Goal: Information Seeking & Learning: Learn about a topic

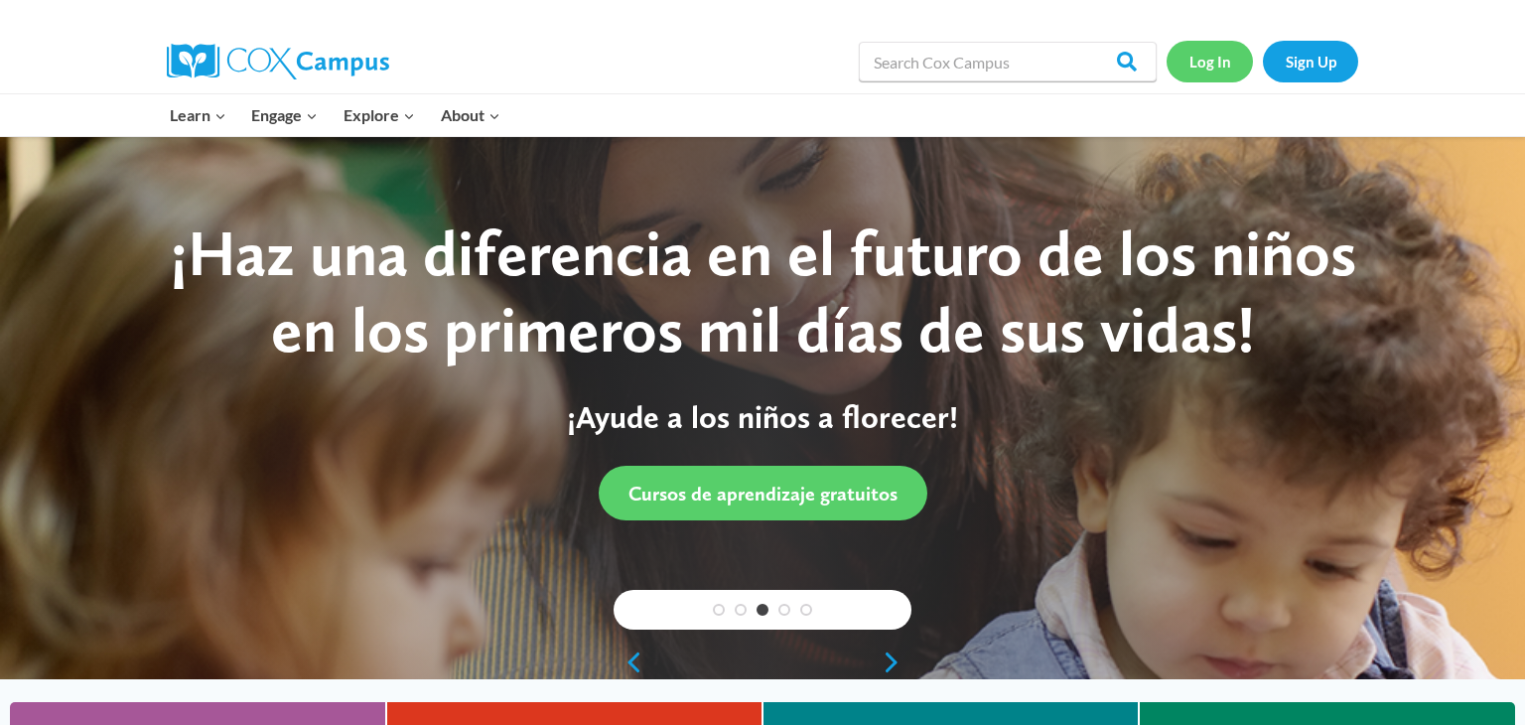
click at [1191, 69] on link "Log In" at bounding box center [1209, 61] width 86 height 41
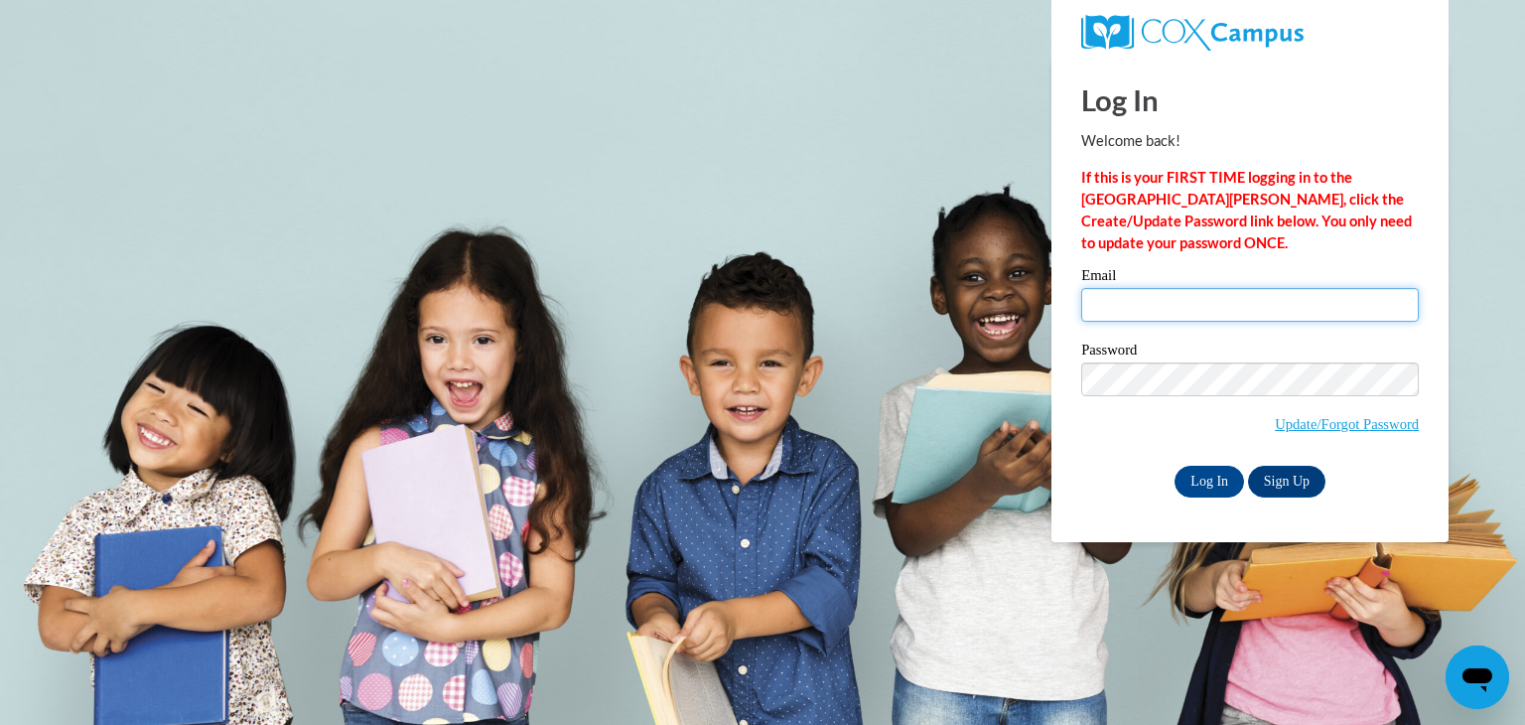
click at [1157, 311] on input "Email" at bounding box center [1250, 305] width 338 height 34
type input "angiestela97@gmail.com"
click at [1228, 480] on input "Log In" at bounding box center [1208, 482] width 69 height 32
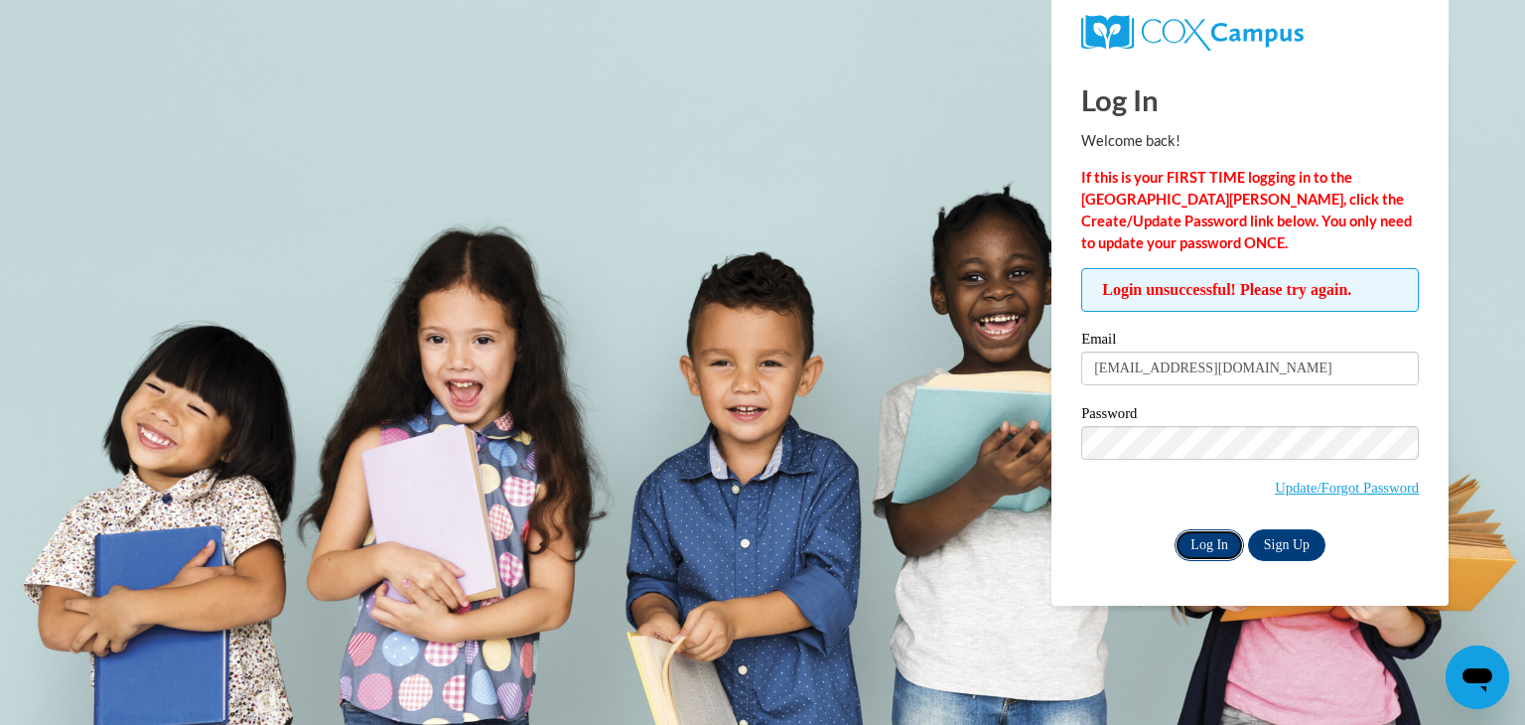
click at [1196, 550] on input "Log In" at bounding box center [1208, 545] width 69 height 32
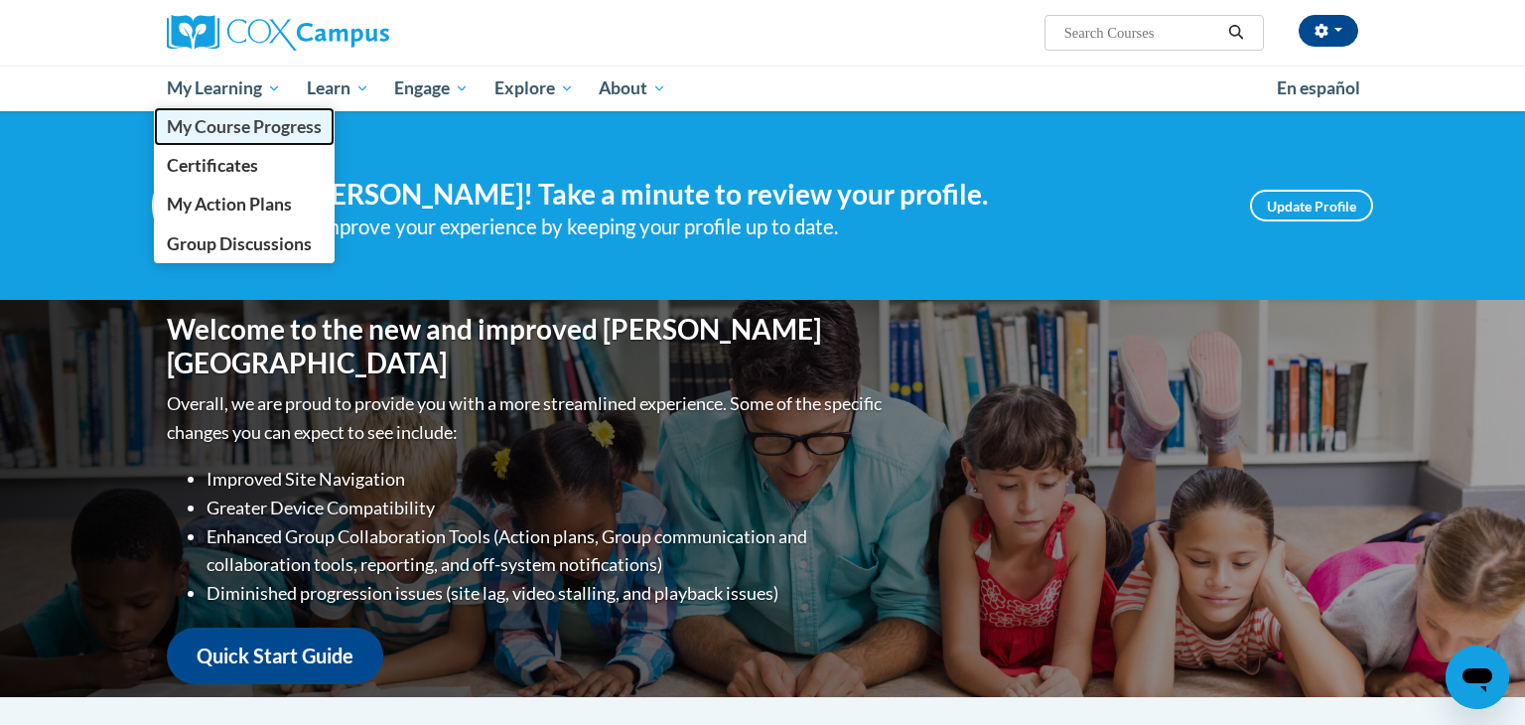
click at [249, 123] on span "My Course Progress" at bounding box center [244, 126] width 155 height 21
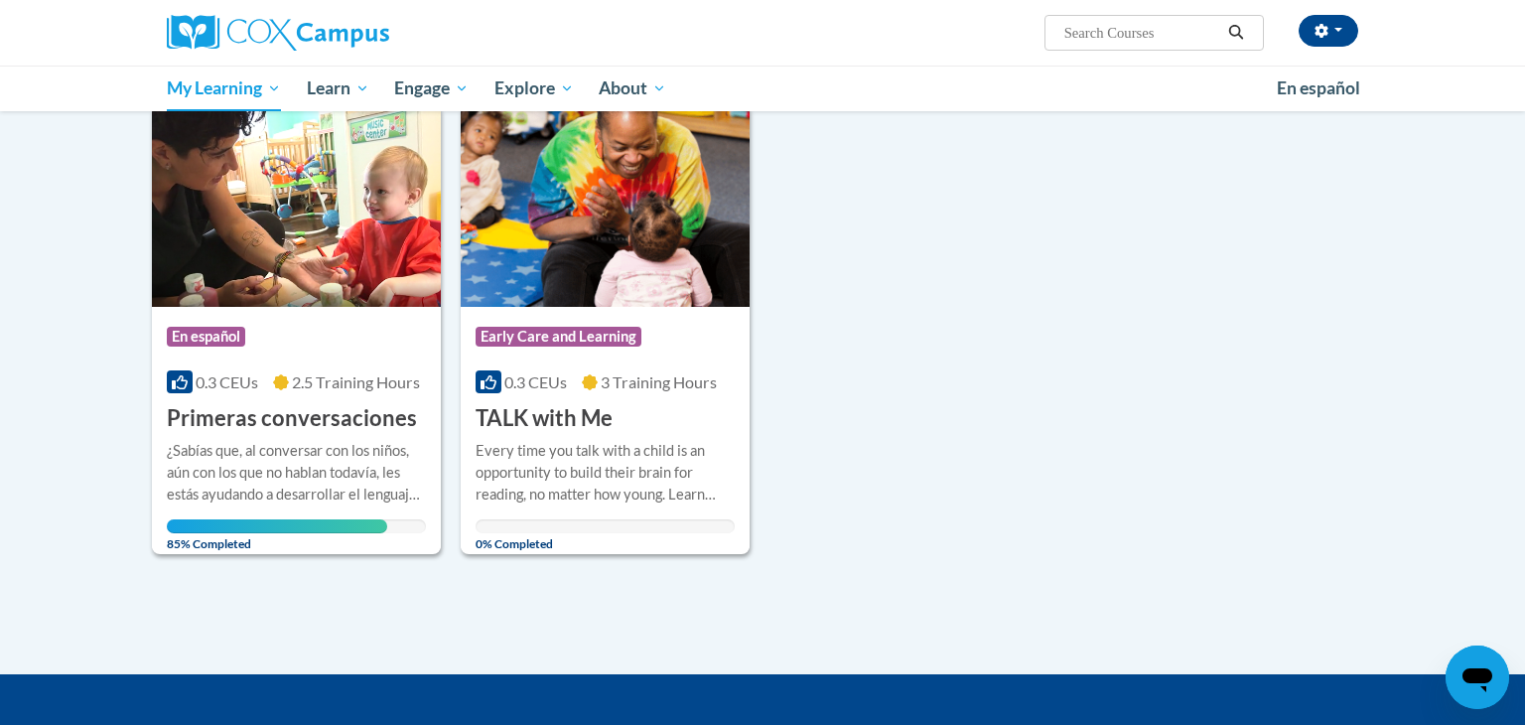
scroll to position [256, 0]
click at [287, 282] on img at bounding box center [296, 206] width 289 height 203
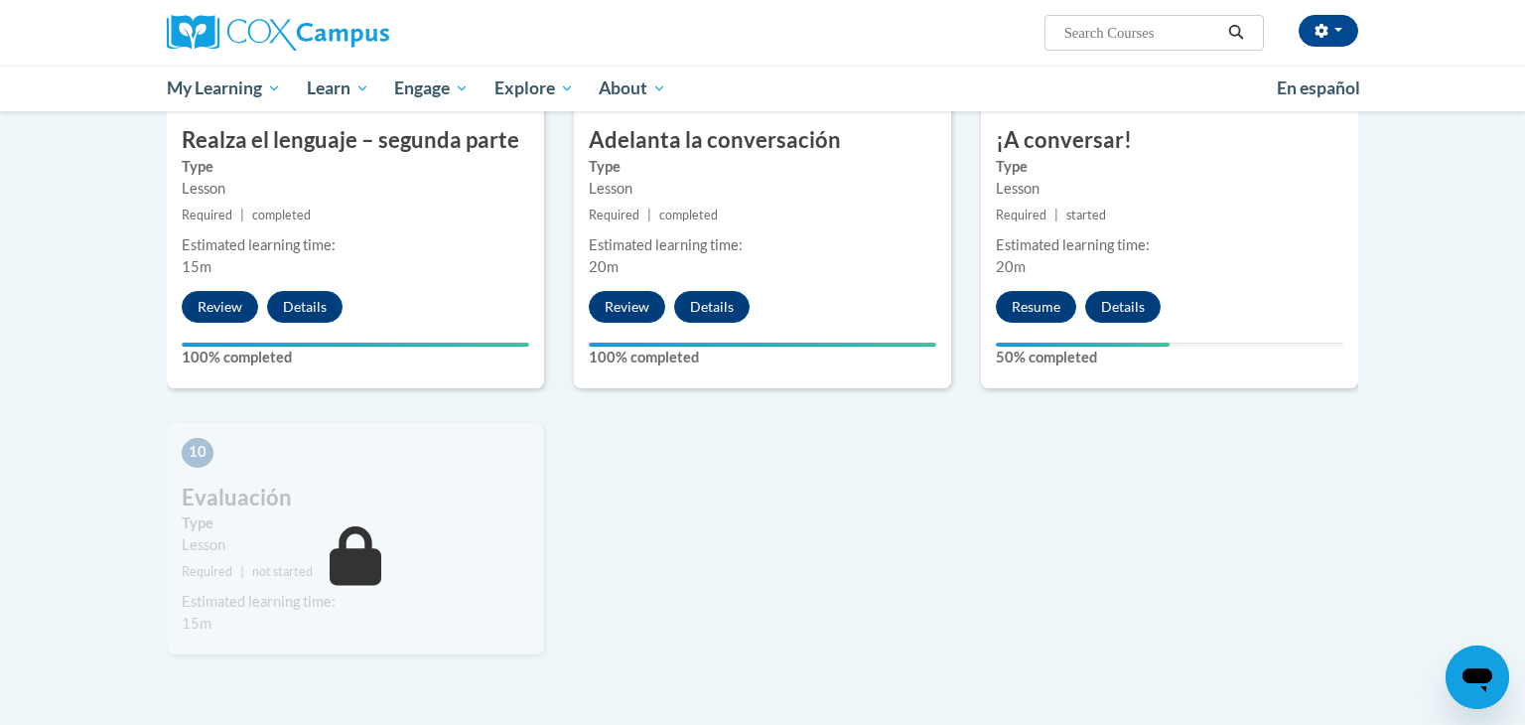
scroll to position [1672, 0]
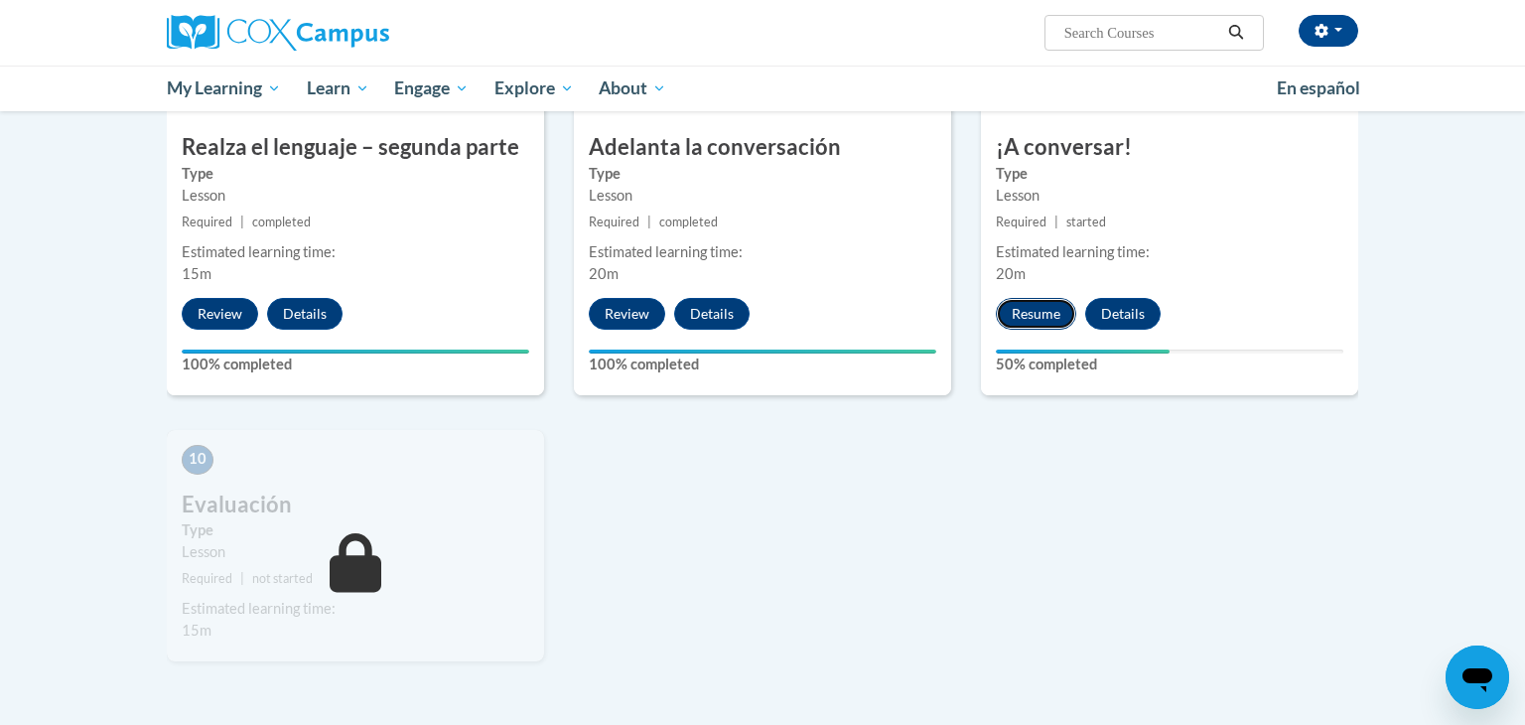
click at [1046, 298] on button "Resume" at bounding box center [1036, 314] width 80 height 32
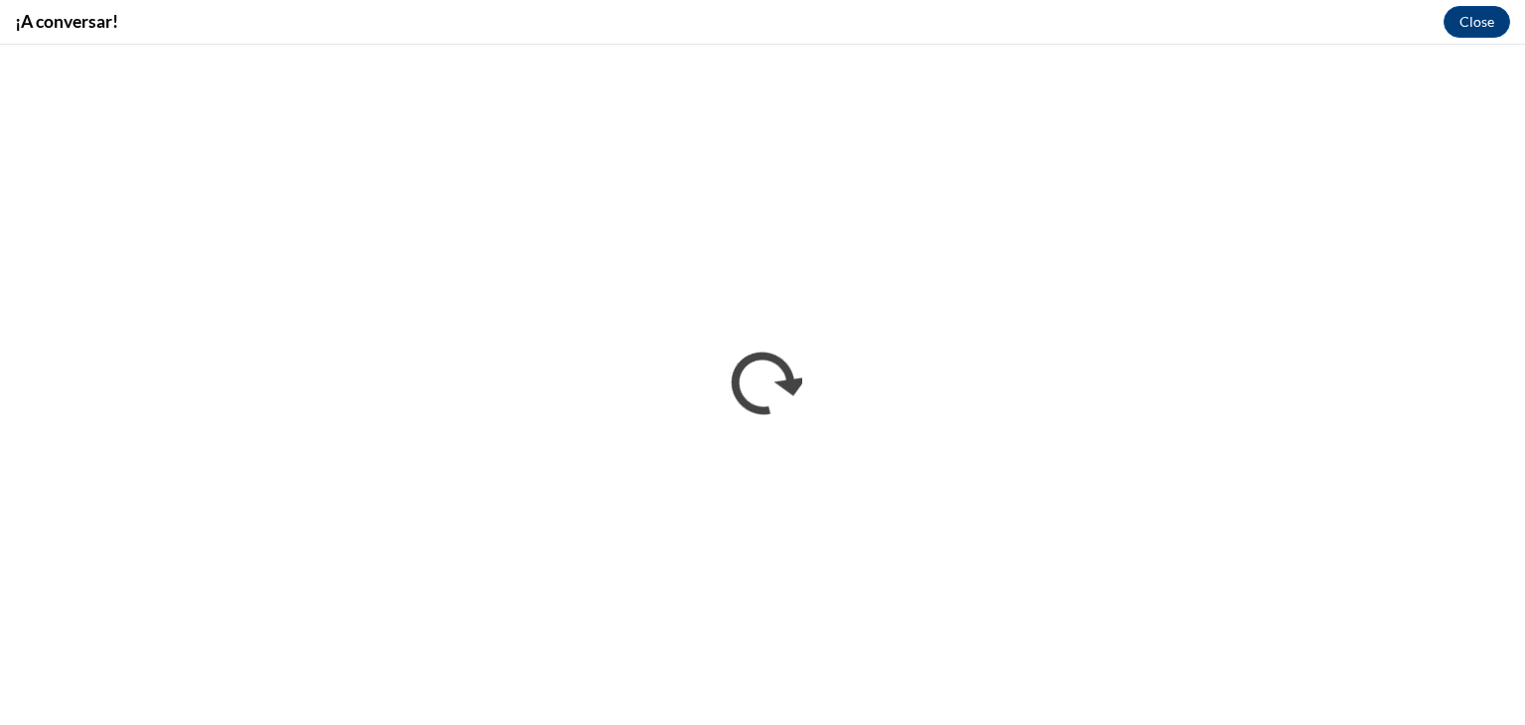
scroll to position [0, 0]
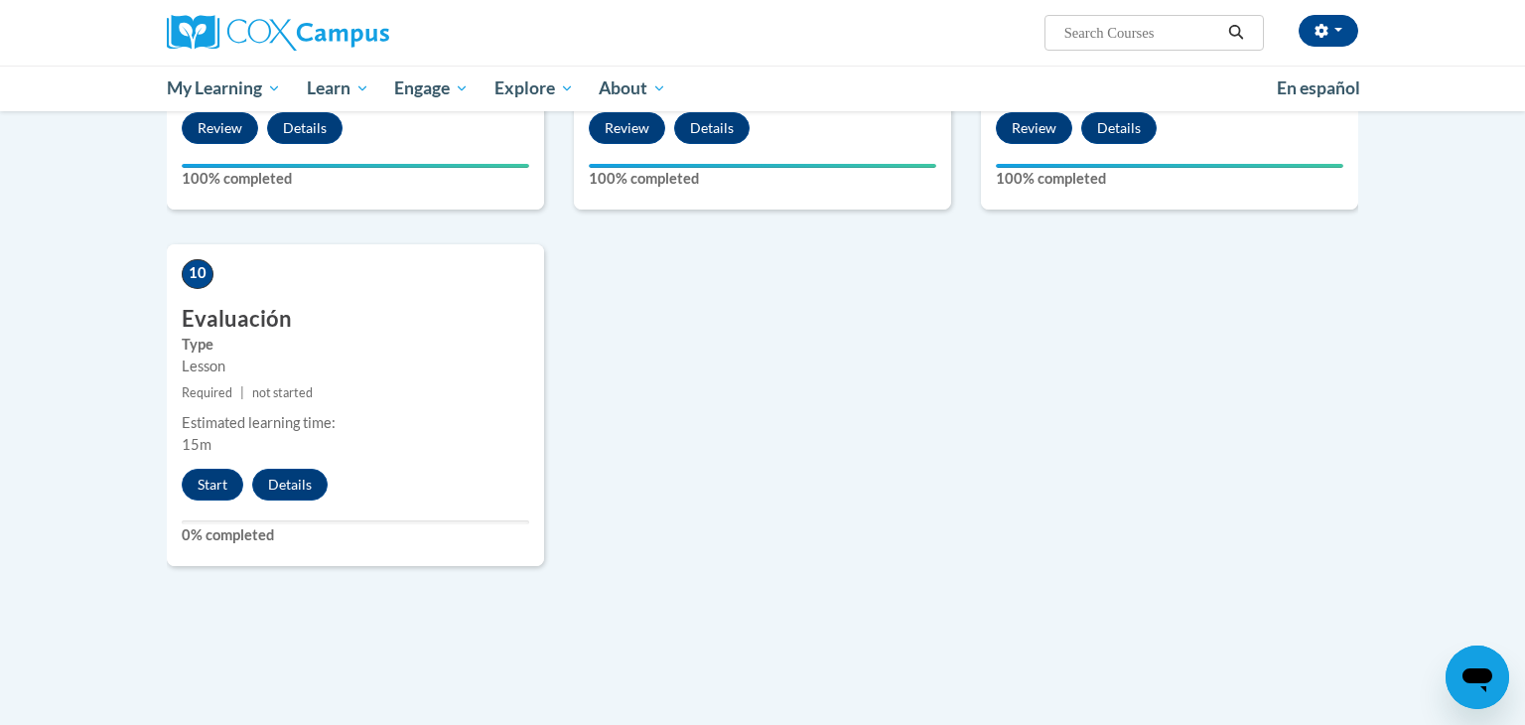
scroll to position [1862, 0]
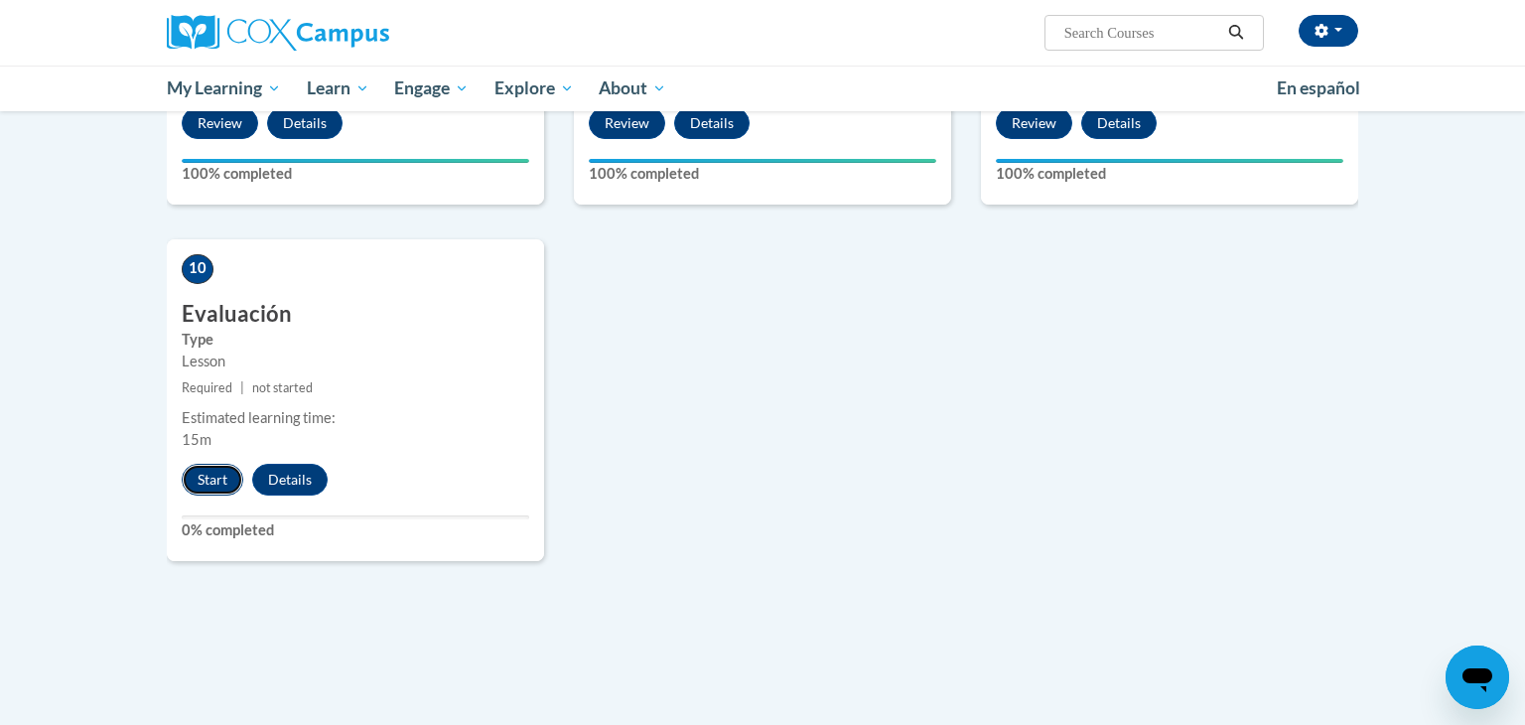
click at [227, 464] on button "Start" at bounding box center [213, 480] width 62 height 32
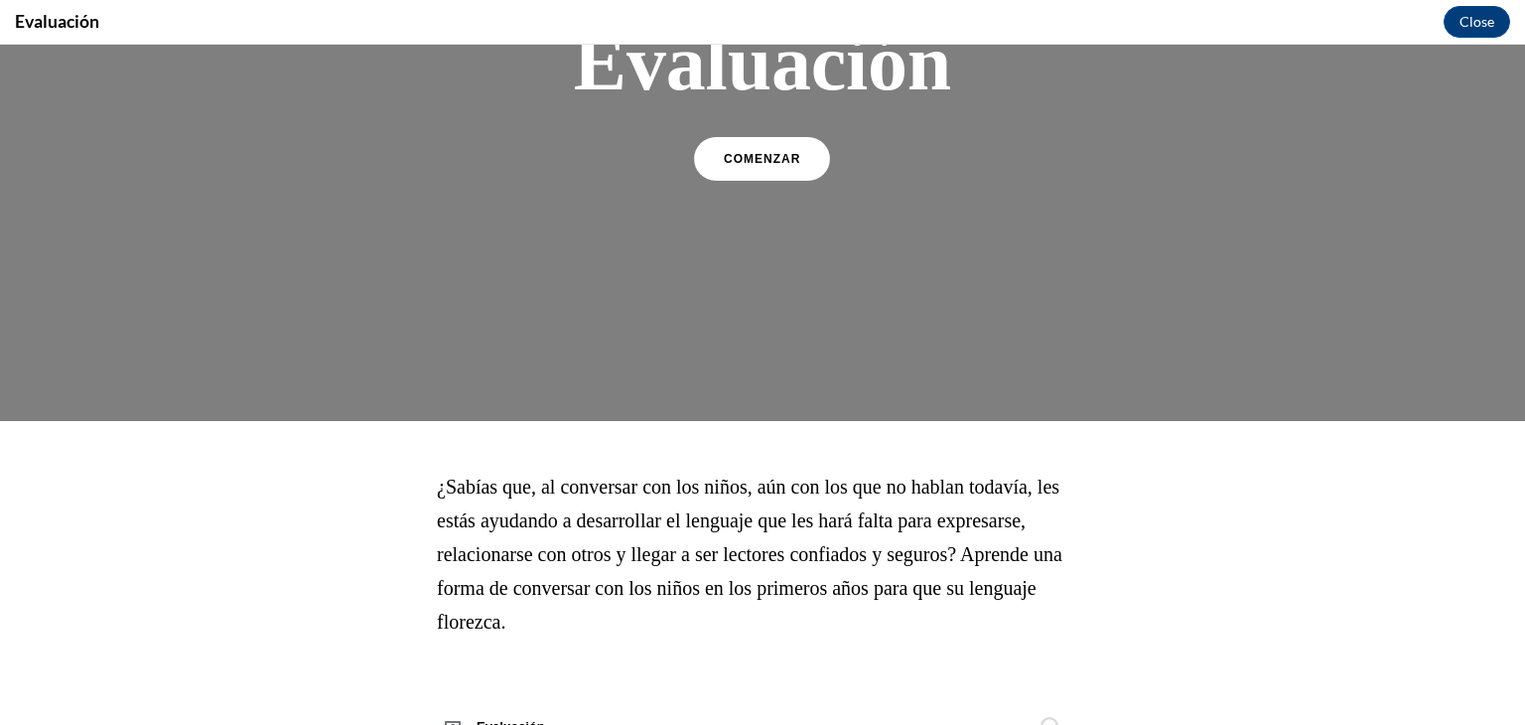
scroll to position [170, 0]
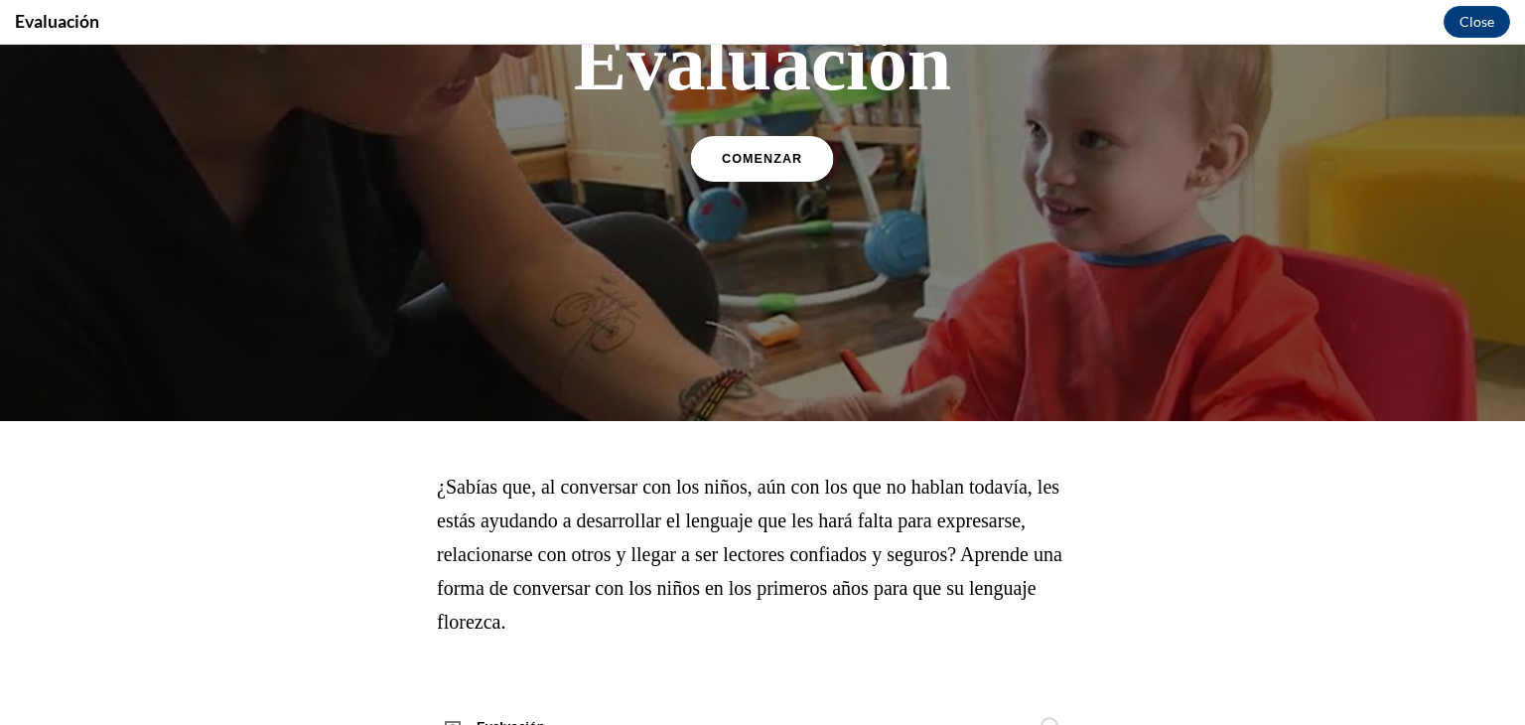
click at [785, 163] on link "COMENZAR" at bounding box center [762, 159] width 143 height 46
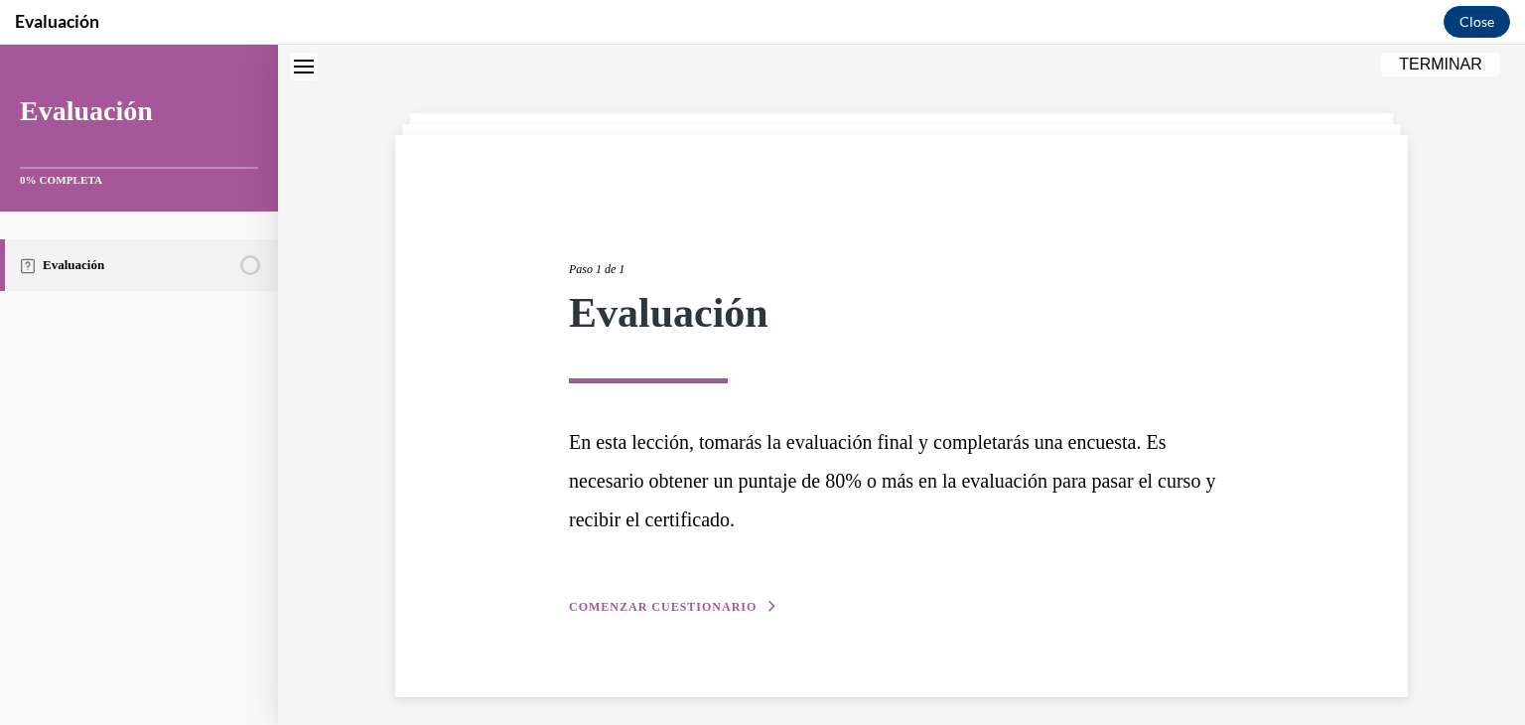
scroll to position [72, 0]
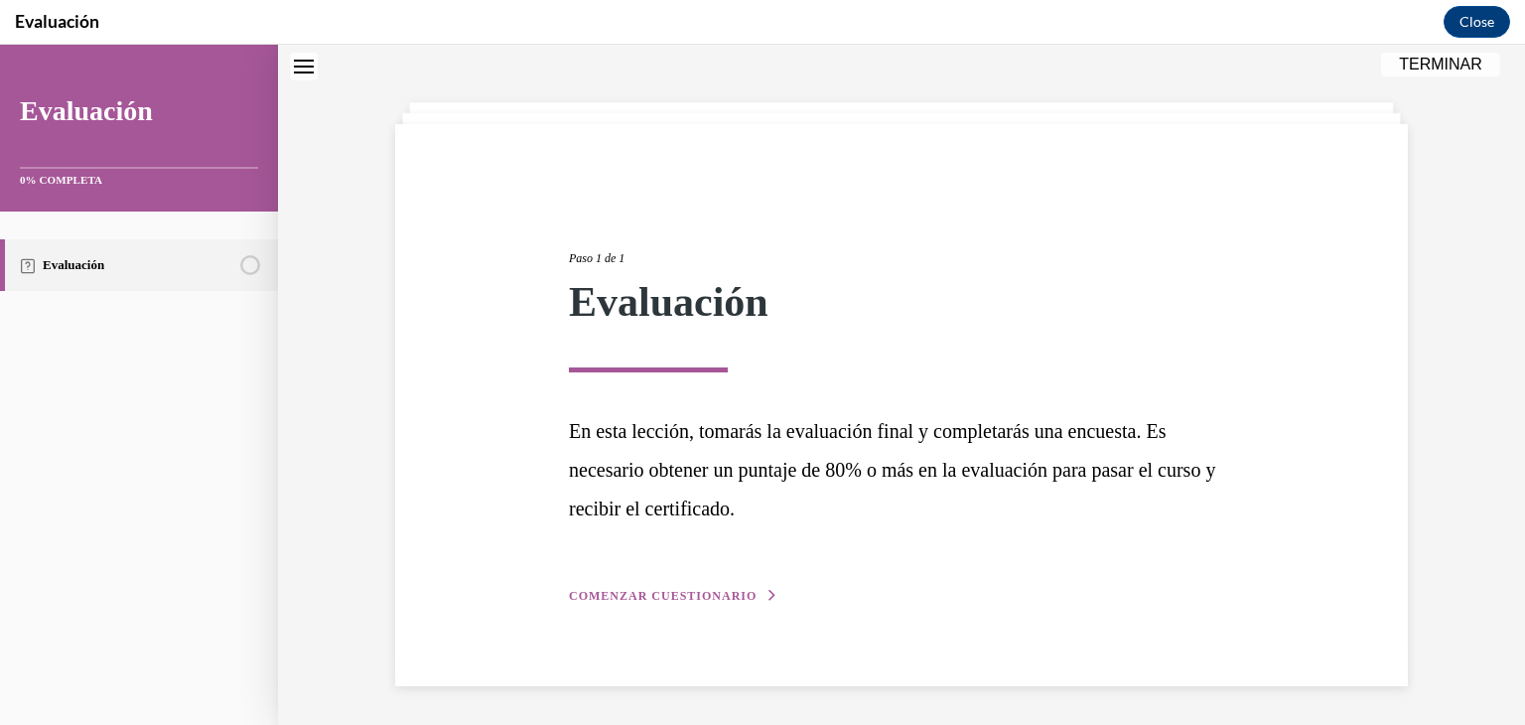
click at [750, 601] on button "COMENZAR CUESTIONARIO" at bounding box center [673, 596] width 209 height 18
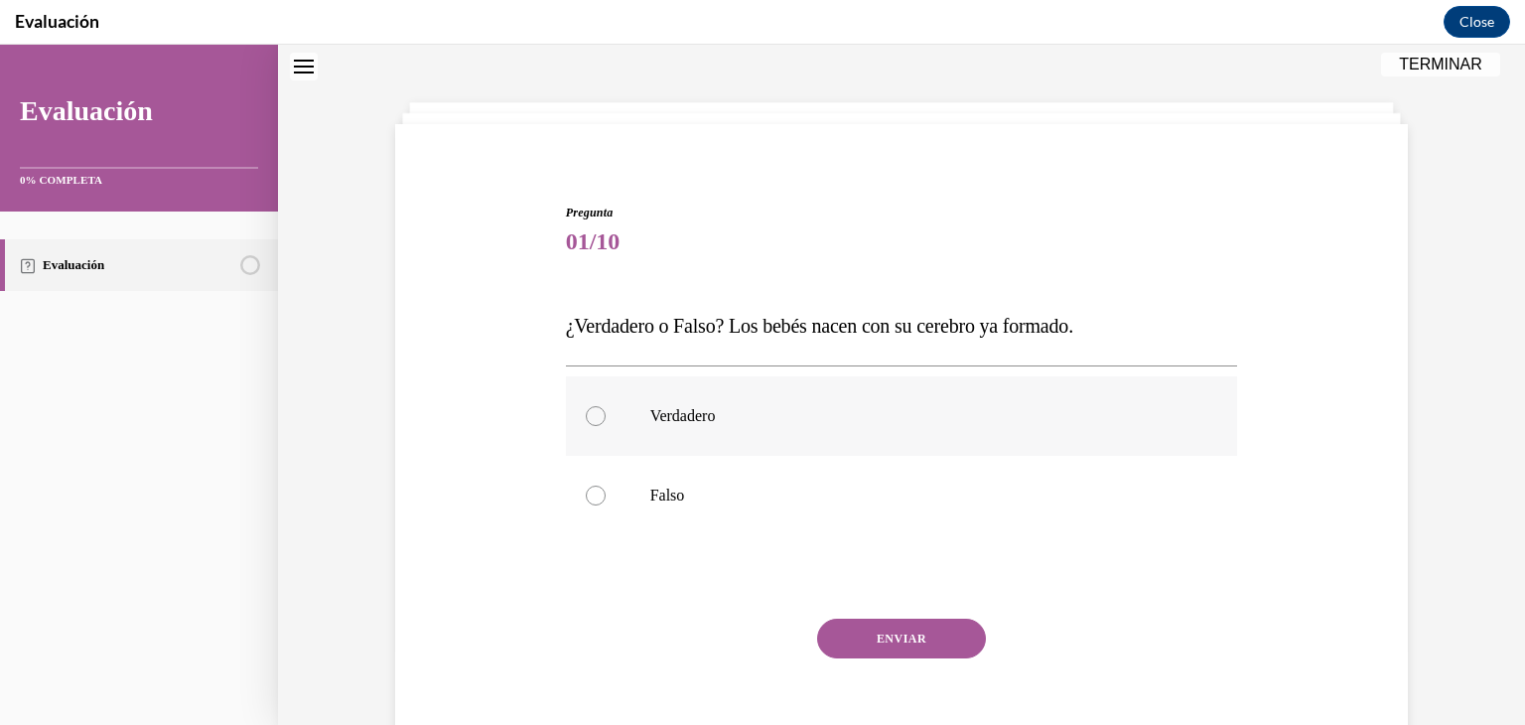
click at [595, 421] on div at bounding box center [596, 416] width 20 height 20
click at [595, 421] on input "Verdadero" at bounding box center [596, 416] width 20 height 20
radio input "true"
click at [878, 634] on button "ENVIAR" at bounding box center [901, 638] width 169 height 40
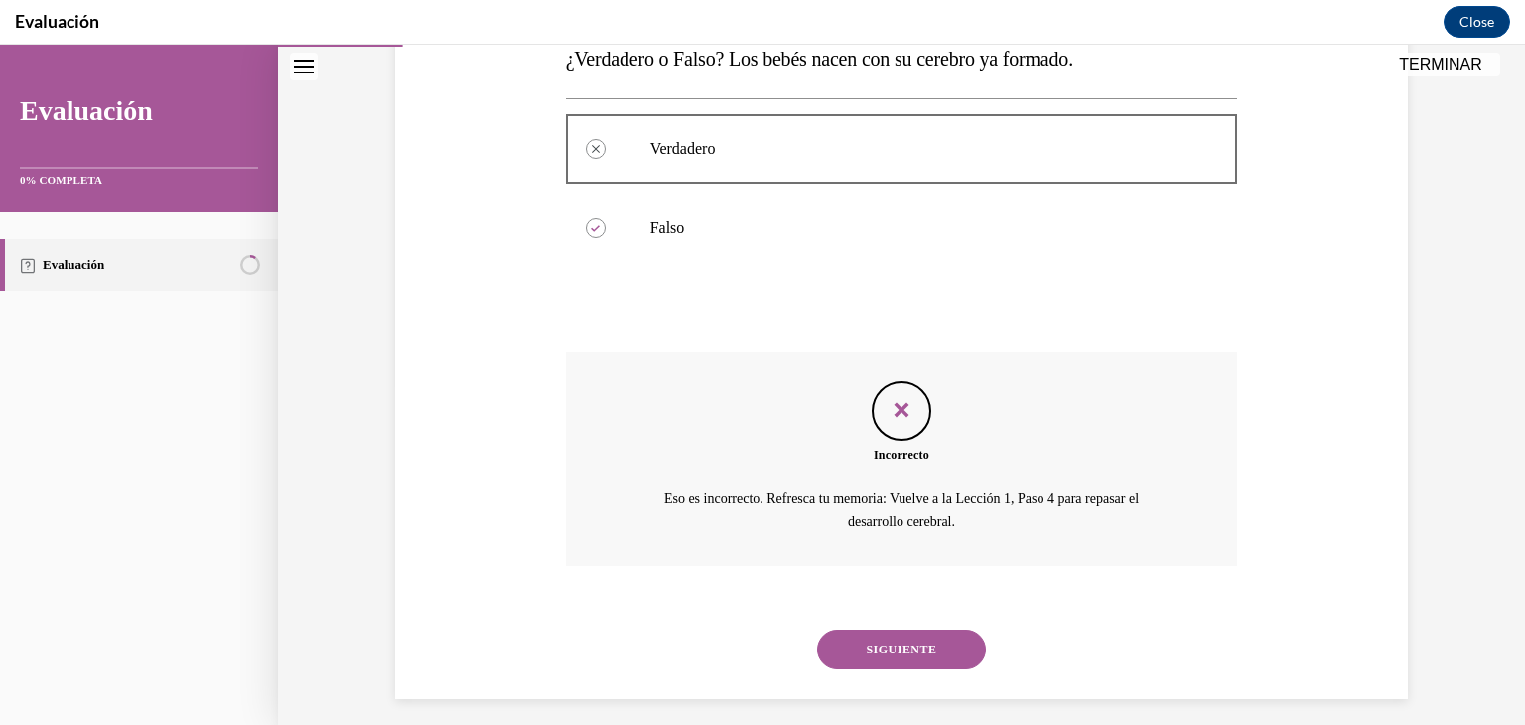
scroll to position [353, 0]
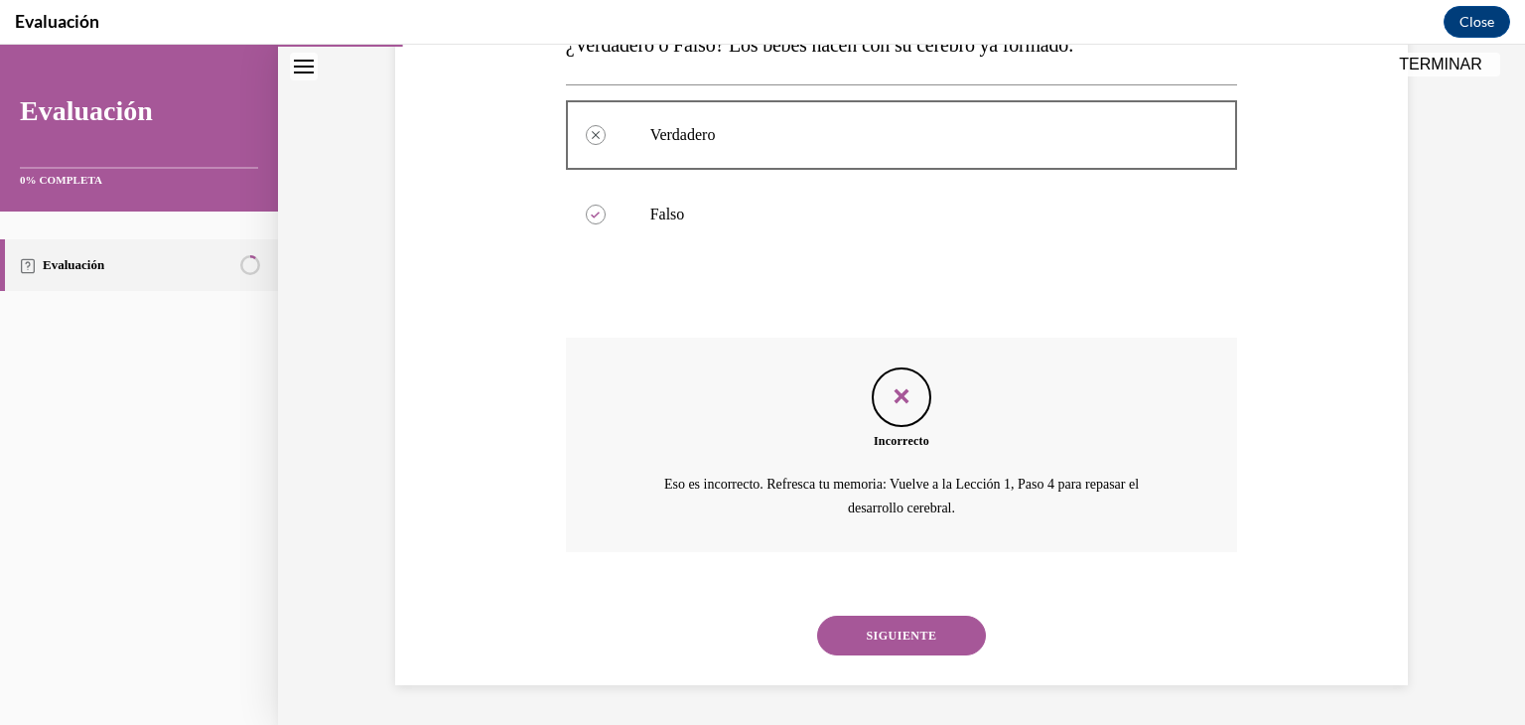
click at [932, 647] on button "SIGUIENTE" at bounding box center [901, 635] width 169 height 40
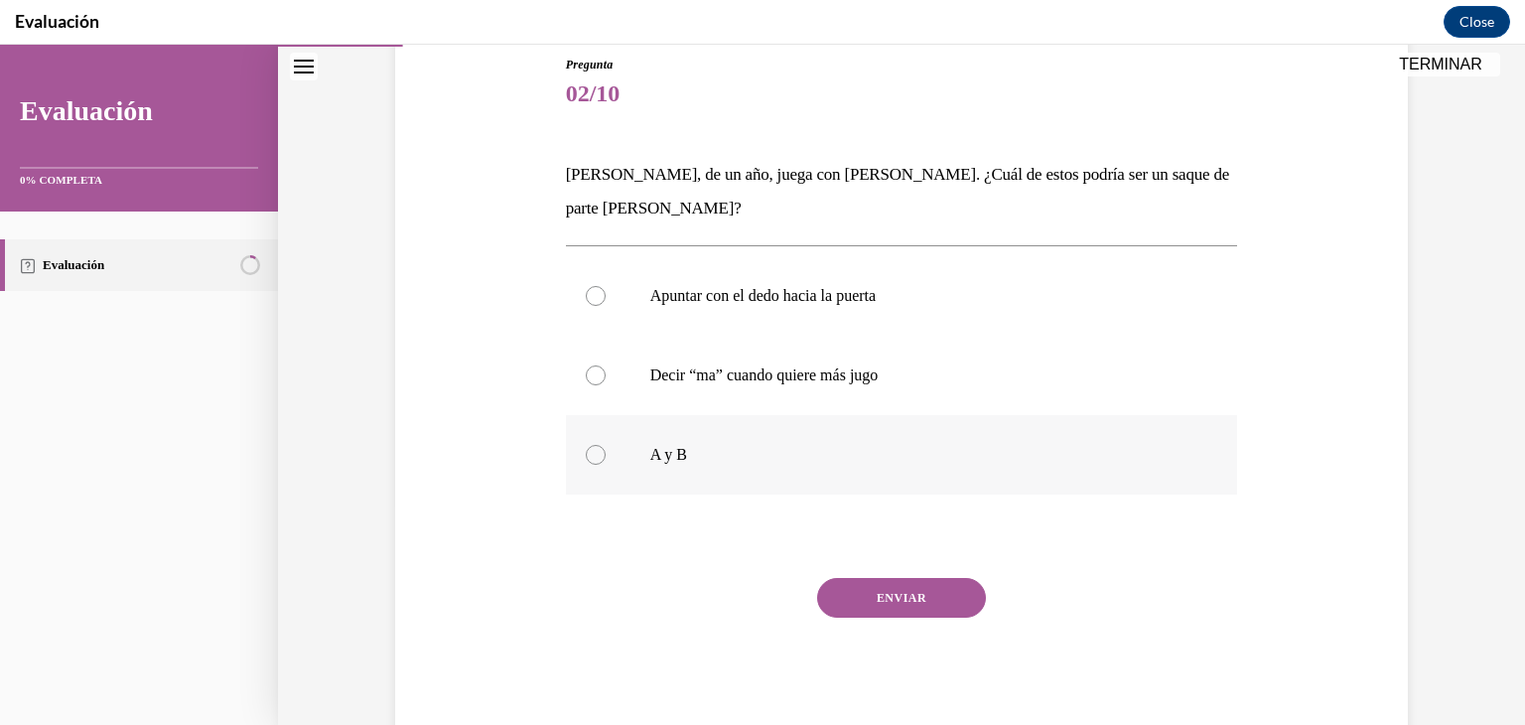
click at [593, 456] on div at bounding box center [596, 455] width 20 height 20
click at [593, 456] on input "A y B" at bounding box center [596, 455] width 20 height 20
radio input "true"
click at [838, 598] on button "ENVIAR" at bounding box center [901, 598] width 169 height 40
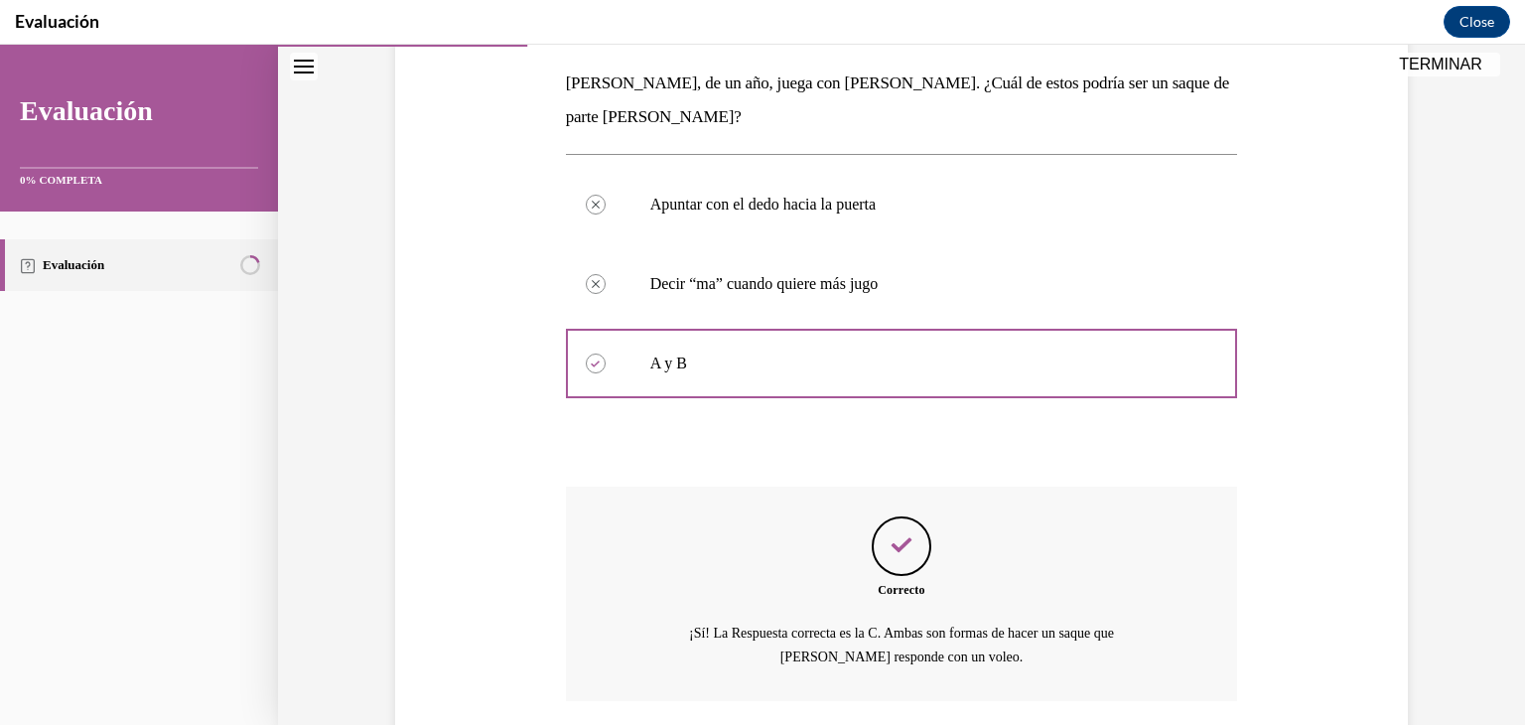
scroll to position [461, 0]
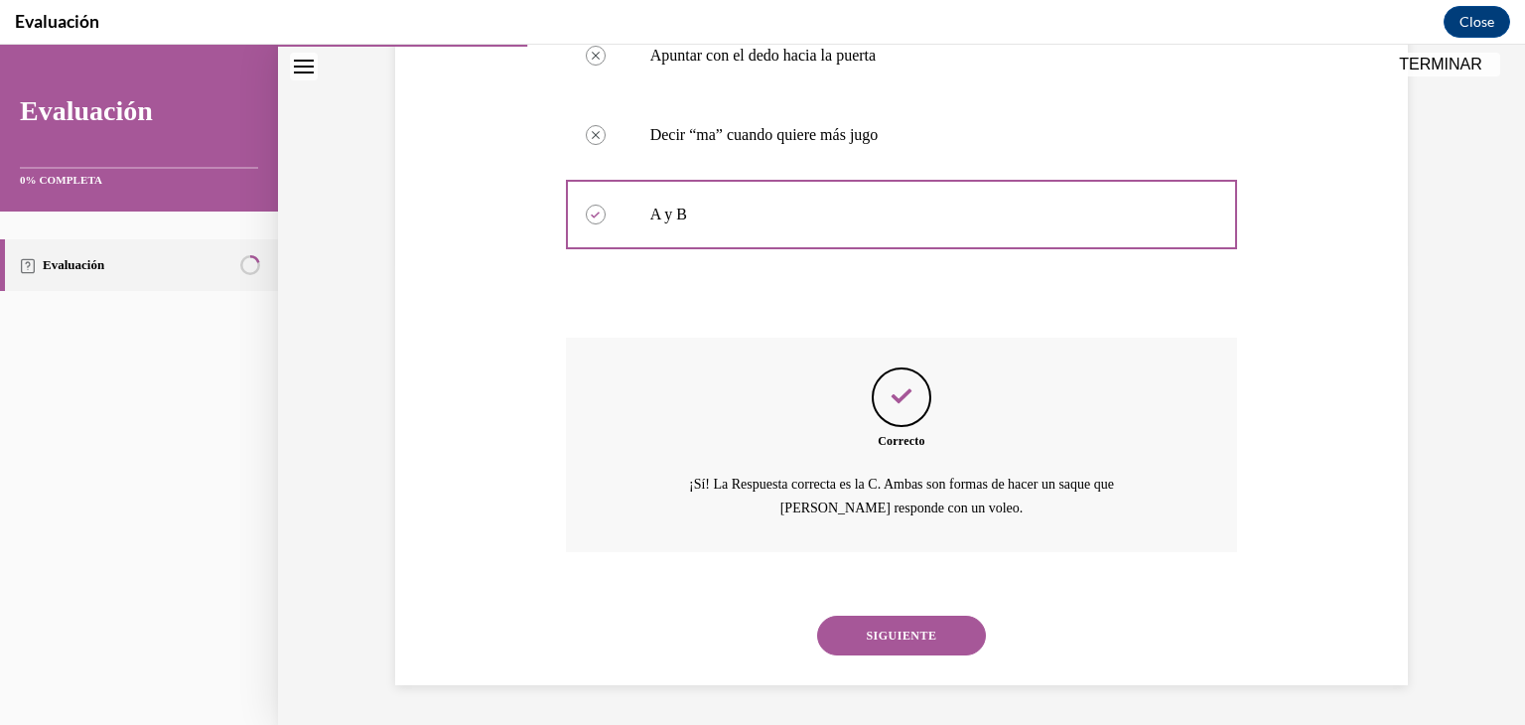
click at [938, 639] on button "SIGUIENTE" at bounding box center [901, 635] width 169 height 40
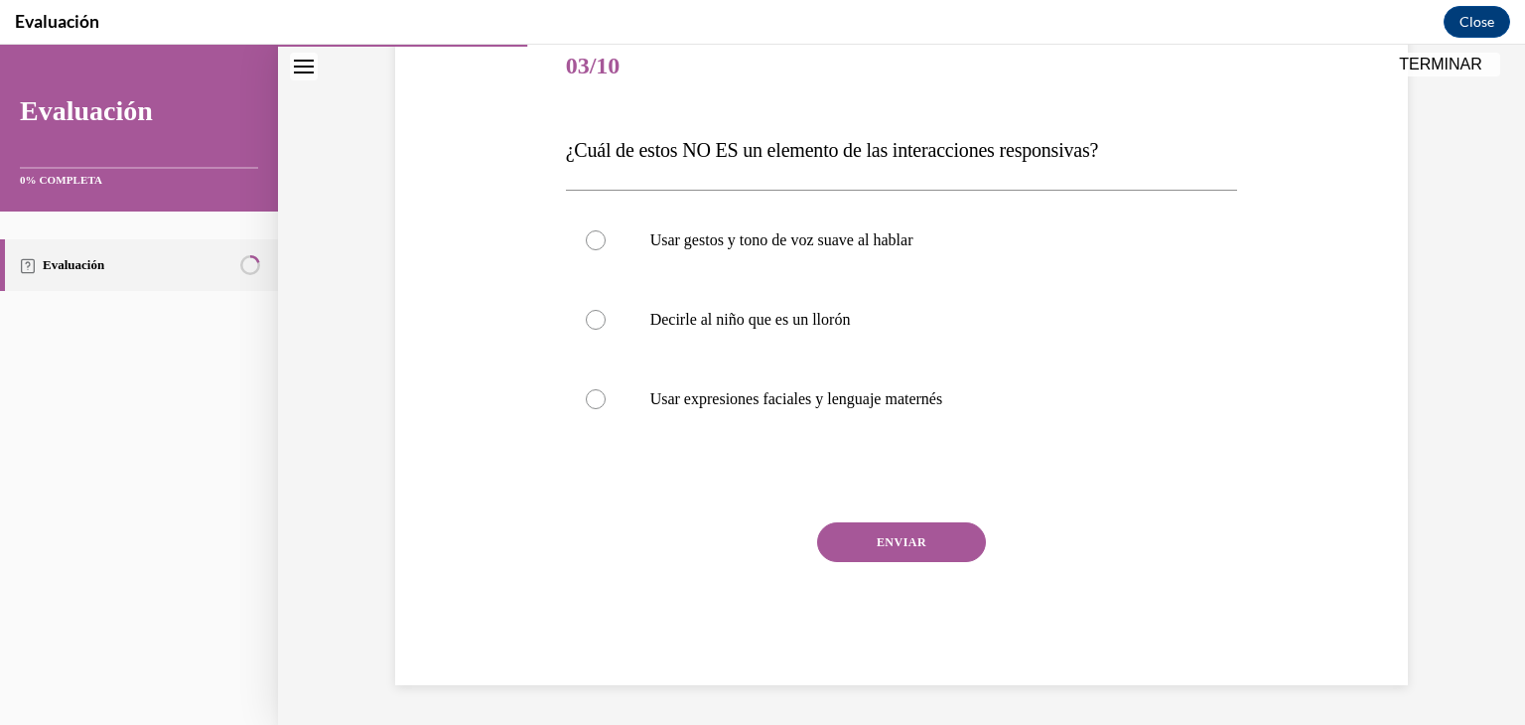
scroll to position [220, 0]
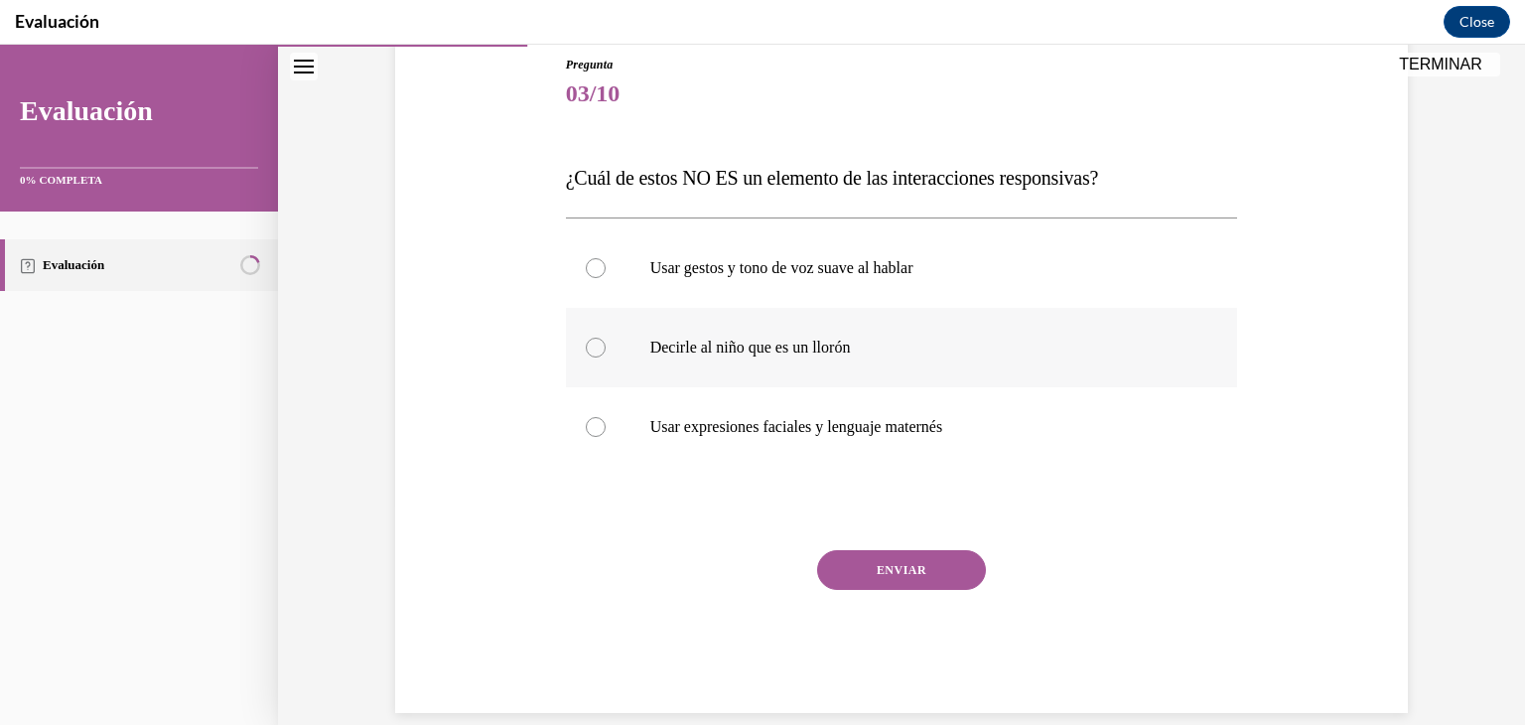
click at [596, 350] on div at bounding box center [596, 348] width 20 height 20
click at [596, 350] on input "Decirle al niño que es un llorón" at bounding box center [596, 348] width 20 height 20
radio input "true"
click at [937, 580] on button "ENVIAR" at bounding box center [901, 570] width 169 height 40
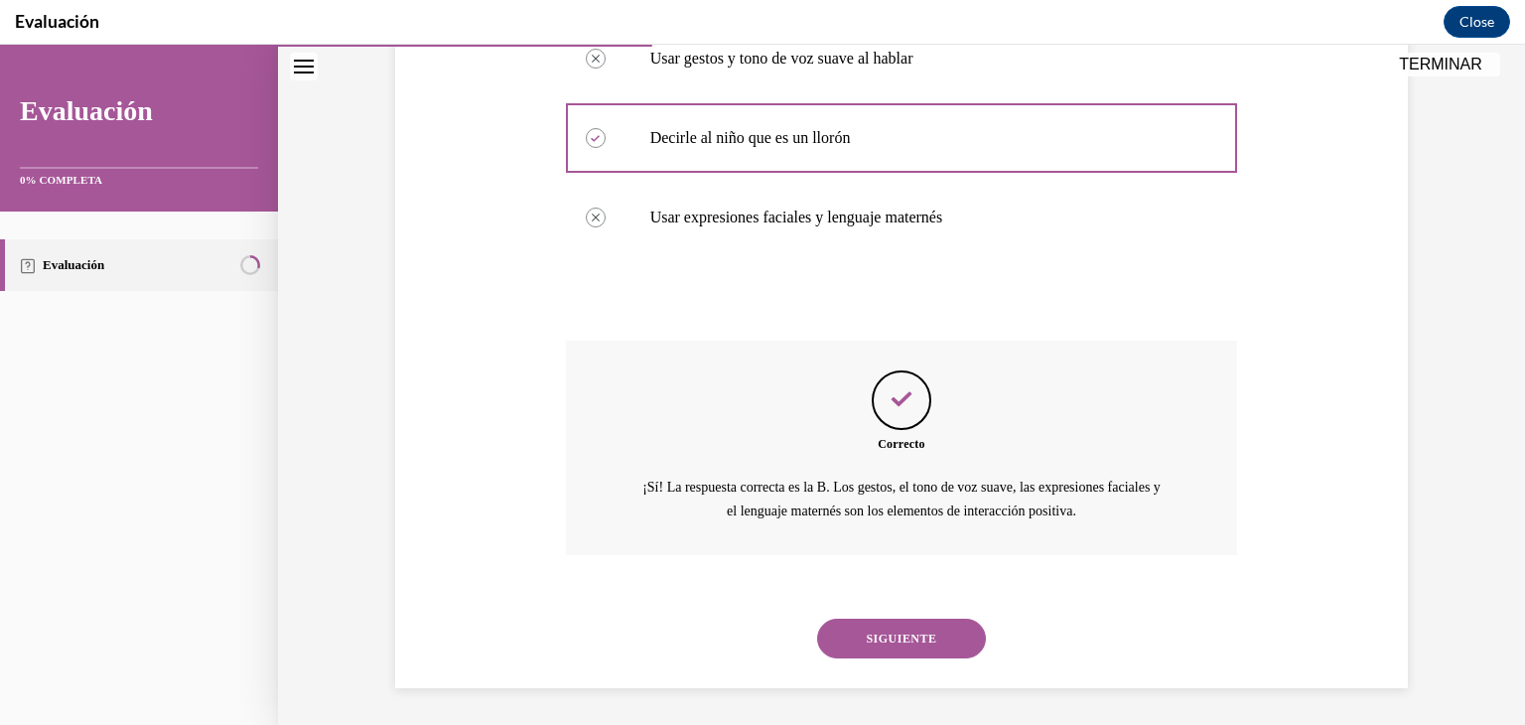
scroll to position [433, 0]
click at [956, 639] on button "SIGUIENTE" at bounding box center [901, 635] width 169 height 40
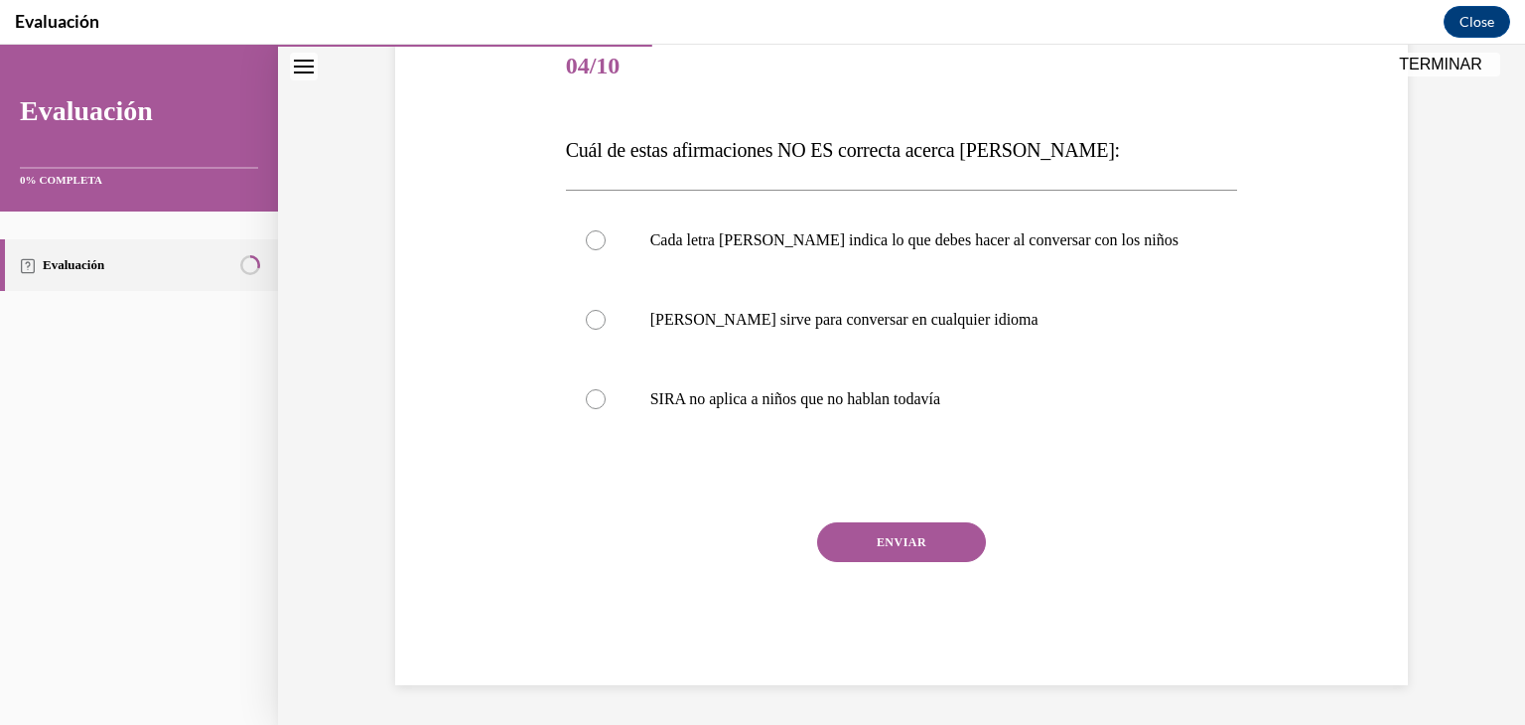
scroll to position [220, 0]
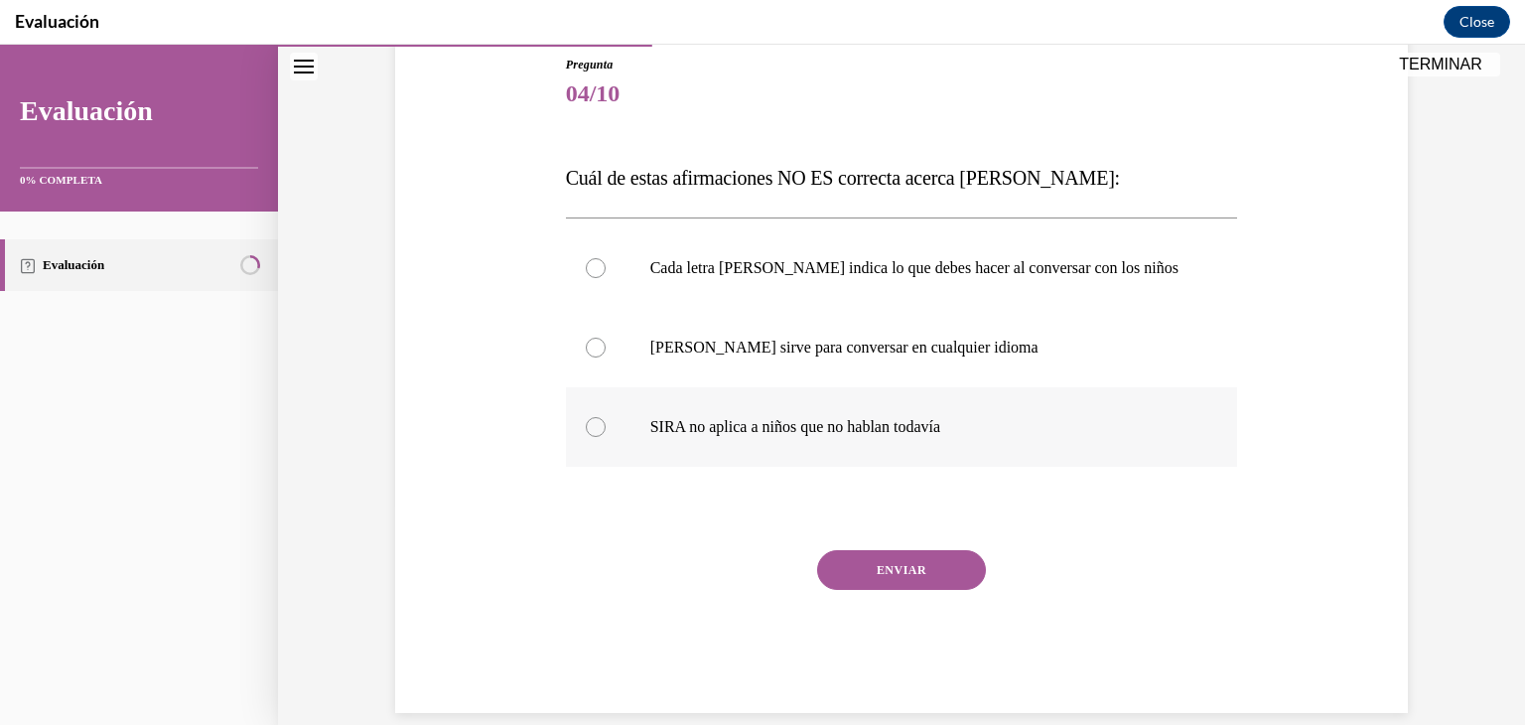
click at [604, 429] on div at bounding box center [596, 427] width 20 height 20
click at [604, 429] on input "SIRA no aplica a niños que no hablan todavía" at bounding box center [596, 427] width 20 height 20
radio input "true"
click at [924, 572] on button "ENVIAR" at bounding box center [901, 570] width 169 height 40
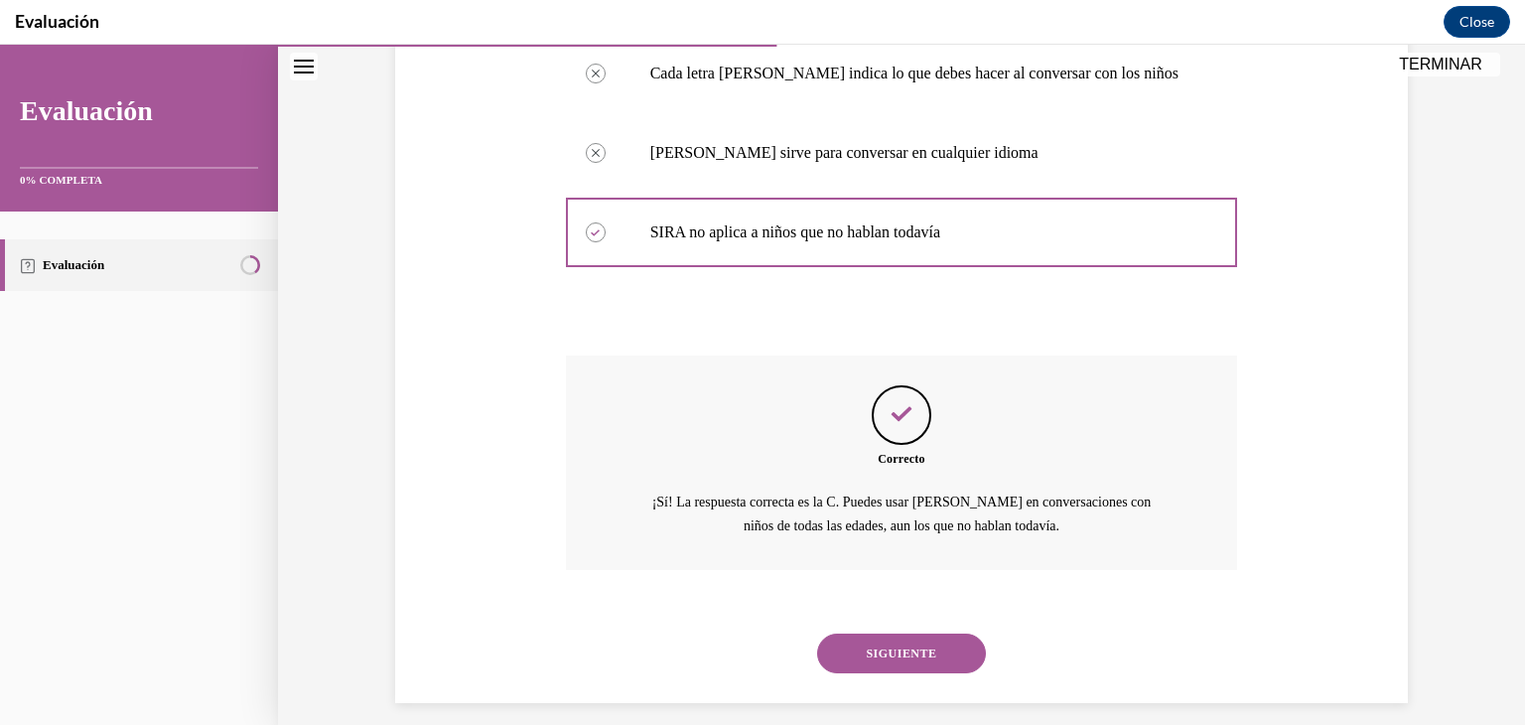
scroll to position [433, 0]
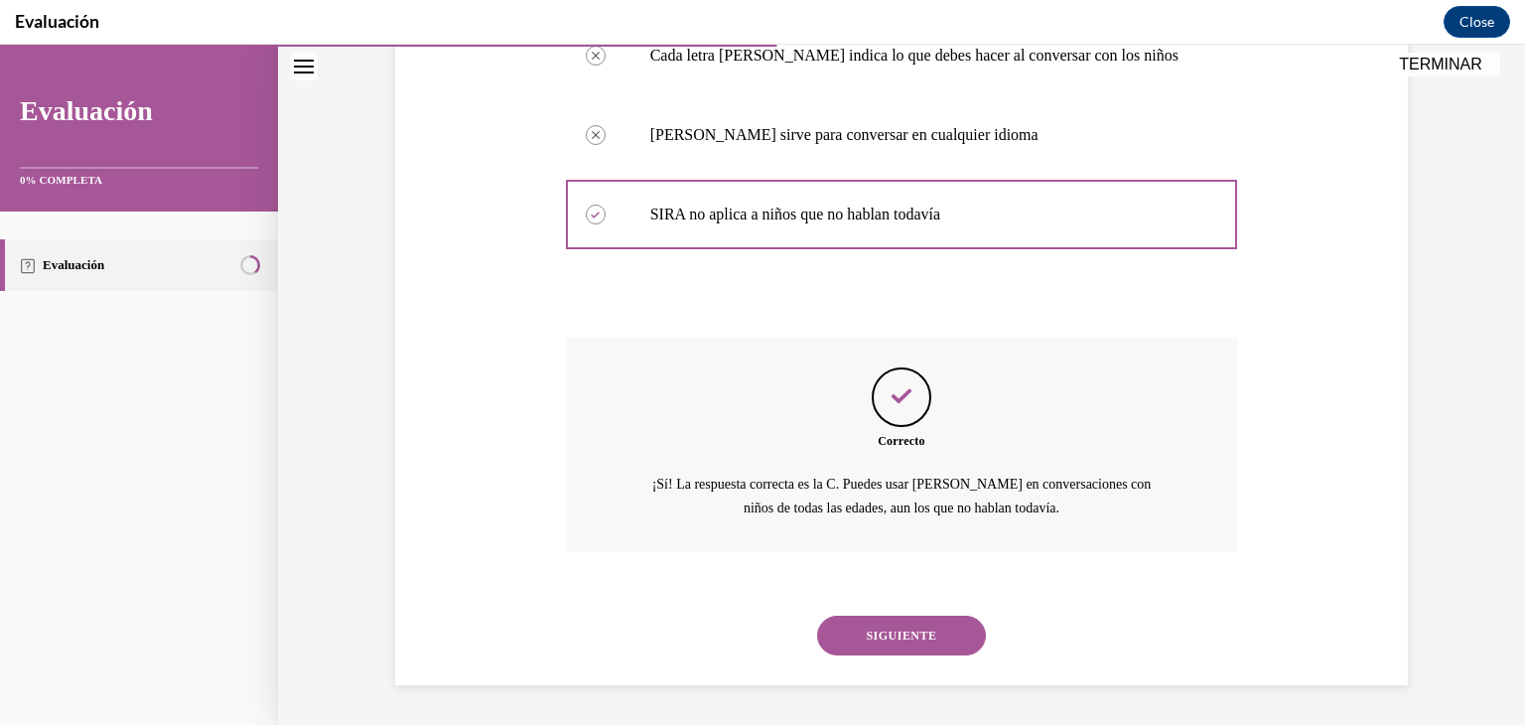
click at [937, 644] on button "SIGUIENTE" at bounding box center [901, 635] width 169 height 40
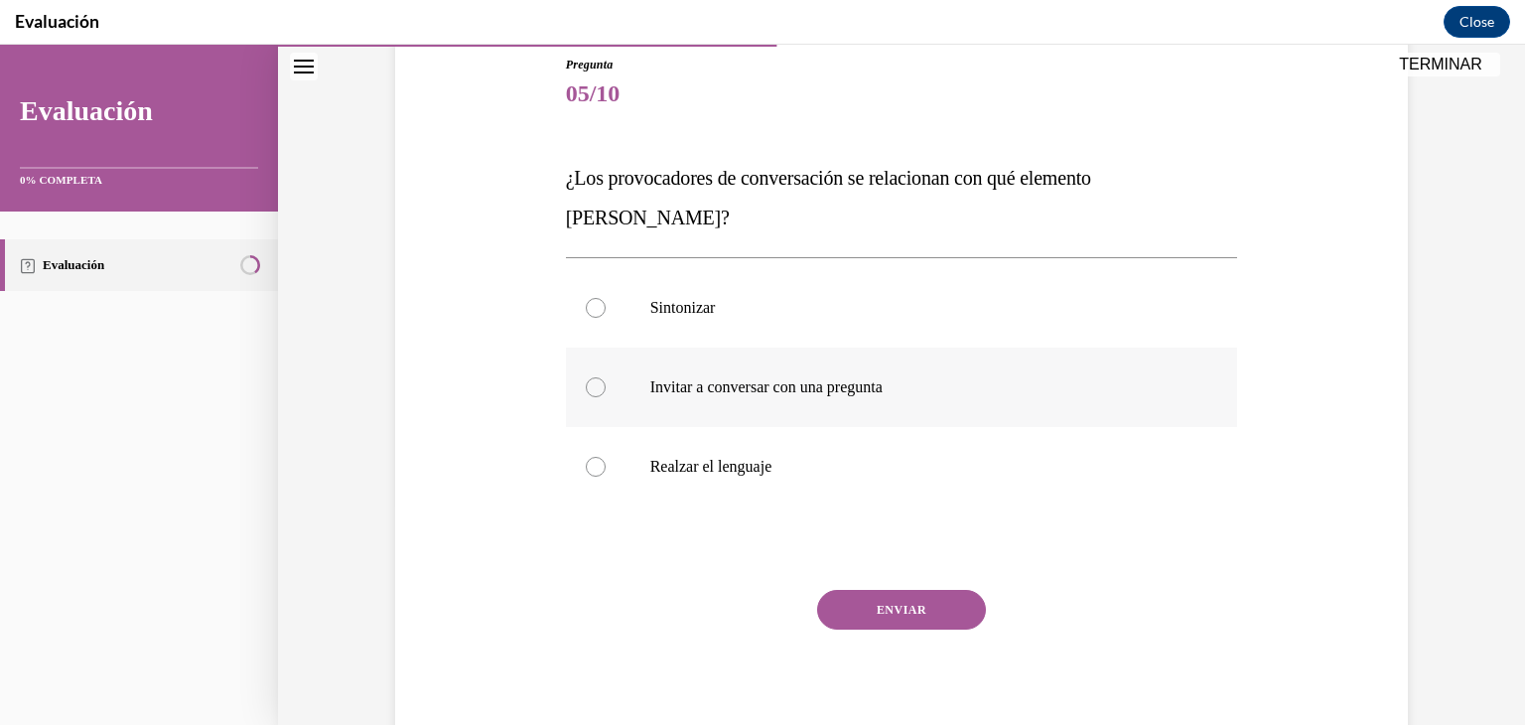
click at [598, 377] on div at bounding box center [596, 387] width 20 height 20
click at [598, 377] on input "Invitar a conversar con una pregunta" at bounding box center [596, 387] width 20 height 20
radio input "true"
click at [936, 590] on button "ENVIAR" at bounding box center [901, 610] width 169 height 40
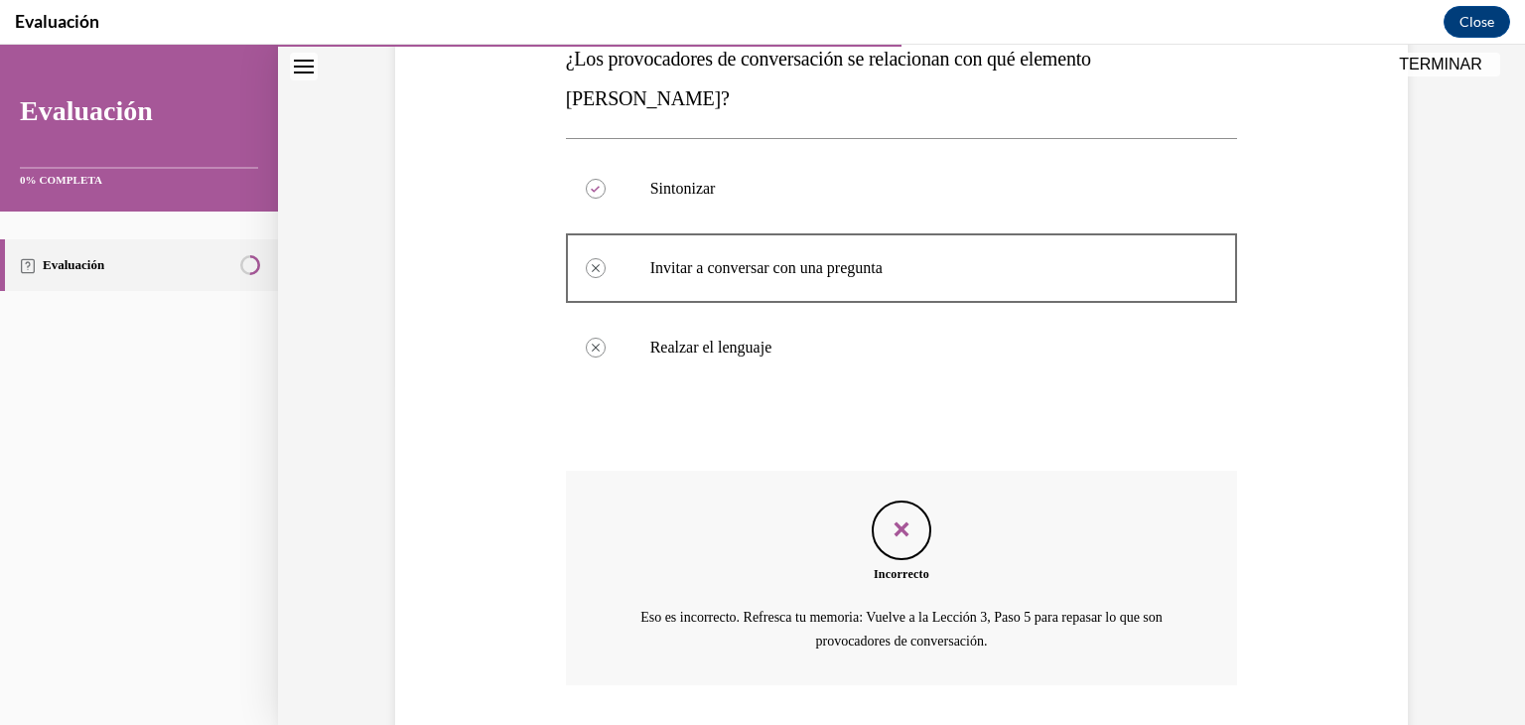
scroll to position [433, 0]
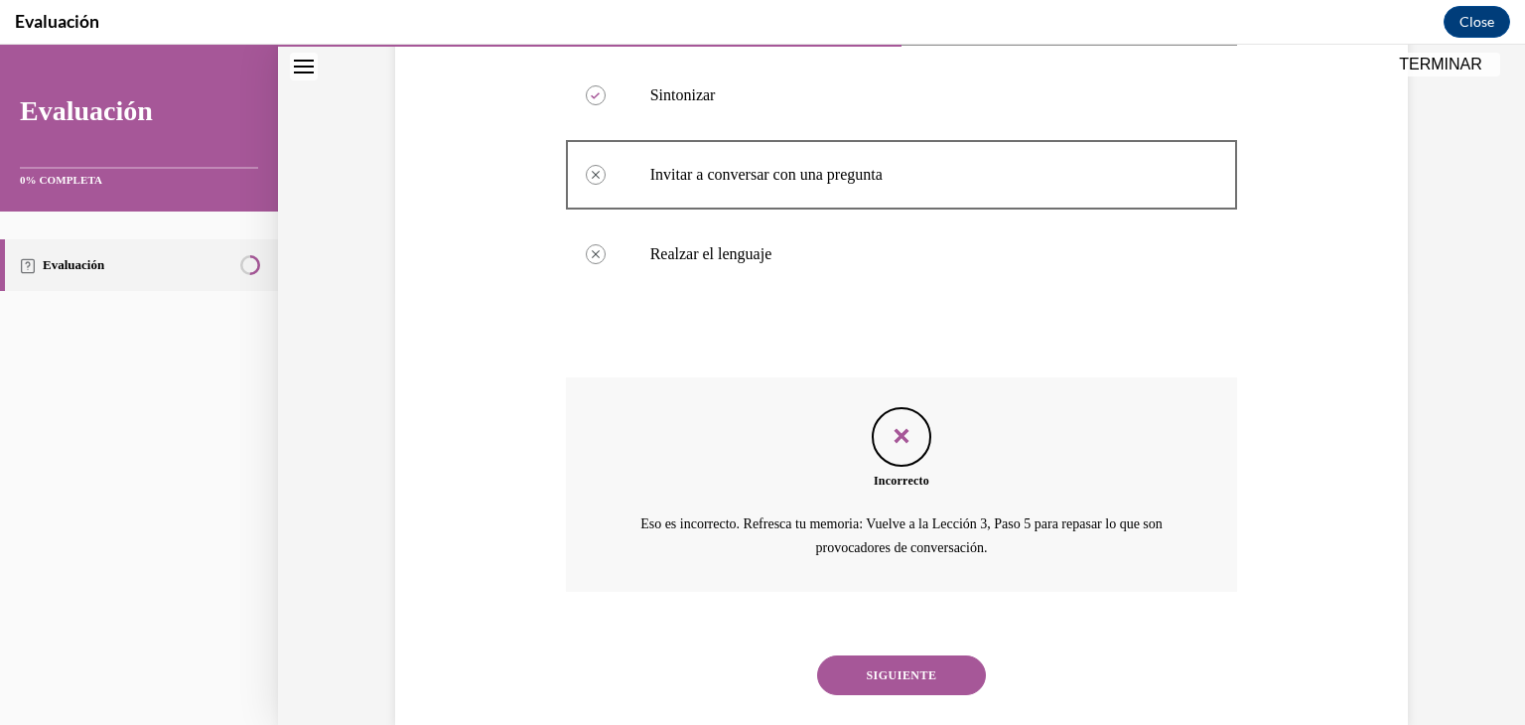
click at [934, 655] on button "SIGUIENTE" at bounding box center [901, 675] width 169 height 40
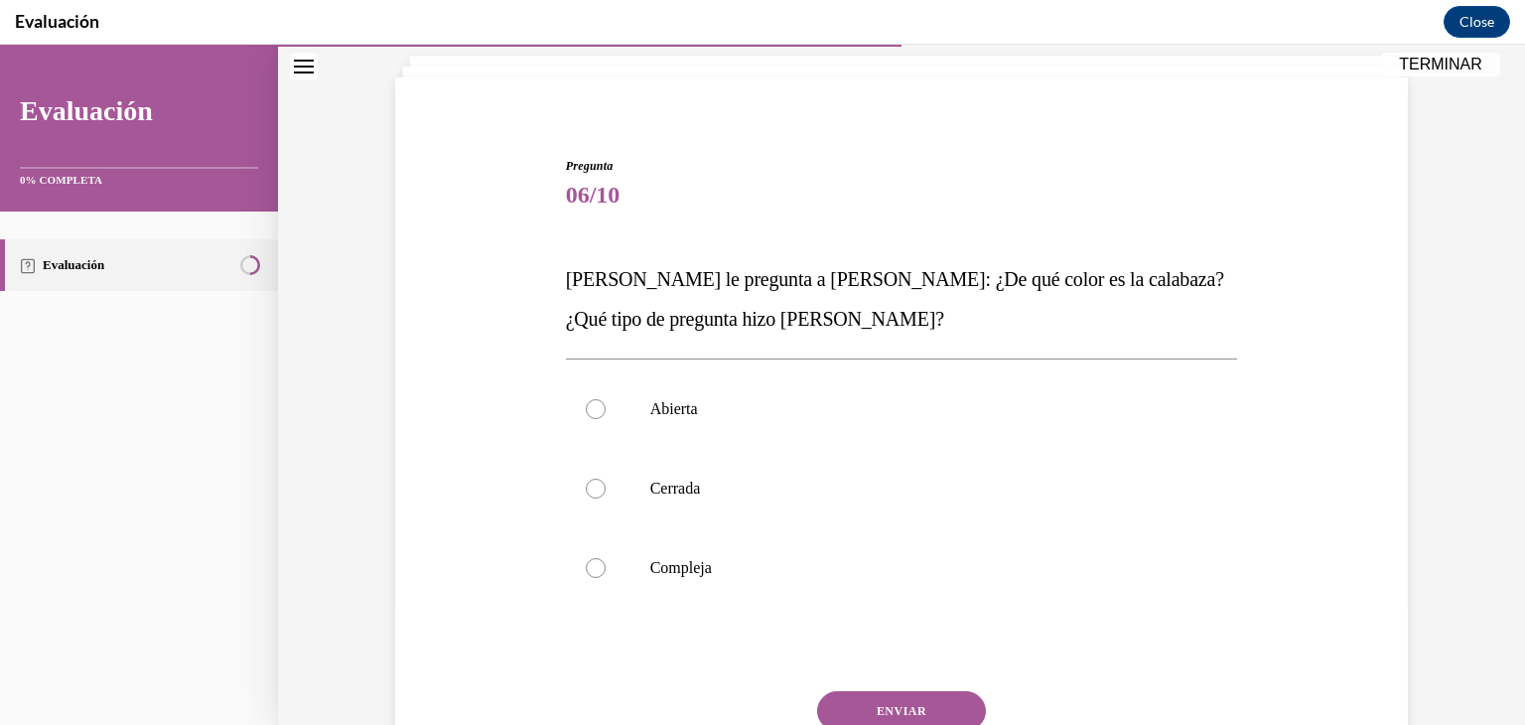
scroll to position [120, 0]
click at [599, 484] on div at bounding box center [596, 487] width 20 height 20
click at [599, 484] on input "Cerrada" at bounding box center [596, 487] width 20 height 20
radio input "true"
click at [919, 706] on button "ENVIAR" at bounding box center [901, 710] width 169 height 40
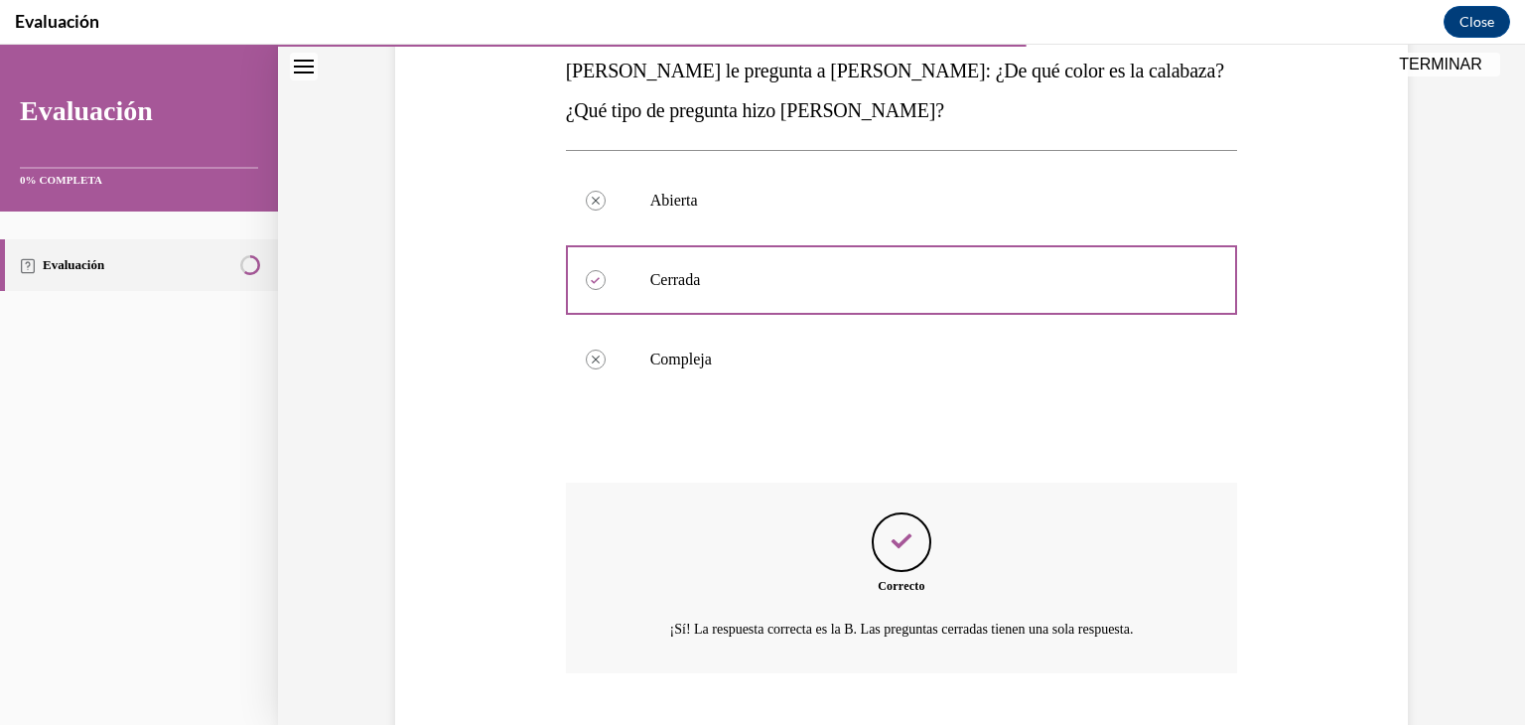
scroll to position [449, 0]
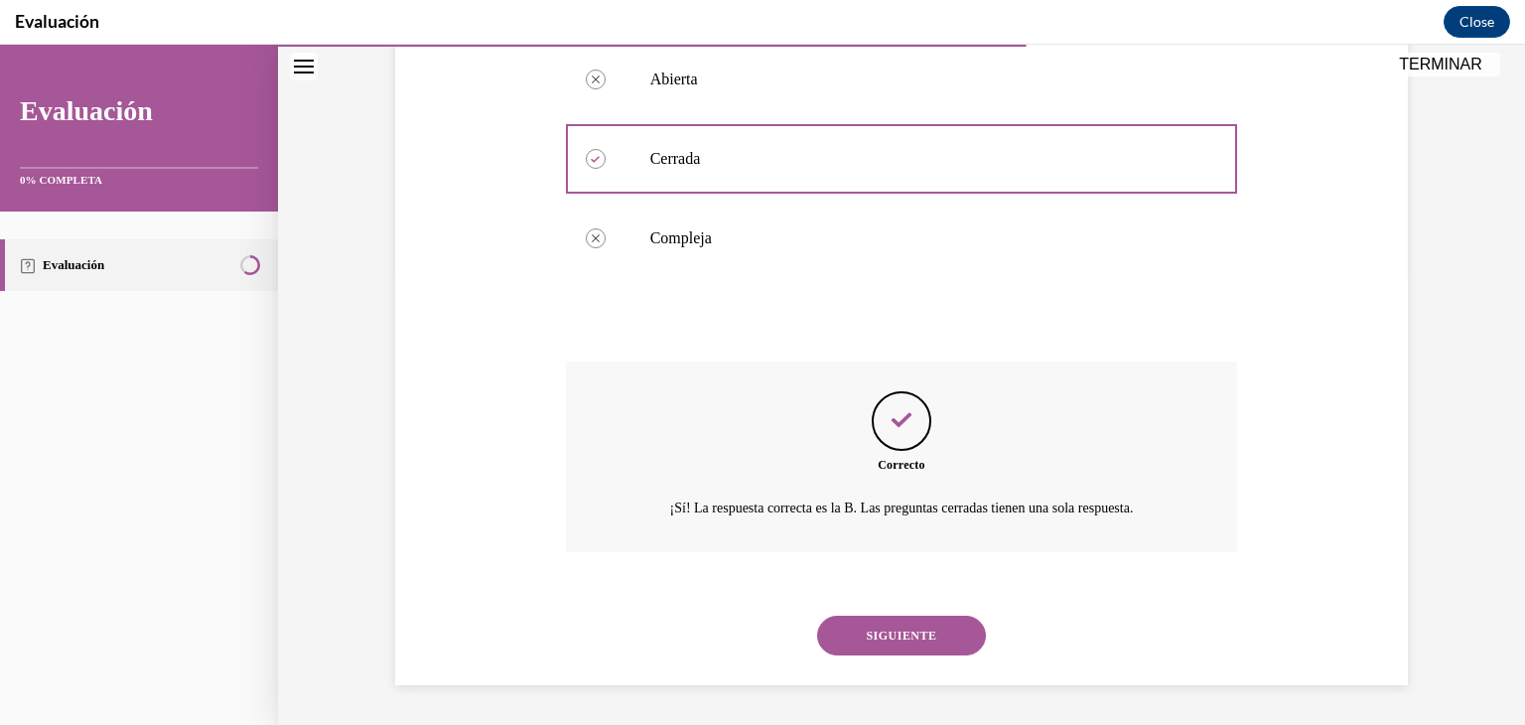
click at [943, 643] on button "SIGUIENTE" at bounding box center [901, 635] width 169 height 40
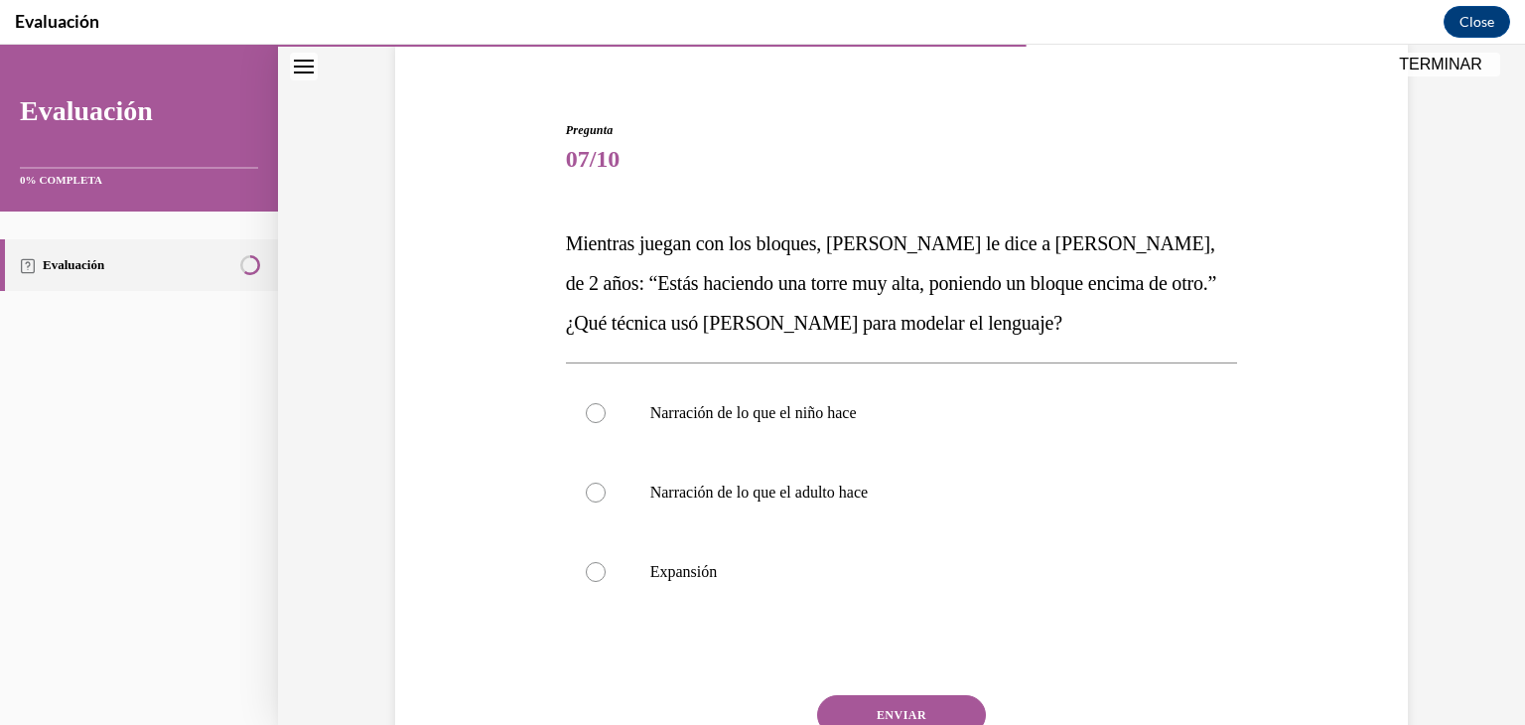
scroll to position [181, 0]
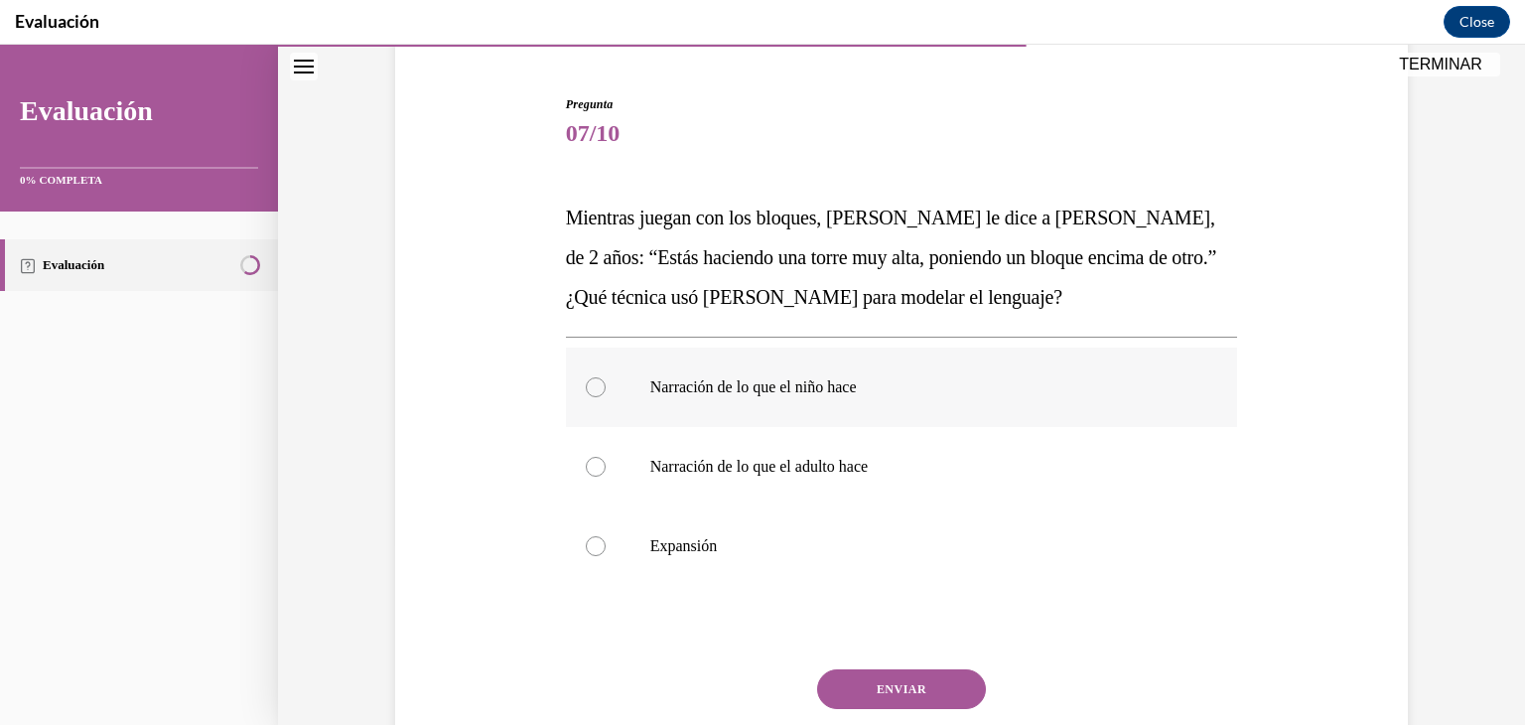
click at [602, 401] on label "Narración de lo que el niño hace" at bounding box center [902, 386] width 672 height 79
click at [602, 397] on input "Narración de lo que el niño hace" at bounding box center [596, 387] width 20 height 20
radio input "true"
click at [910, 699] on button "ENVIAR" at bounding box center [901, 689] width 169 height 40
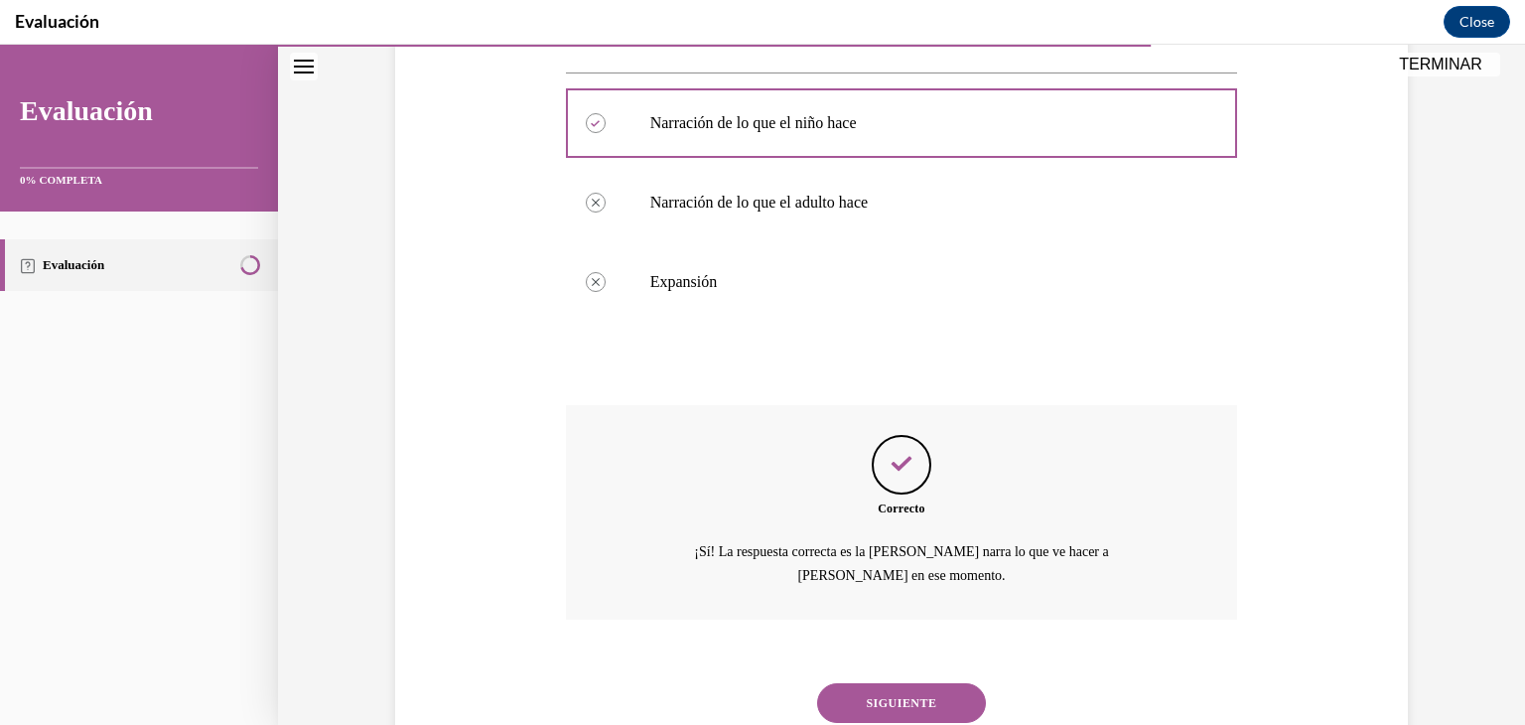
scroll to position [512, 0]
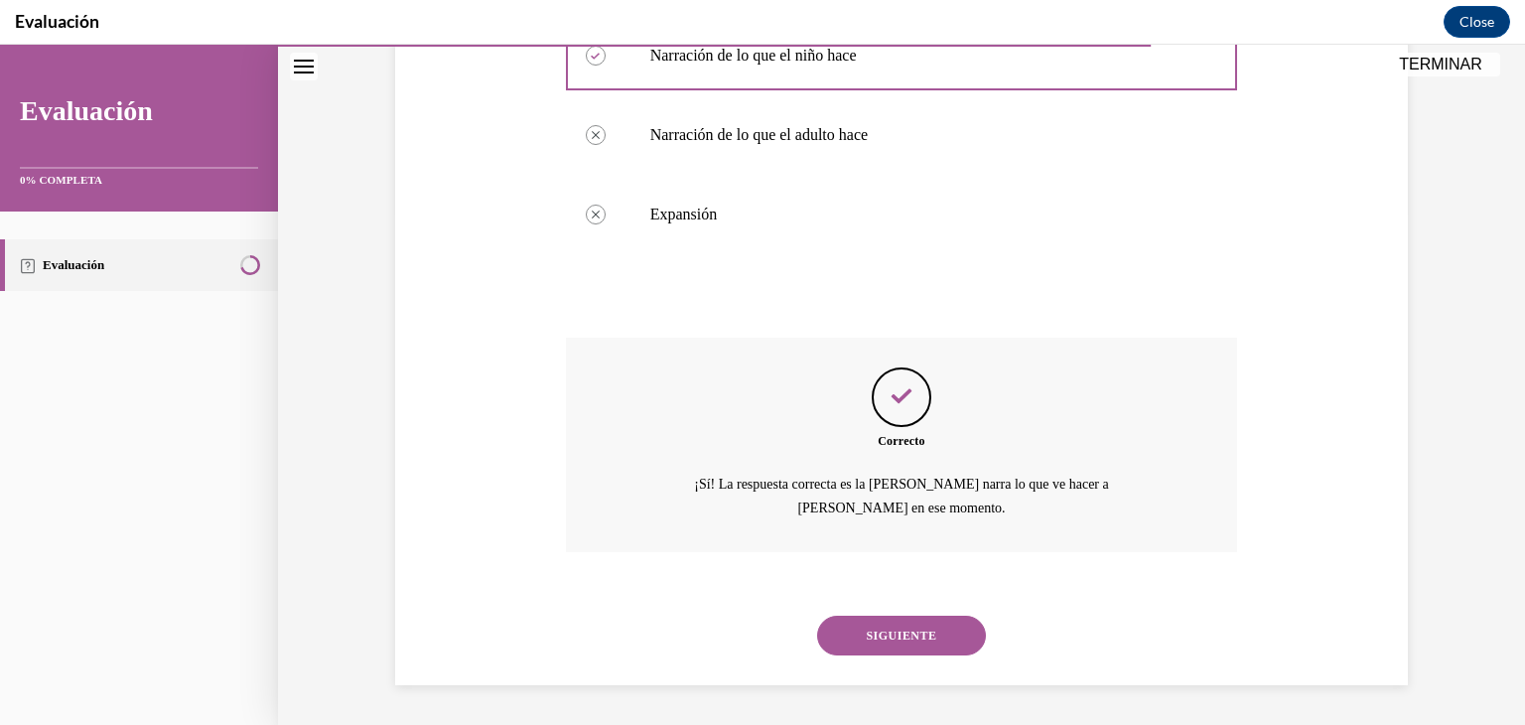
click at [933, 651] on button "SIGUIENTE" at bounding box center [901, 635] width 169 height 40
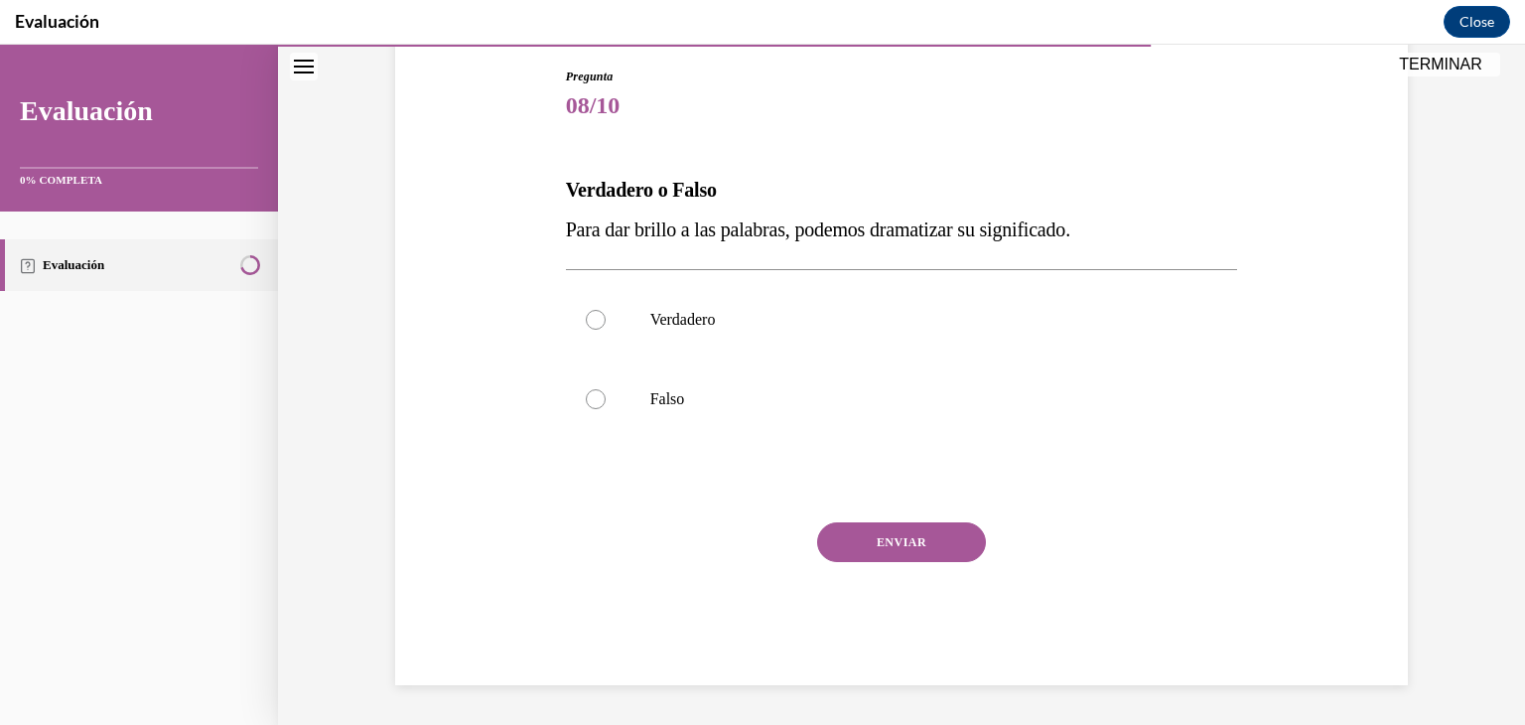
scroll to position [208, 0]
click at [584, 326] on label "Verdadero" at bounding box center [902, 319] width 672 height 79
click at [586, 326] on input "Verdadero" at bounding box center [596, 320] width 20 height 20
radio input "true"
click at [940, 544] on button "ENVIAR" at bounding box center [901, 542] width 169 height 40
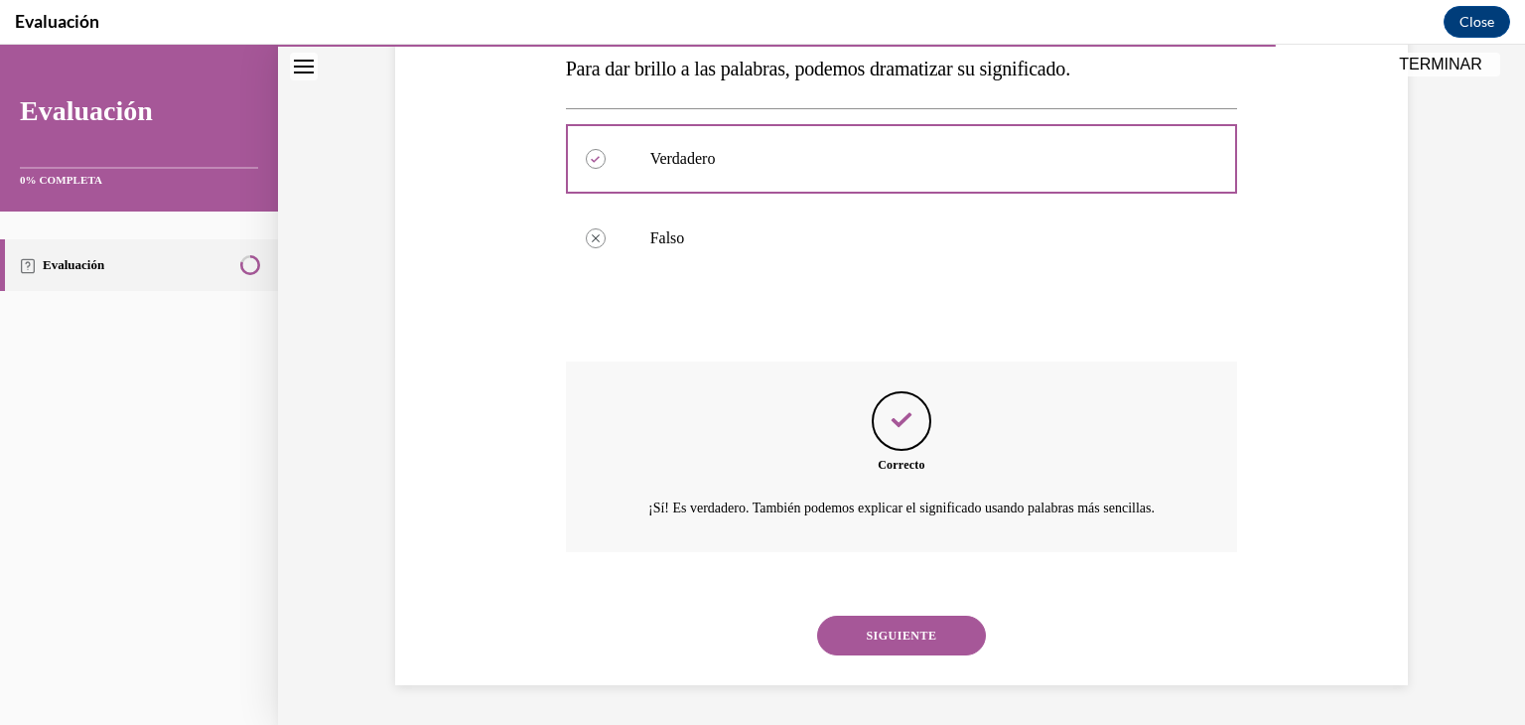
scroll to position [393, 0]
click at [935, 633] on button "SIGUIENTE" at bounding box center [901, 635] width 169 height 40
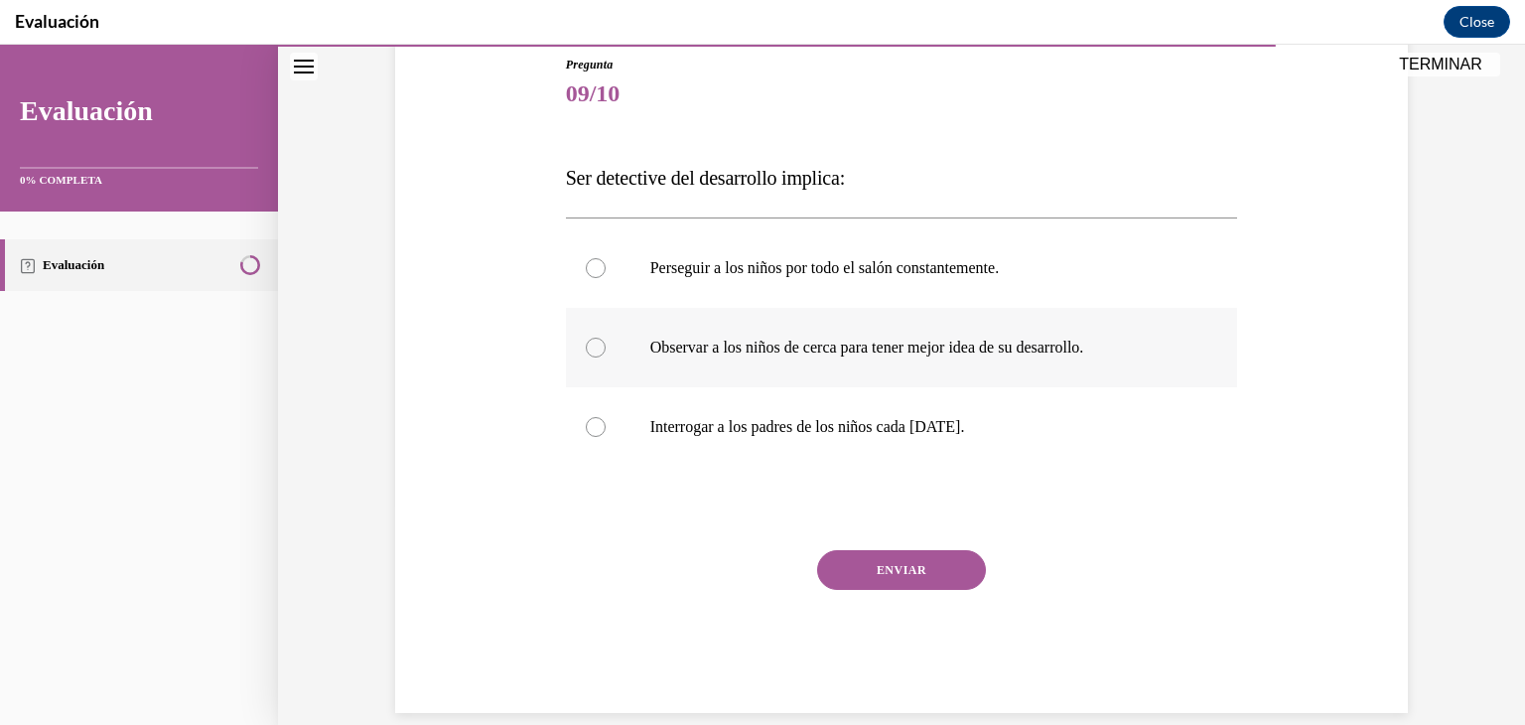
click at [596, 365] on label "Observar a los niños de cerca para tener mejor idea de su desarrollo." at bounding box center [902, 347] width 672 height 79
click at [596, 357] on input "Observar a los niños de cerca para tener mejor idea de su desarrollo." at bounding box center [596, 348] width 20 height 20
radio input "true"
click at [937, 574] on button "ENVIAR" at bounding box center [901, 570] width 169 height 40
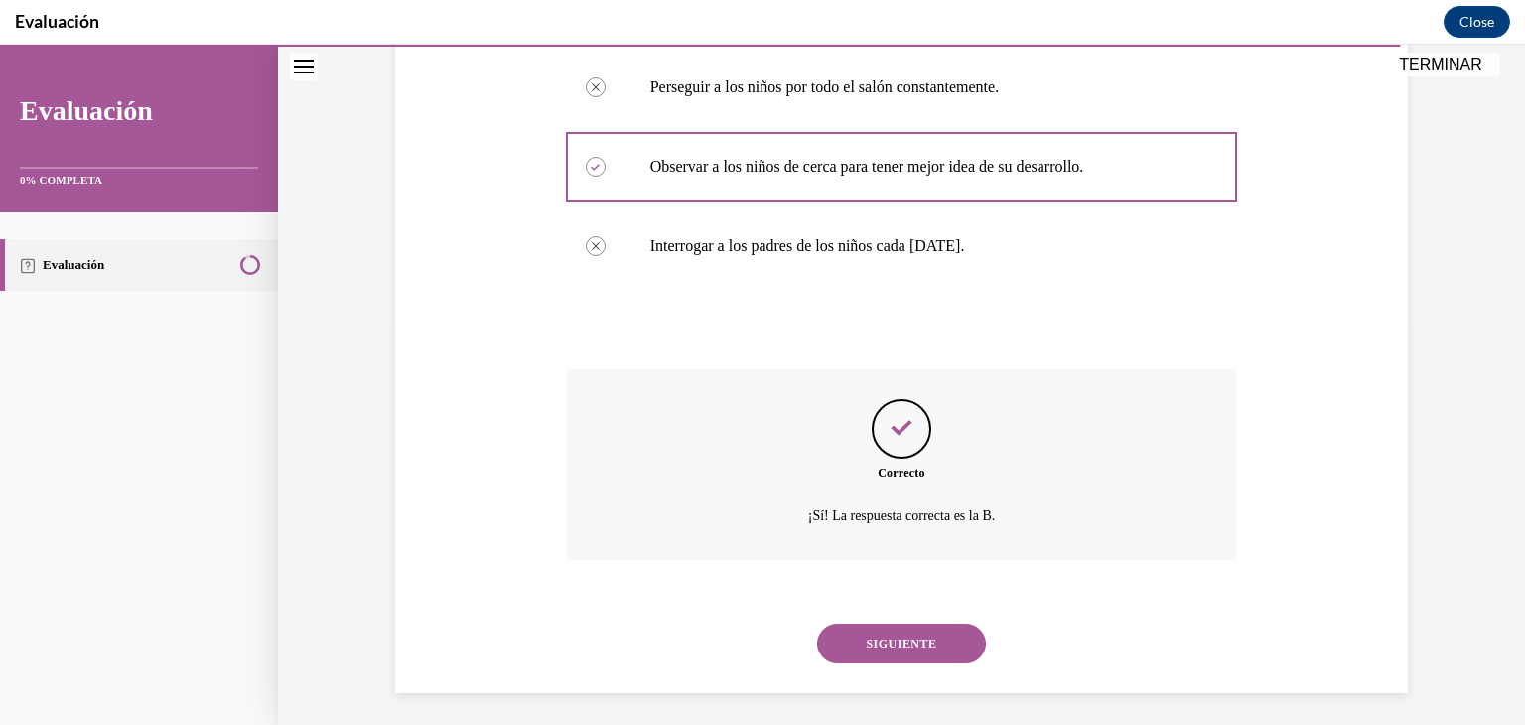
scroll to position [409, 0]
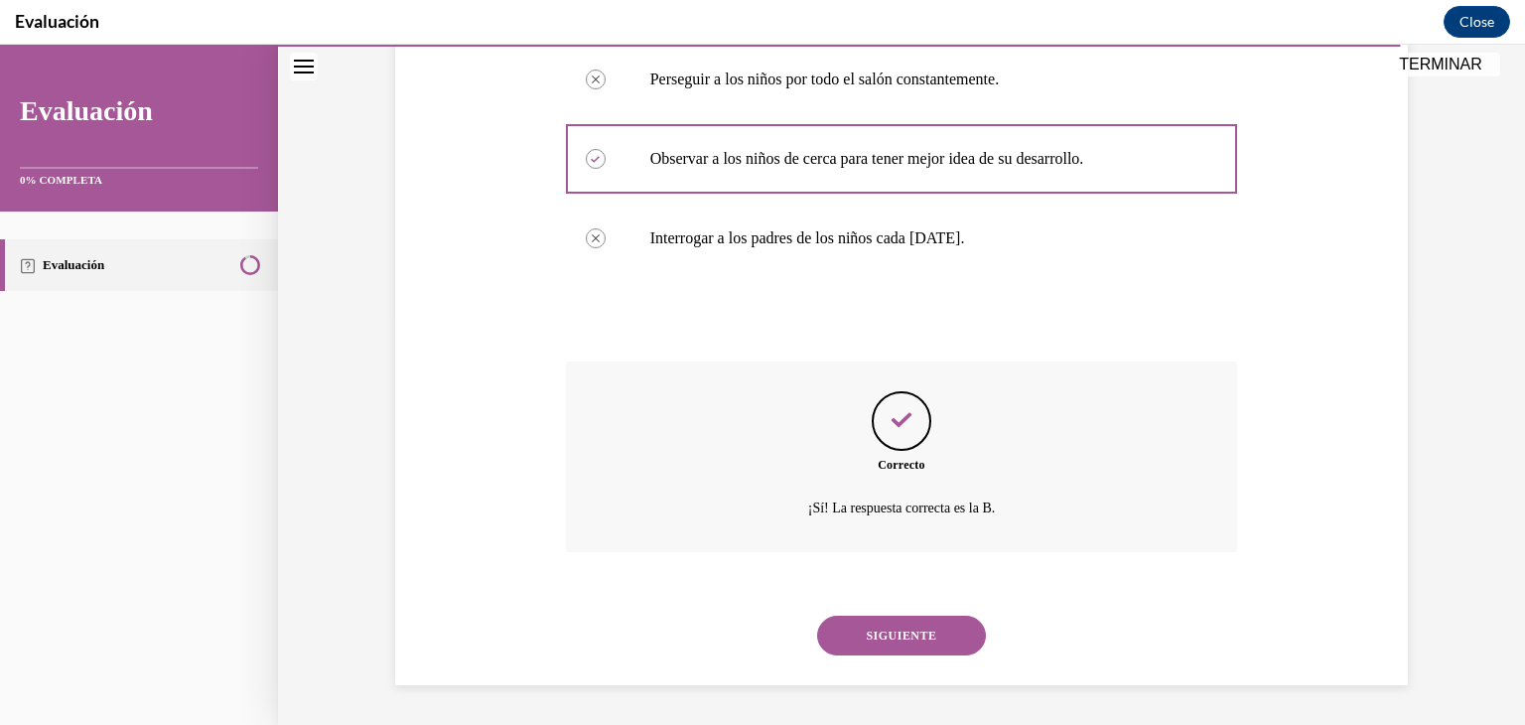
click at [955, 650] on button "SIGUIENTE" at bounding box center [901, 635] width 169 height 40
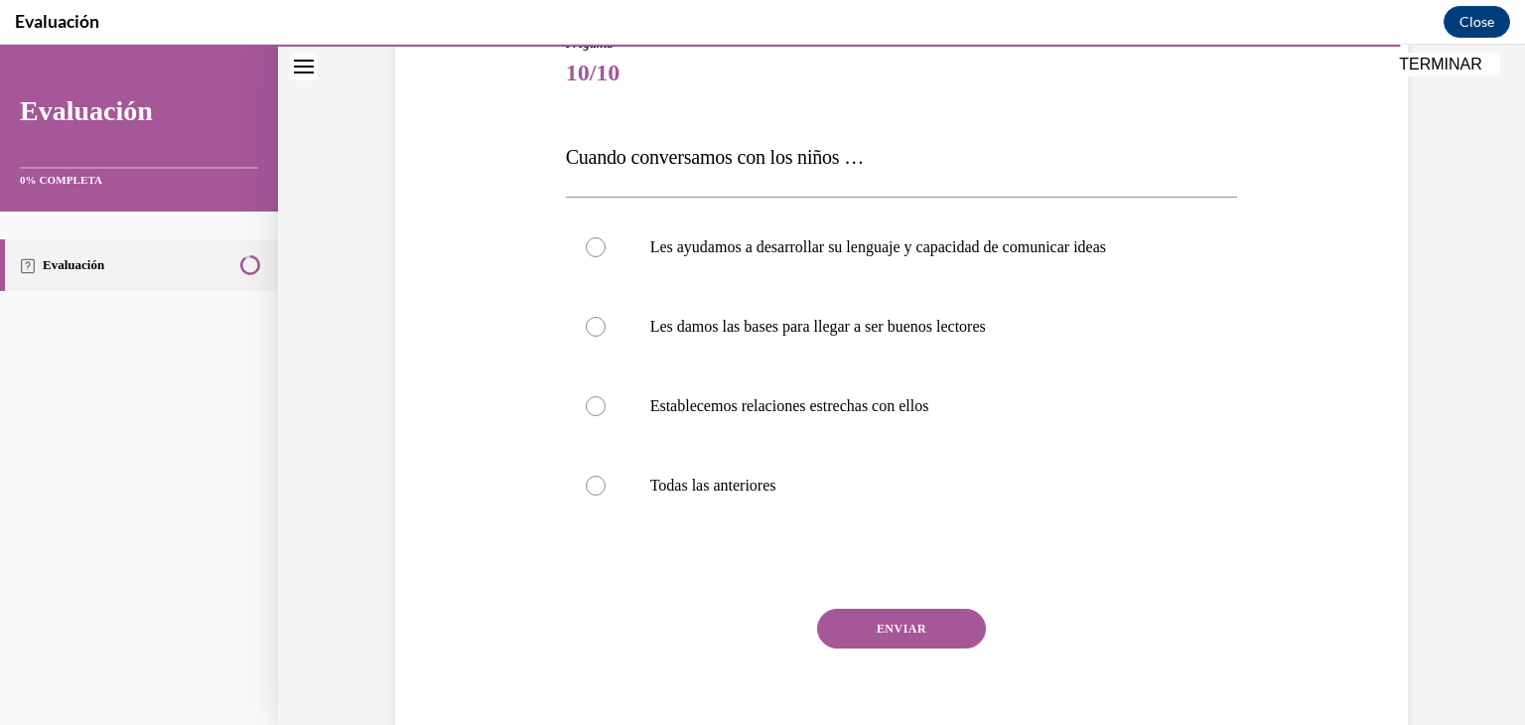
scroll to position [218, 0]
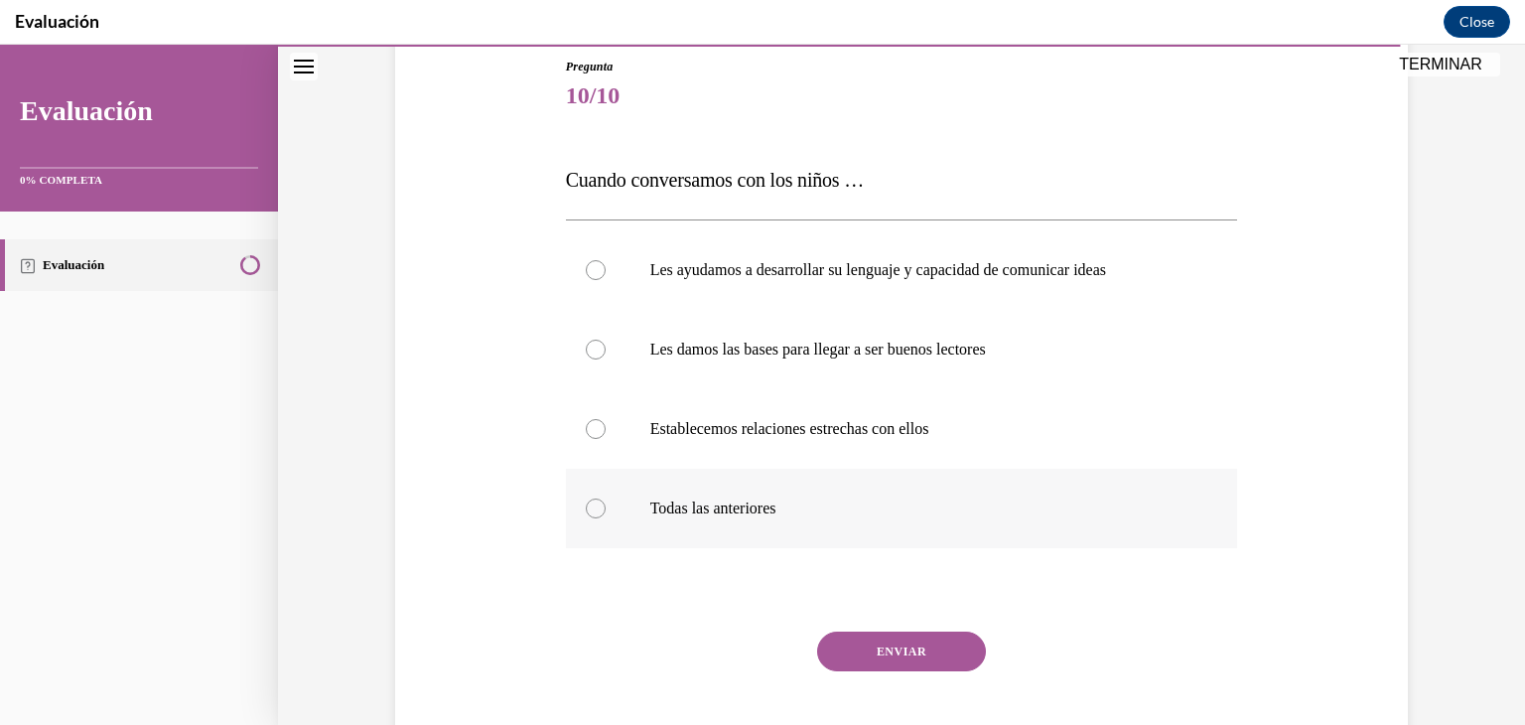
click at [602, 521] on label "Todas las anteriores" at bounding box center [902, 508] width 672 height 79
click at [602, 518] on input "Todas las anteriores" at bounding box center [596, 508] width 20 height 20
radio input "true"
click at [936, 652] on button "ENVIAR" at bounding box center [901, 651] width 169 height 40
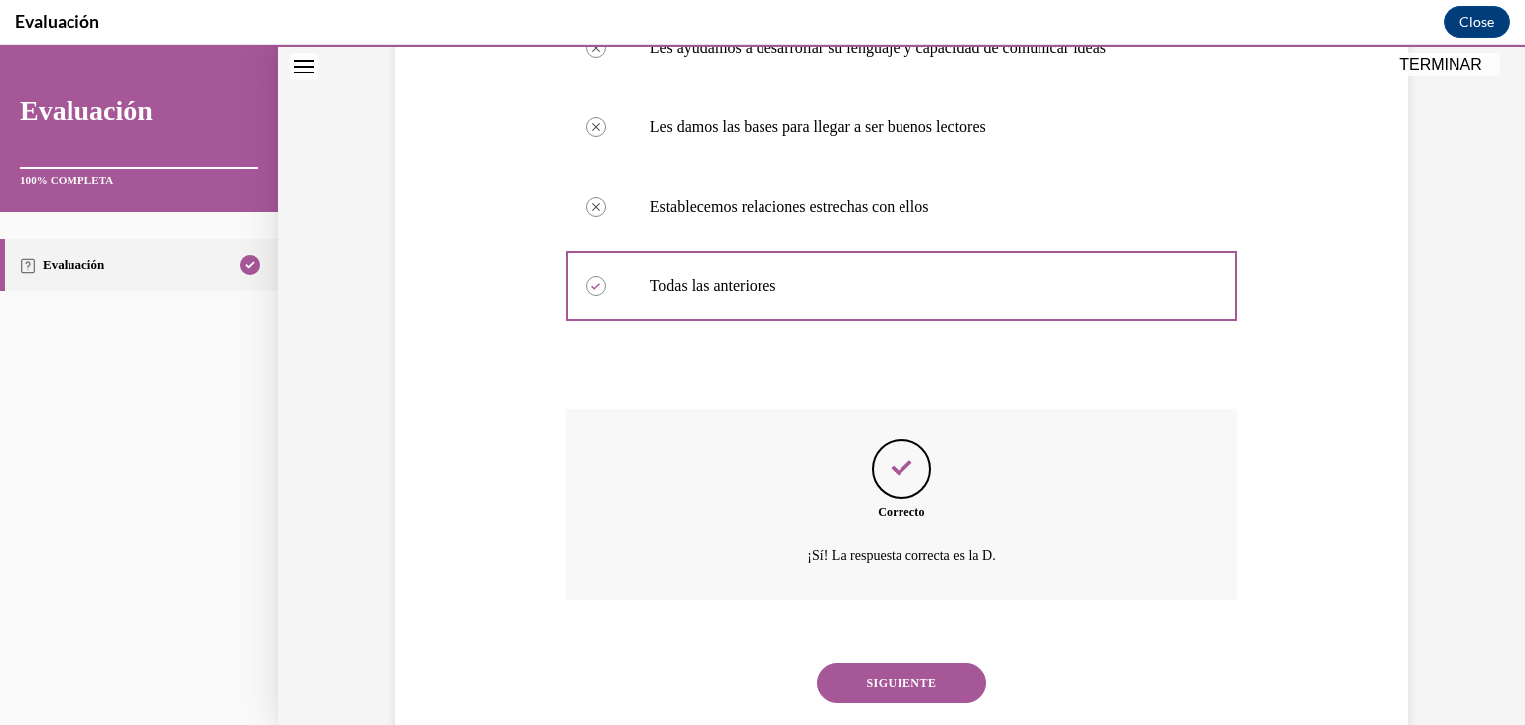
scroll to position [488, 0]
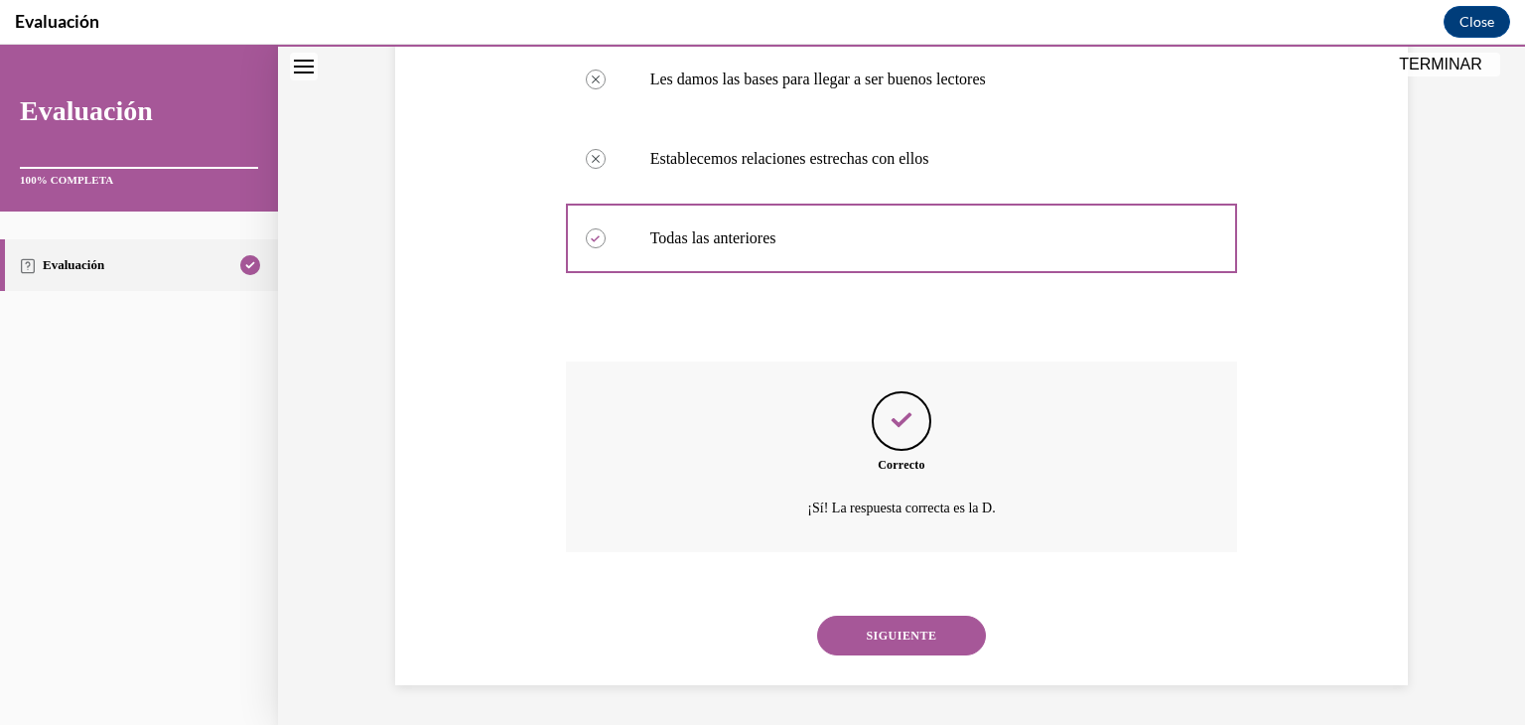
click at [931, 645] on button "SIGUIENTE" at bounding box center [901, 635] width 169 height 40
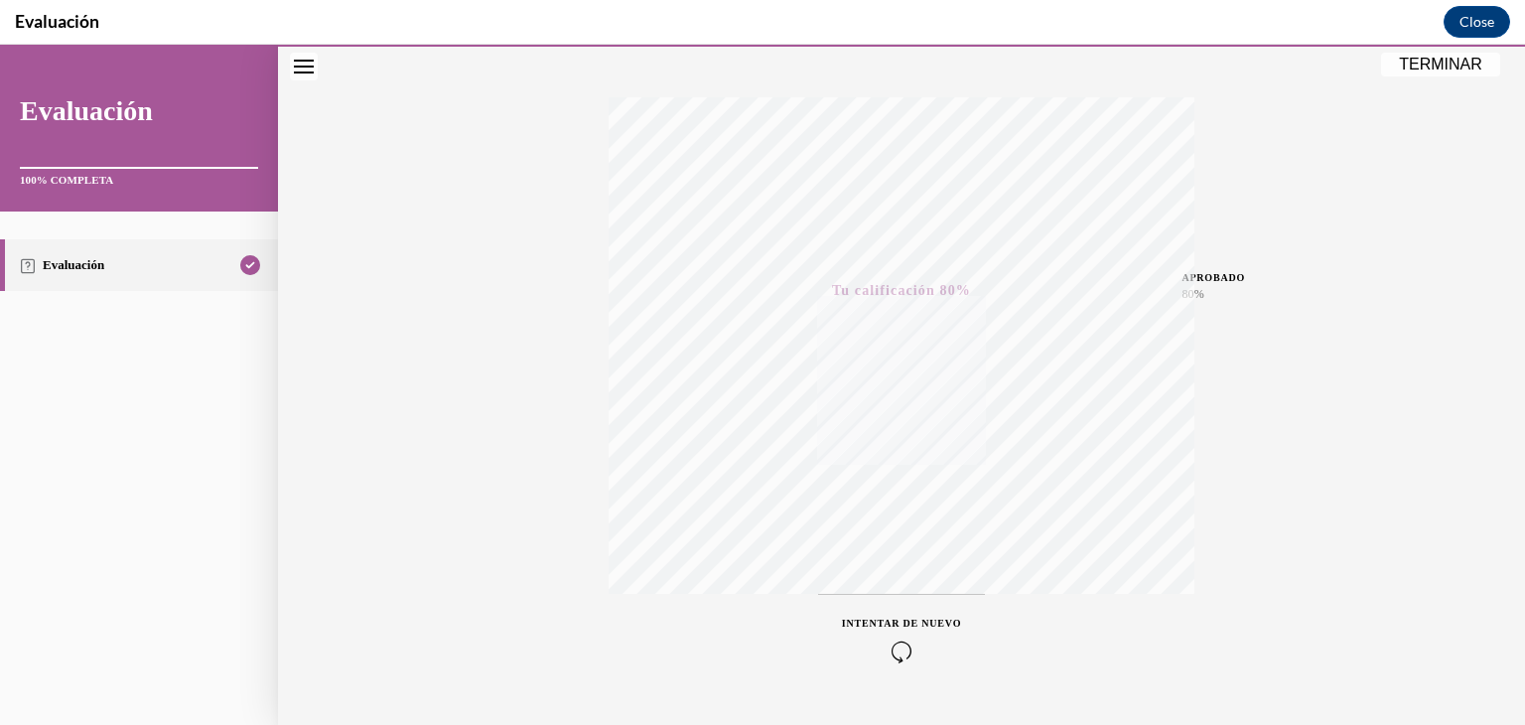
scroll to position [338, 0]
click at [1436, 74] on button "TERMINAR" at bounding box center [1440, 65] width 119 height 24
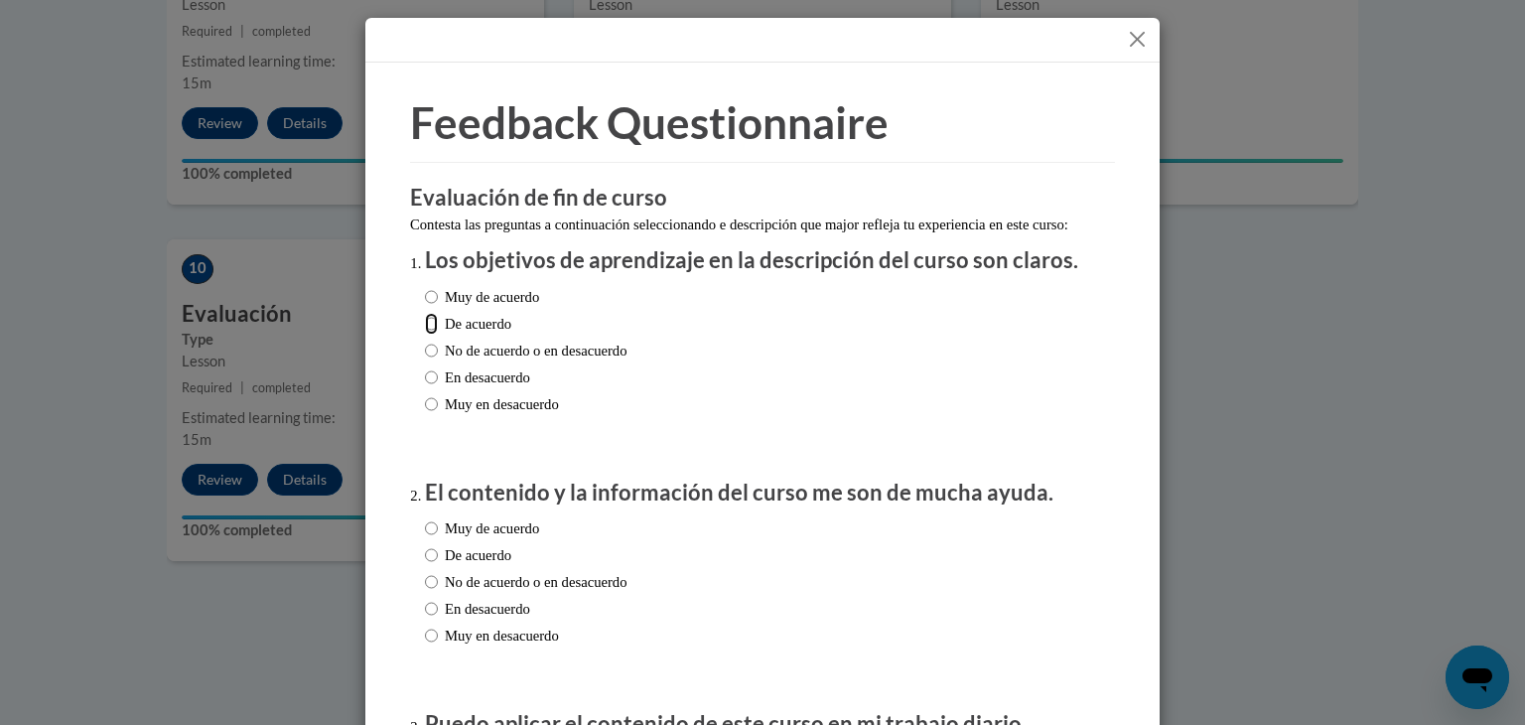
click at [433, 335] on input "De acuerdo" at bounding box center [431, 324] width 13 height 22
radio input "true"
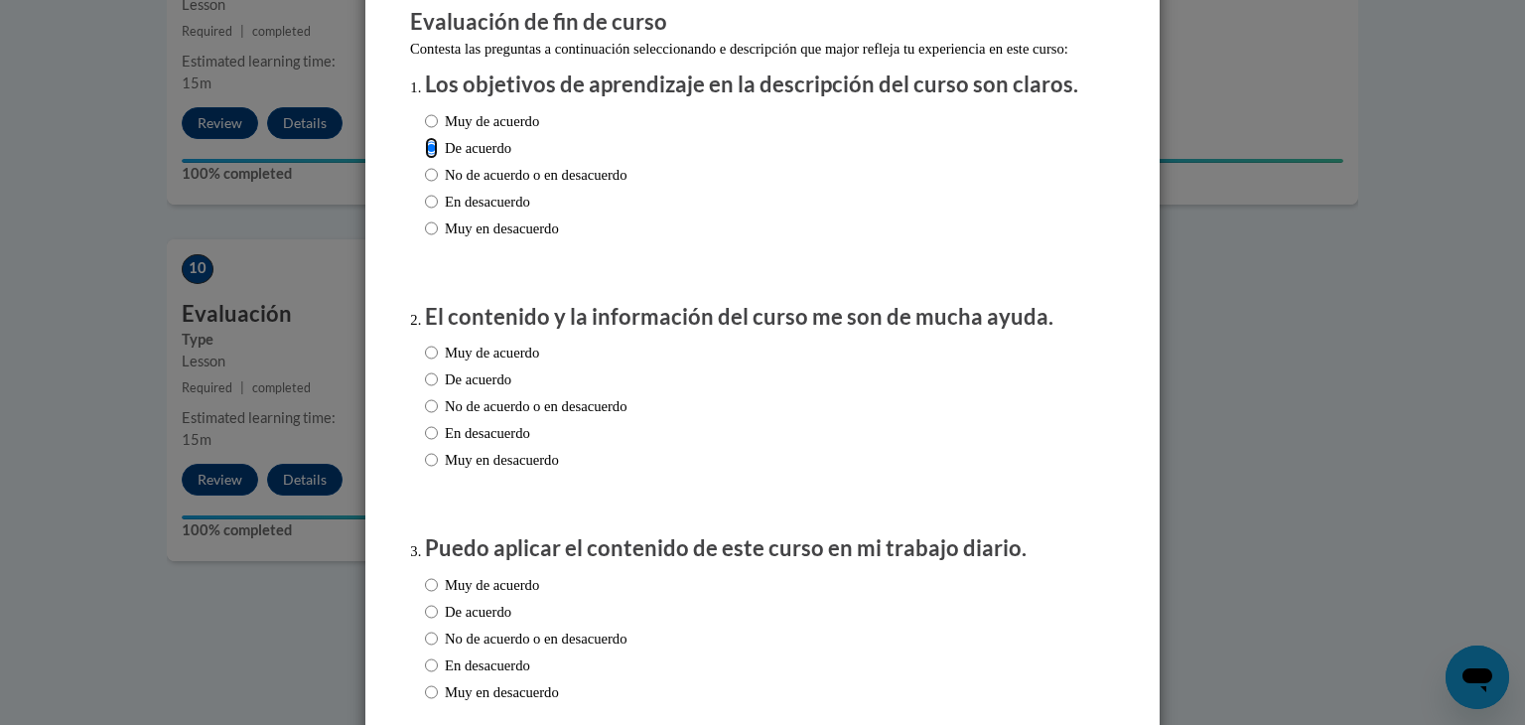
scroll to position [182, 0]
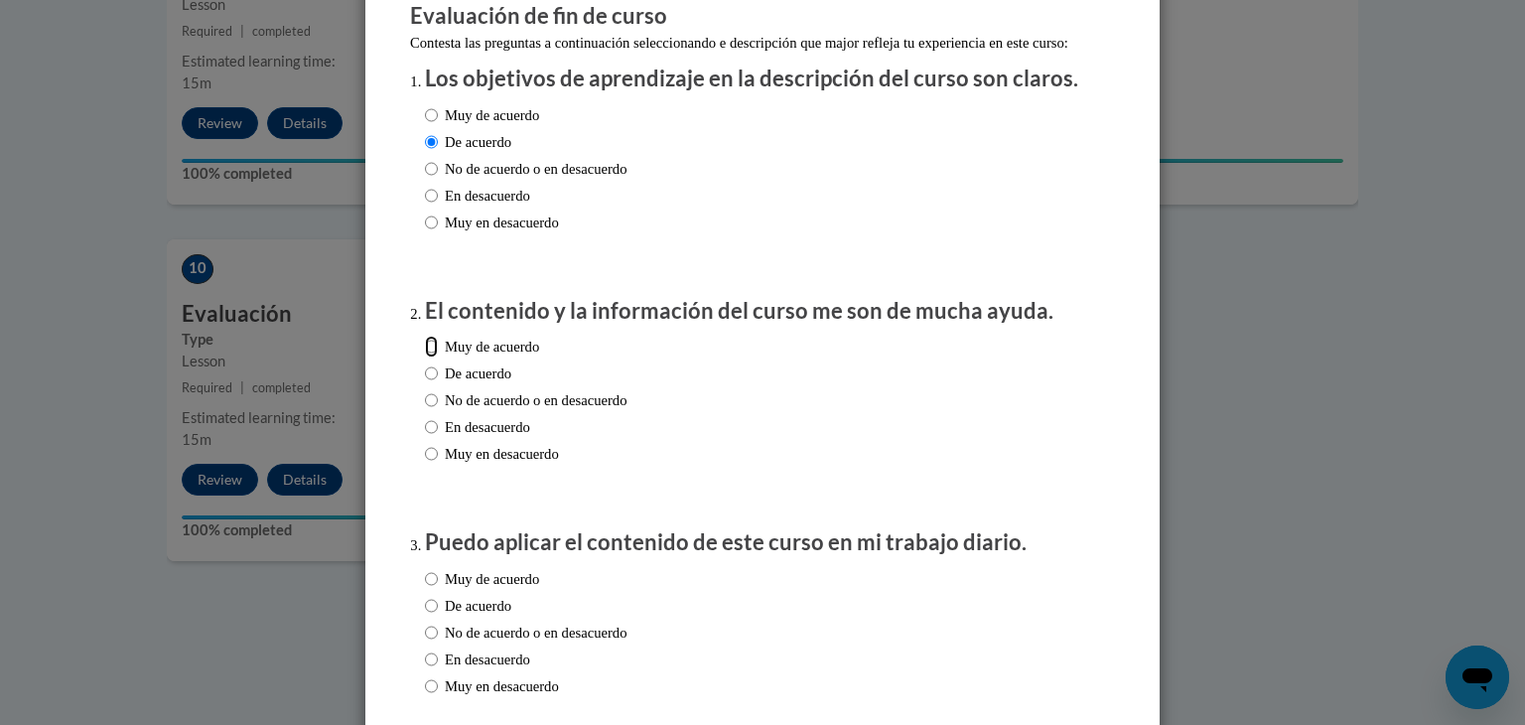
click at [430, 357] on input "Muy de acuerdo" at bounding box center [431, 347] width 13 height 22
radio input "true"
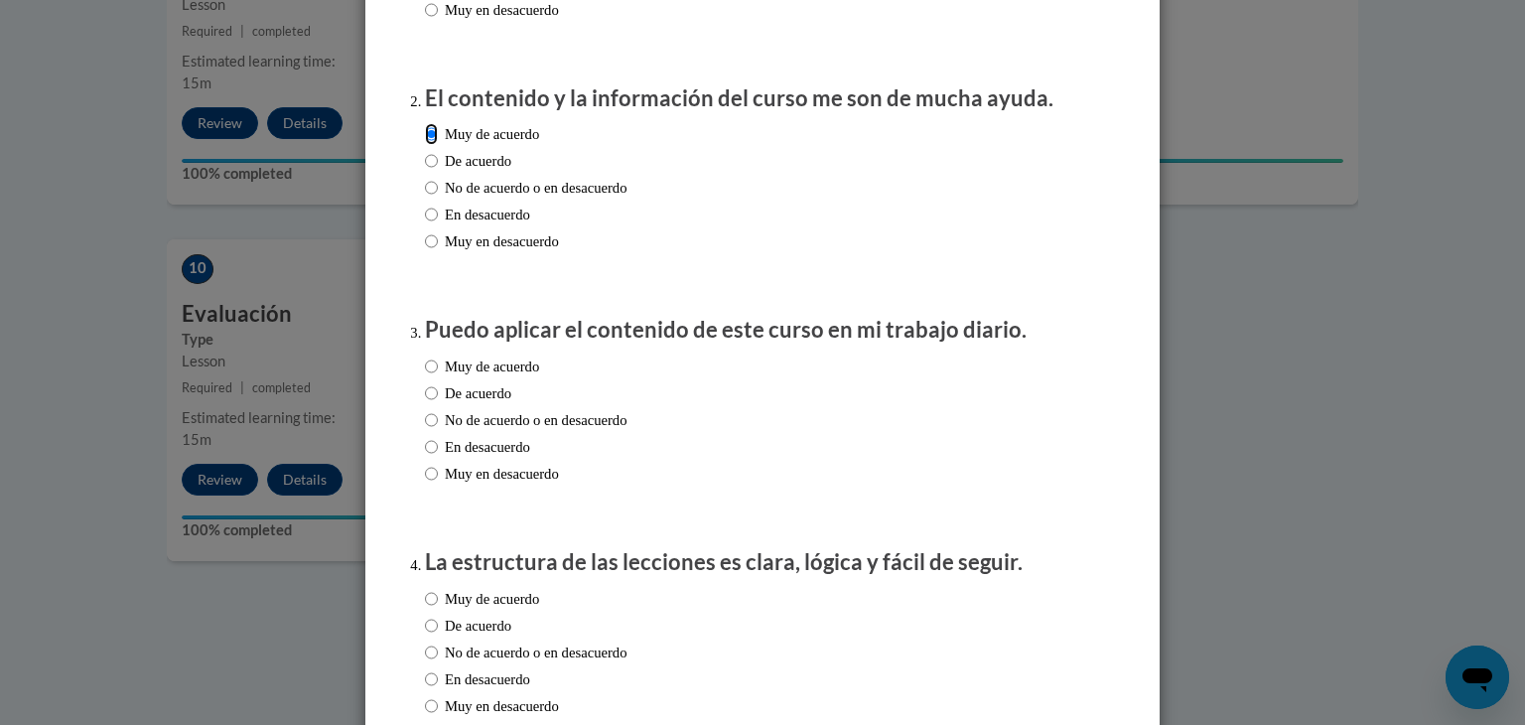
scroll to position [405, 0]
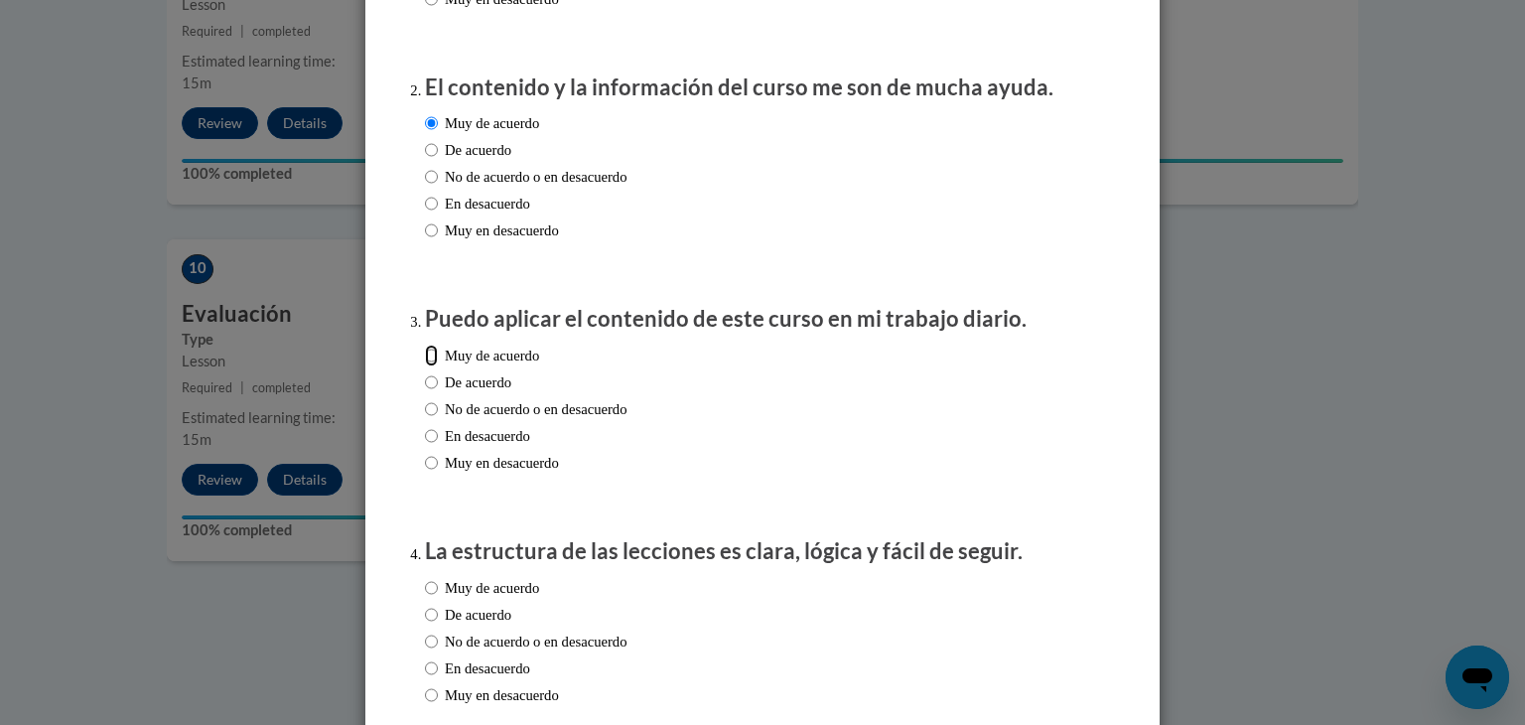
click at [434, 366] on input "Muy de acuerdo" at bounding box center [431, 355] width 13 height 22
radio input "true"
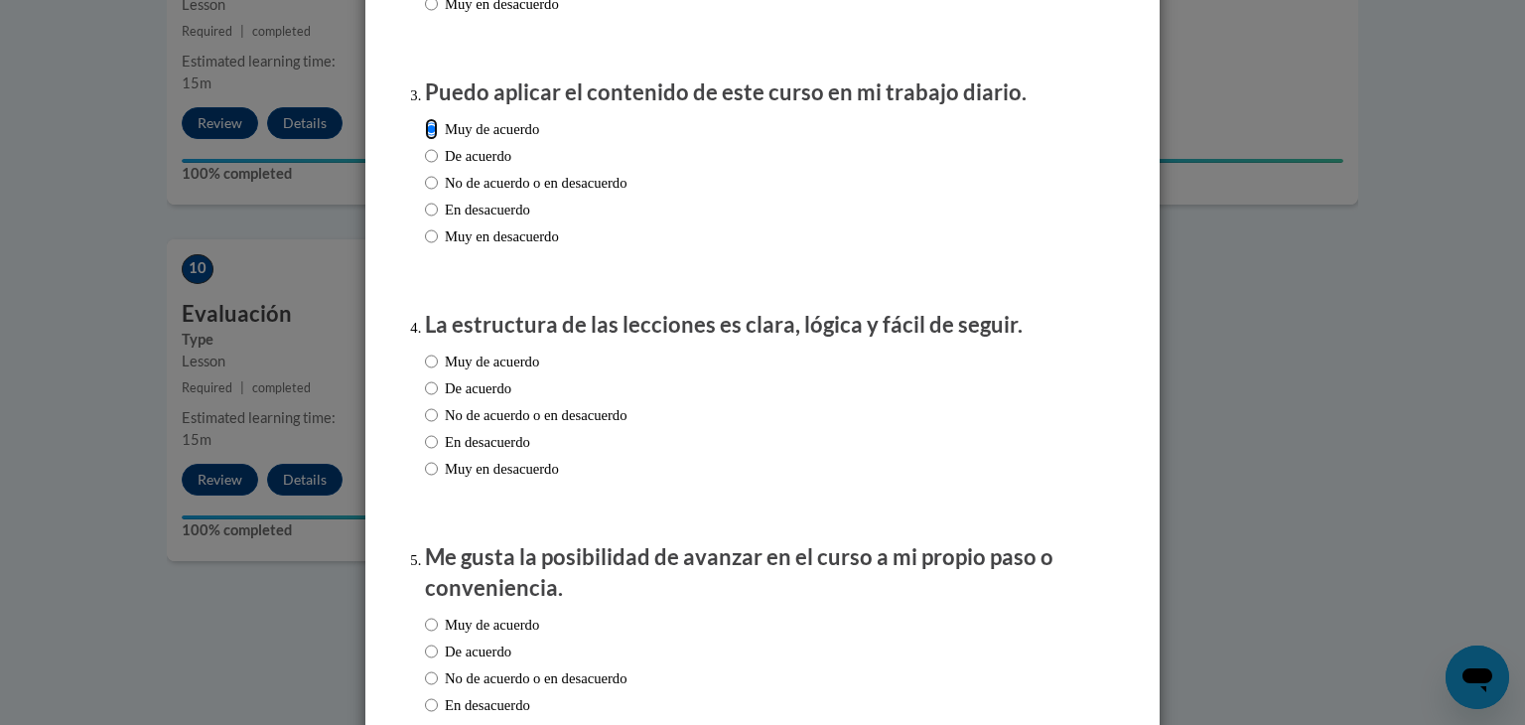
scroll to position [642, 0]
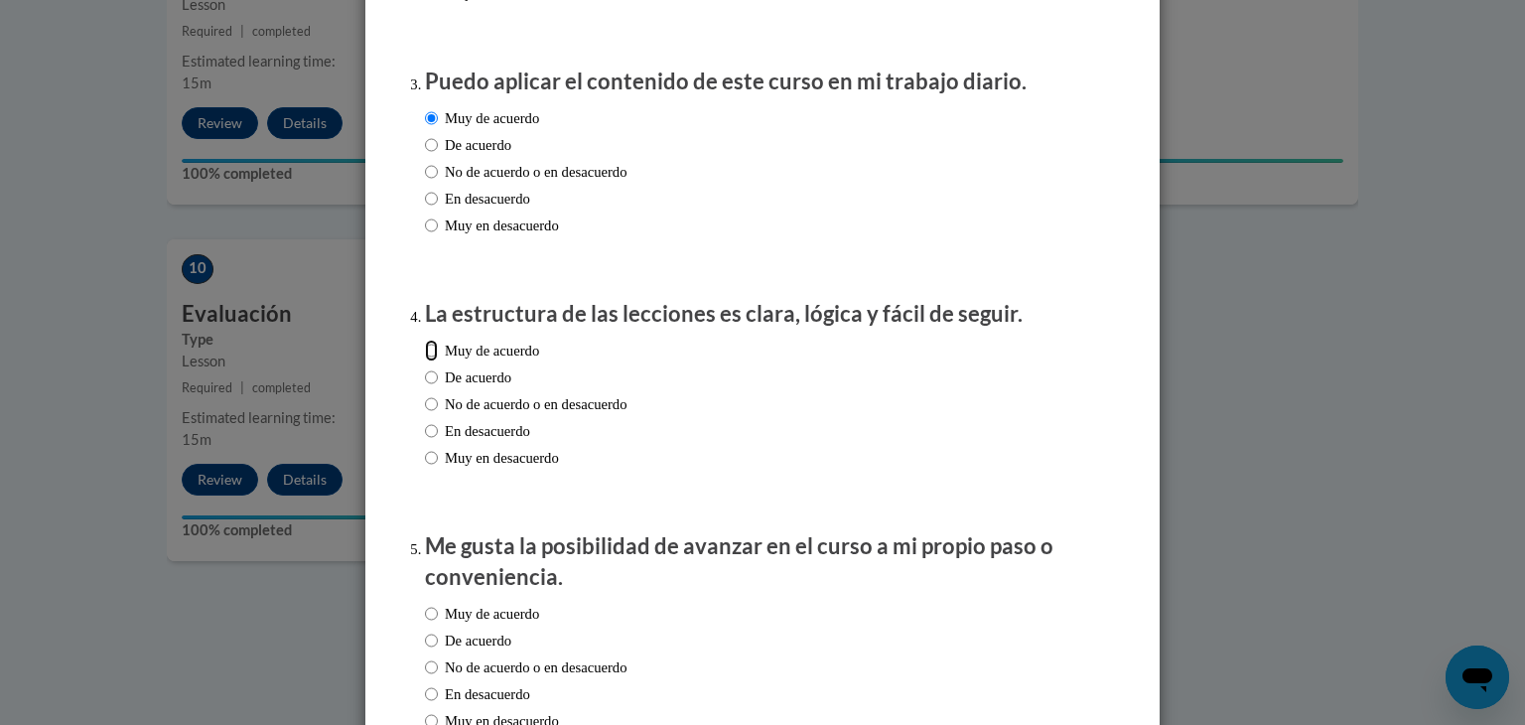
click at [436, 361] on input "Muy de acuerdo" at bounding box center [431, 350] width 13 height 22
radio input "true"
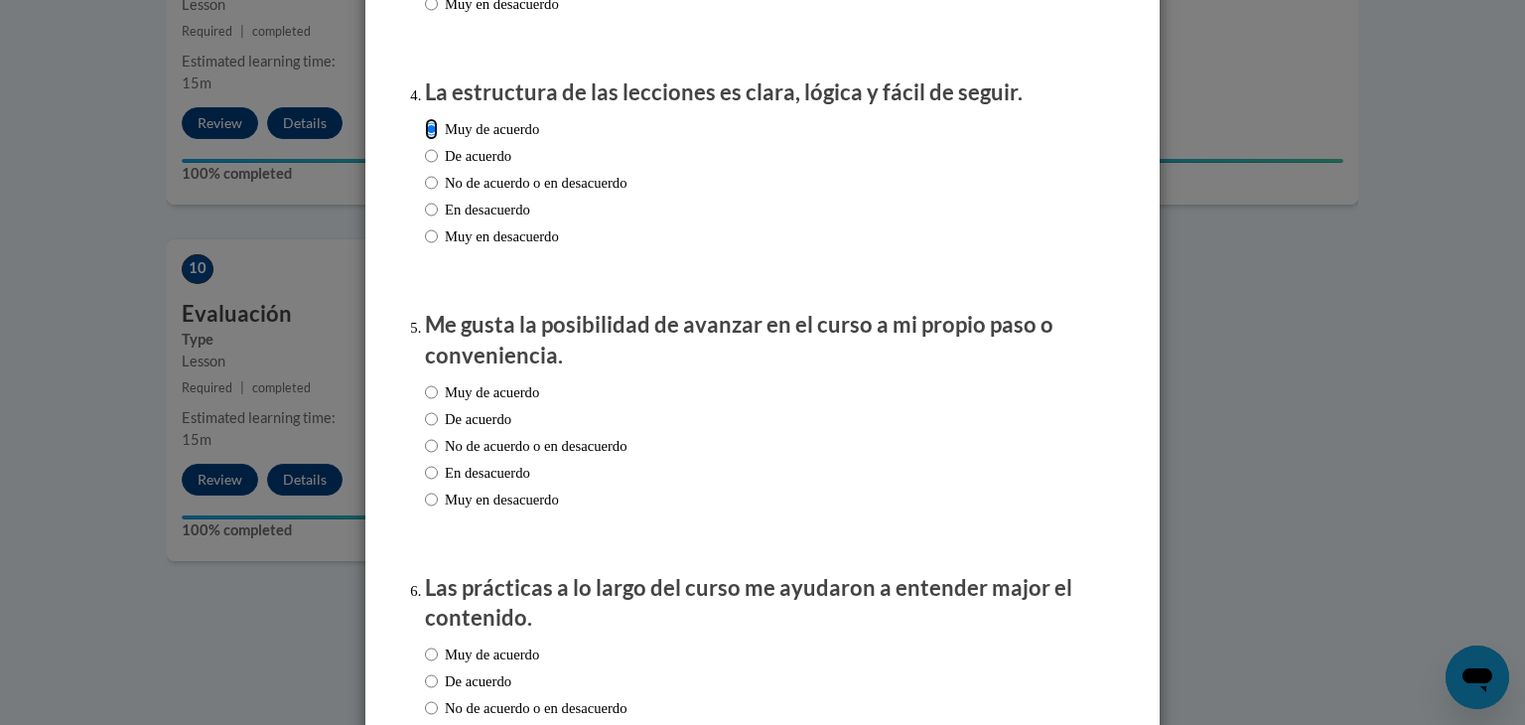
scroll to position [866, 0]
click at [429, 401] on input "Muy de acuerdo" at bounding box center [431, 390] width 13 height 22
radio input "true"
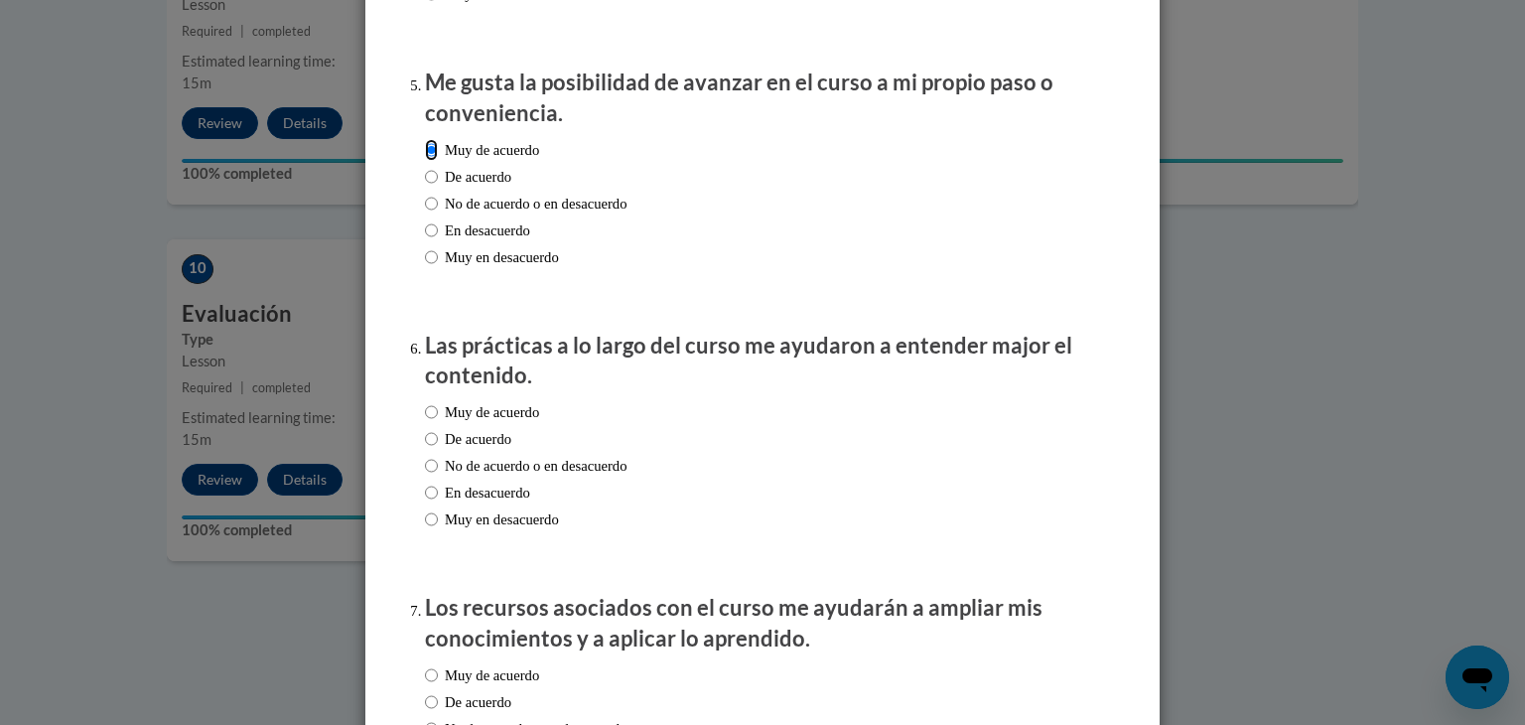
scroll to position [1109, 0]
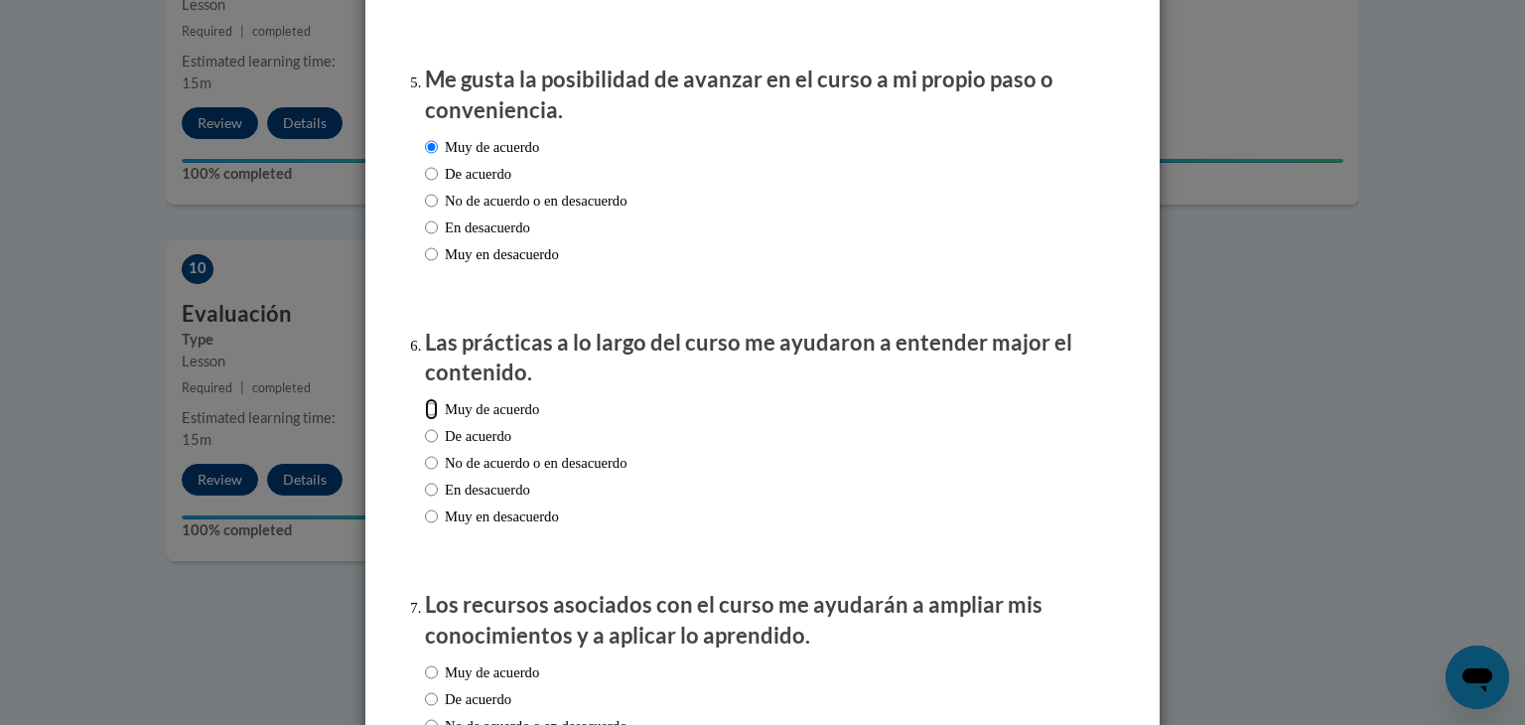
click at [433, 420] on input "Muy de acuerdo" at bounding box center [431, 409] width 13 height 22
radio input "true"
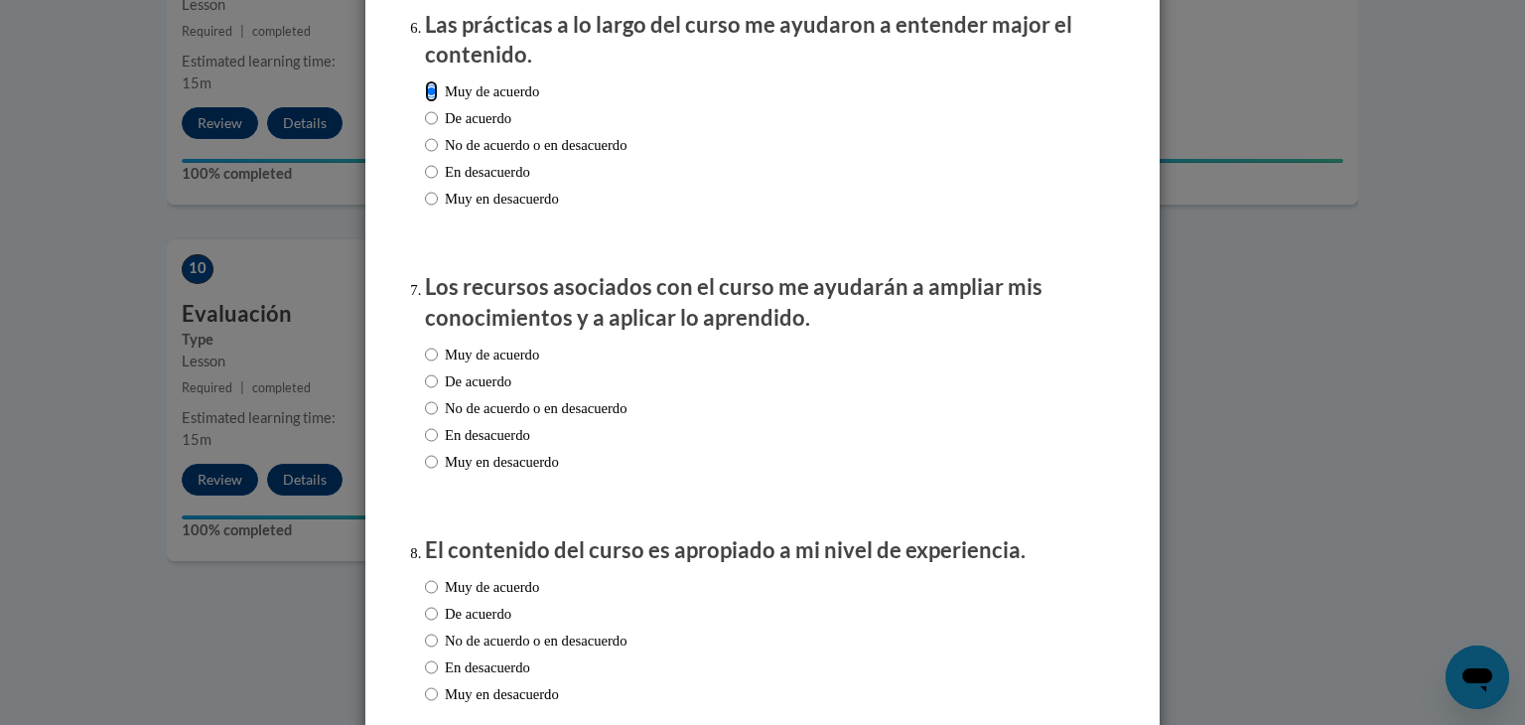
scroll to position [1427, 0]
click at [427, 364] on input "Muy de acuerdo" at bounding box center [431, 353] width 13 height 22
radio input "true"
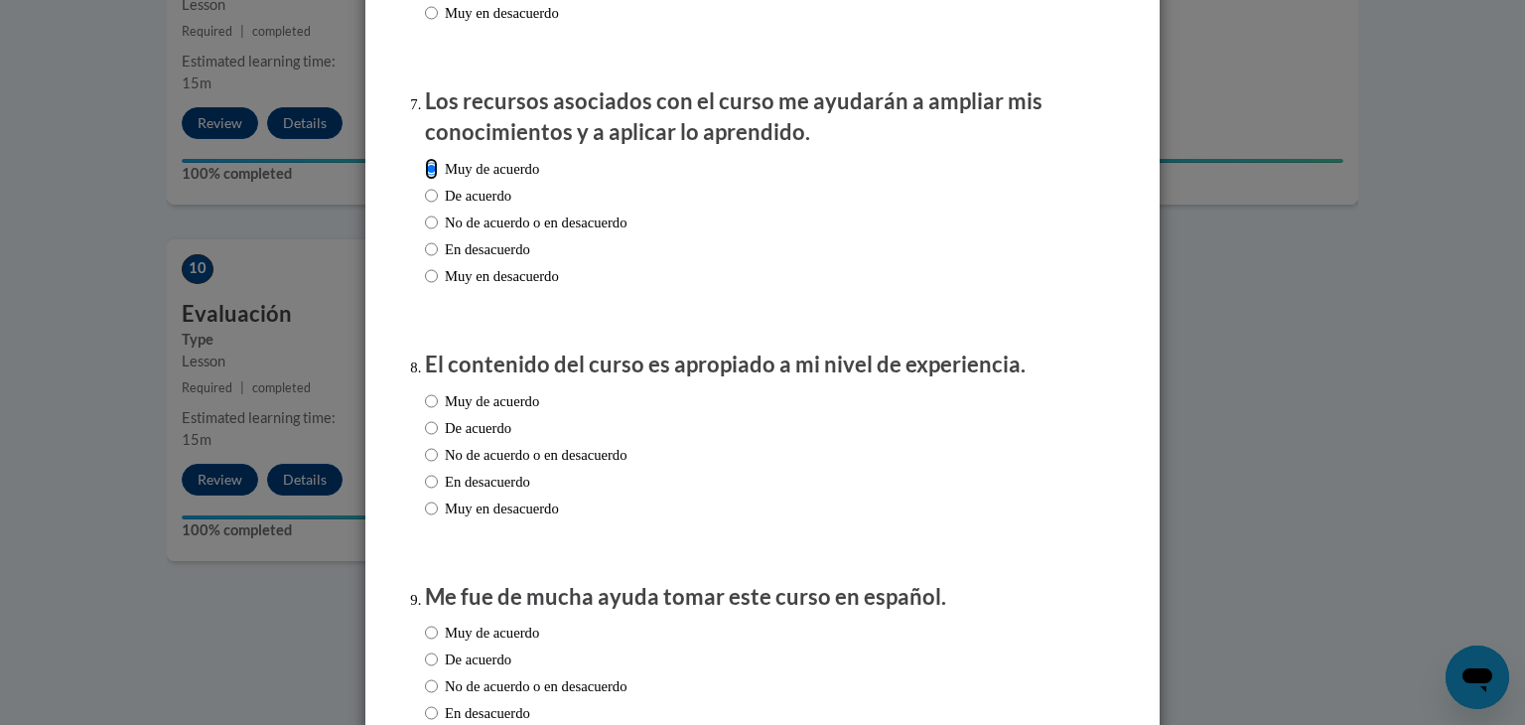
scroll to position [1625, 0]
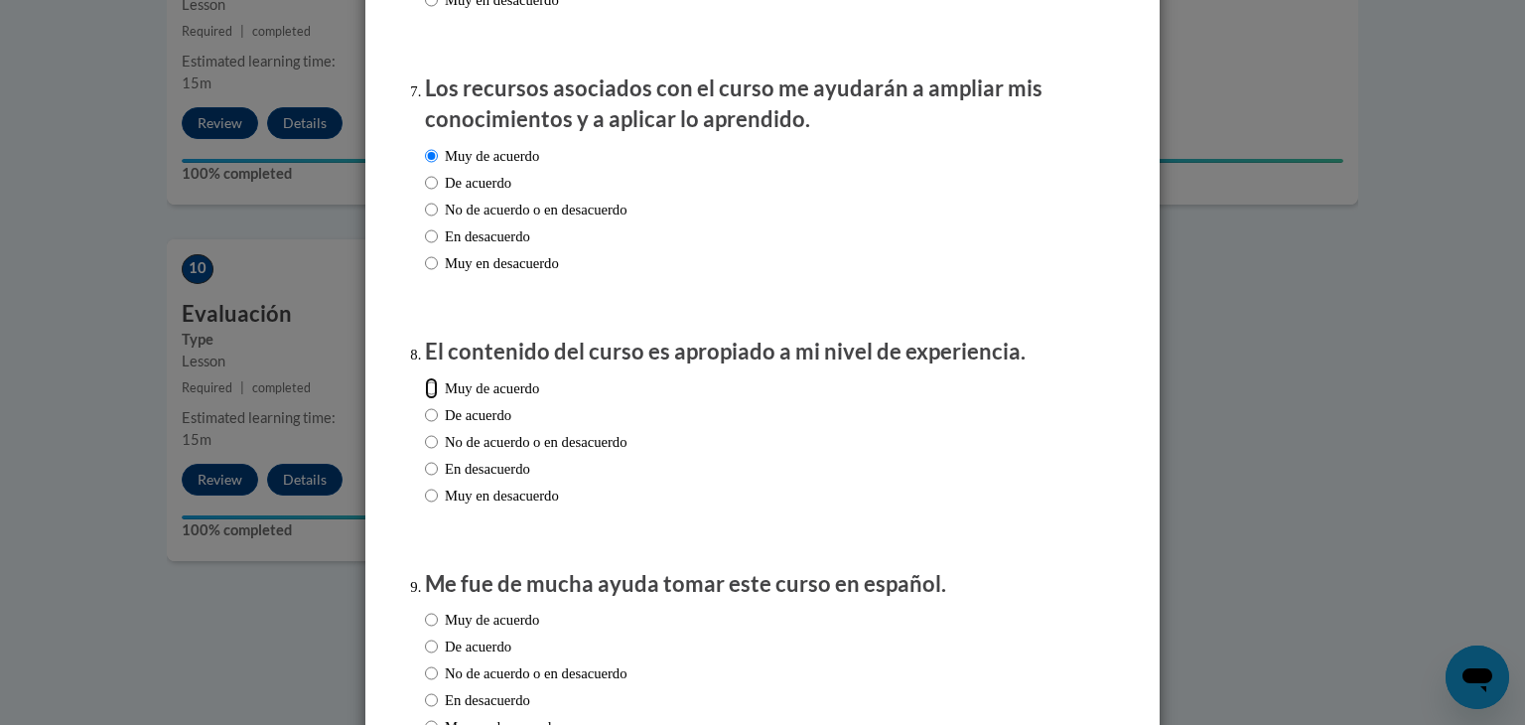
click at [425, 399] on input "Muy de acuerdo" at bounding box center [431, 388] width 13 height 22
radio input "true"
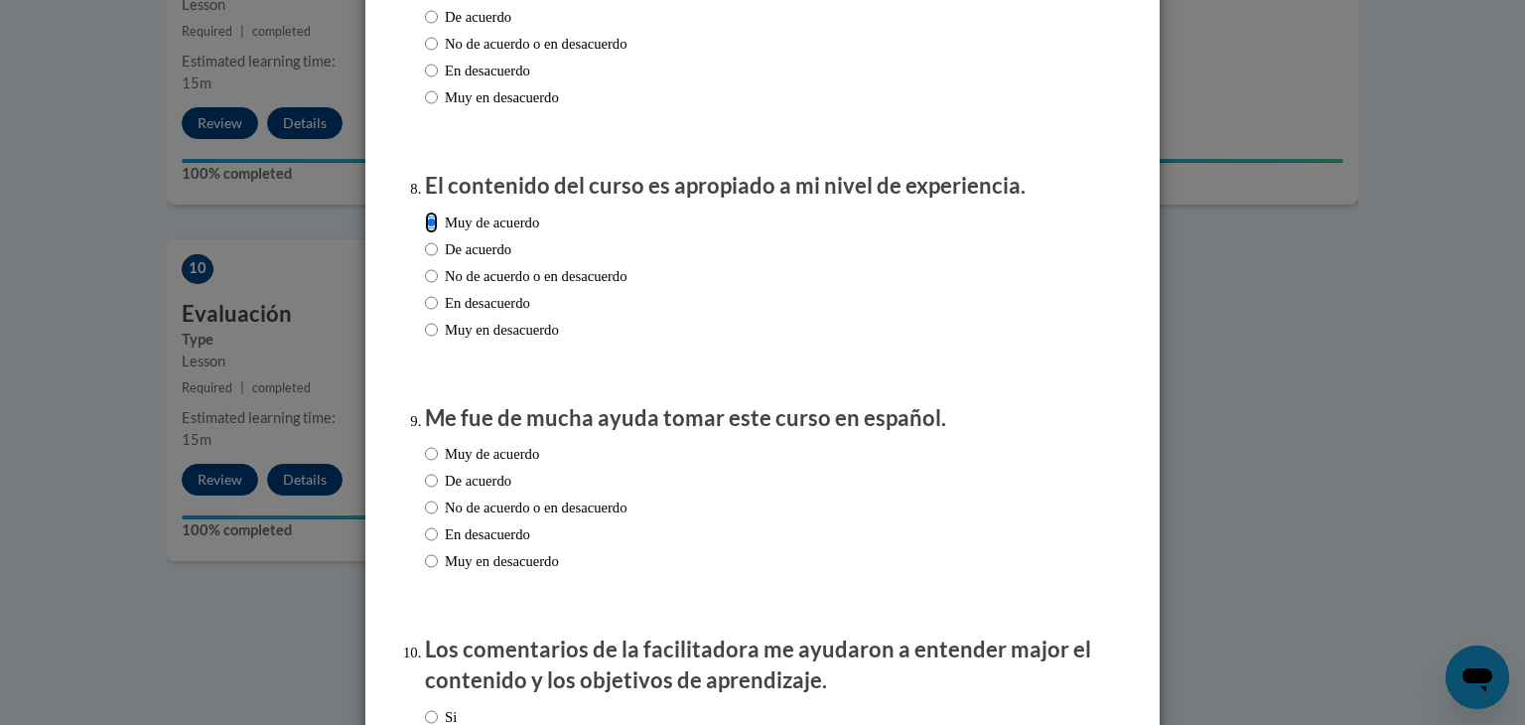
scroll to position [1851, 0]
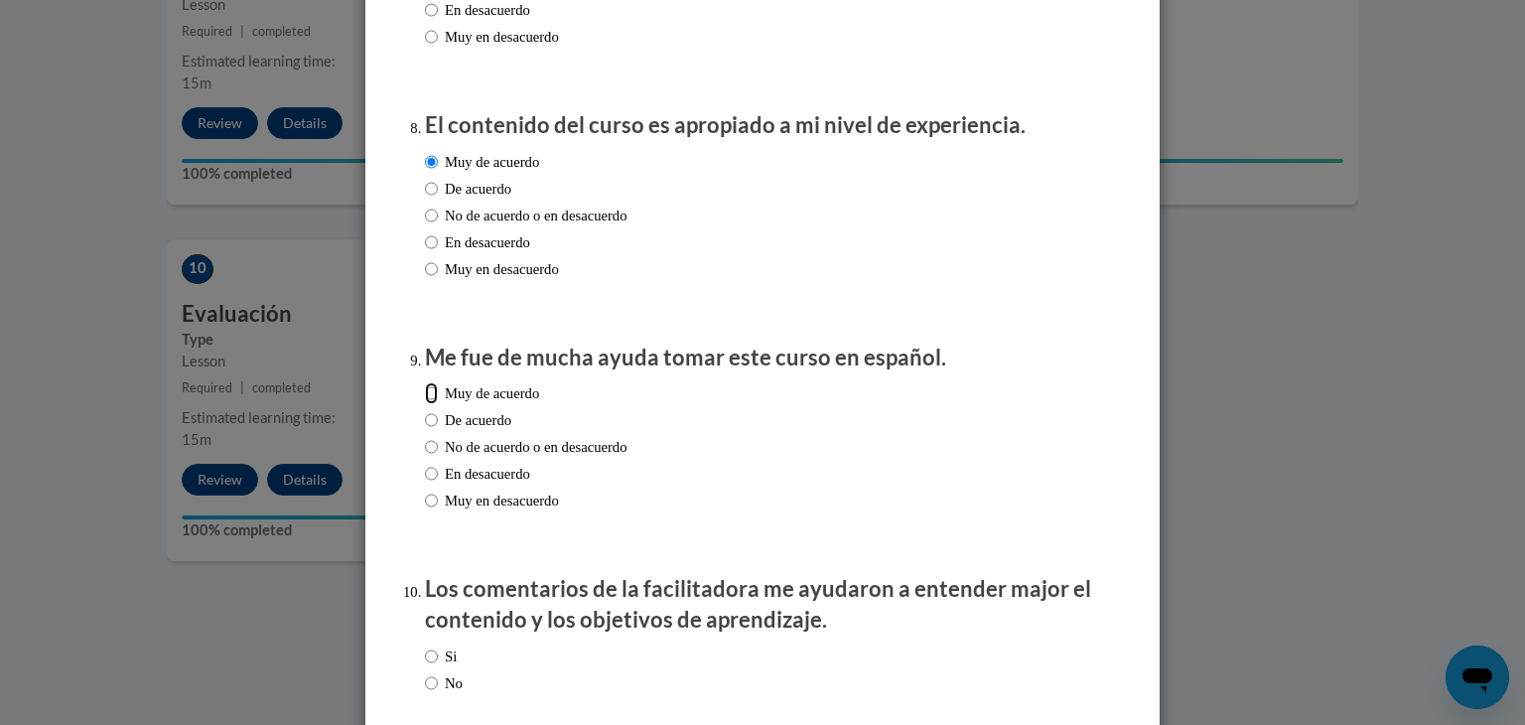
click at [429, 404] on input "Muy de acuerdo" at bounding box center [431, 393] width 13 height 22
radio input "true"
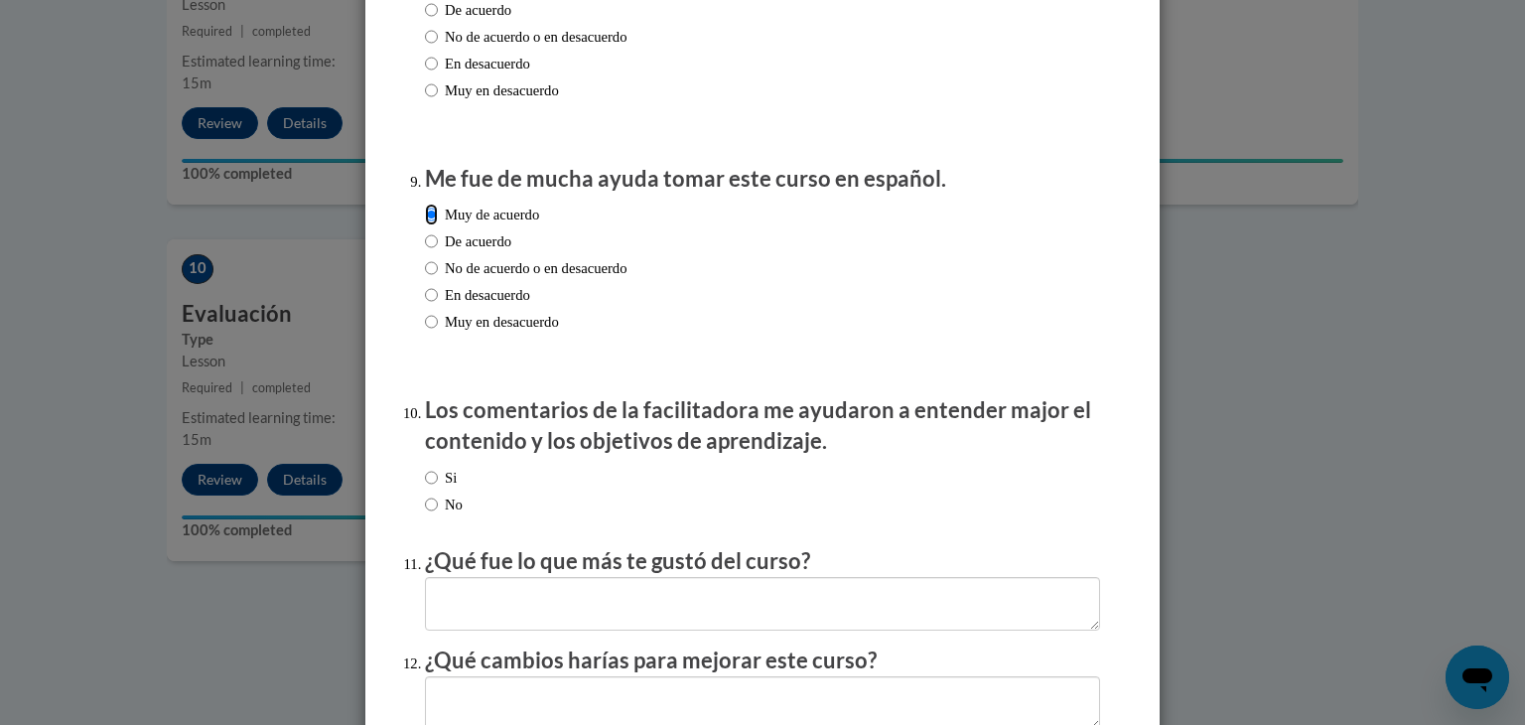
scroll to position [2071, 0]
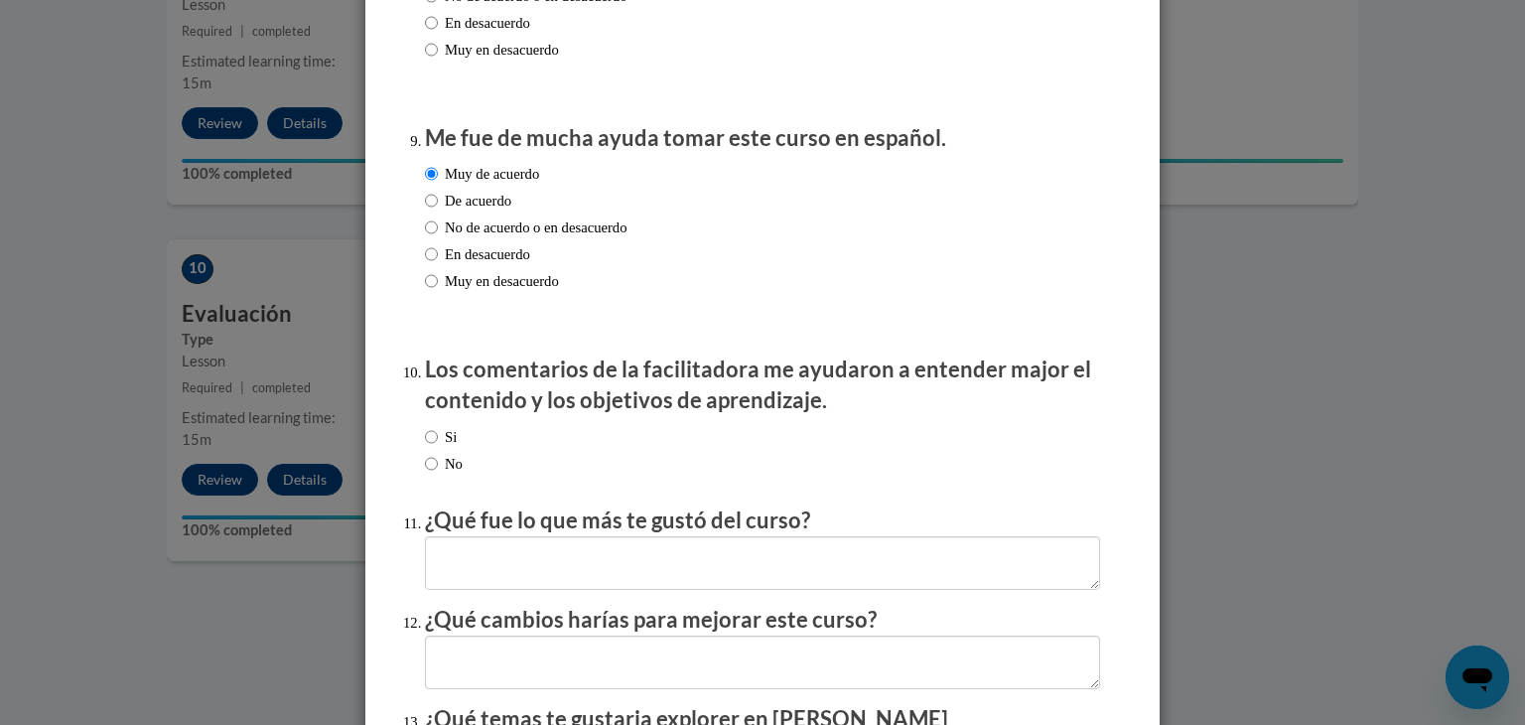
click at [434, 448] on input "Si" at bounding box center [431, 437] width 13 height 22
radio input "true"
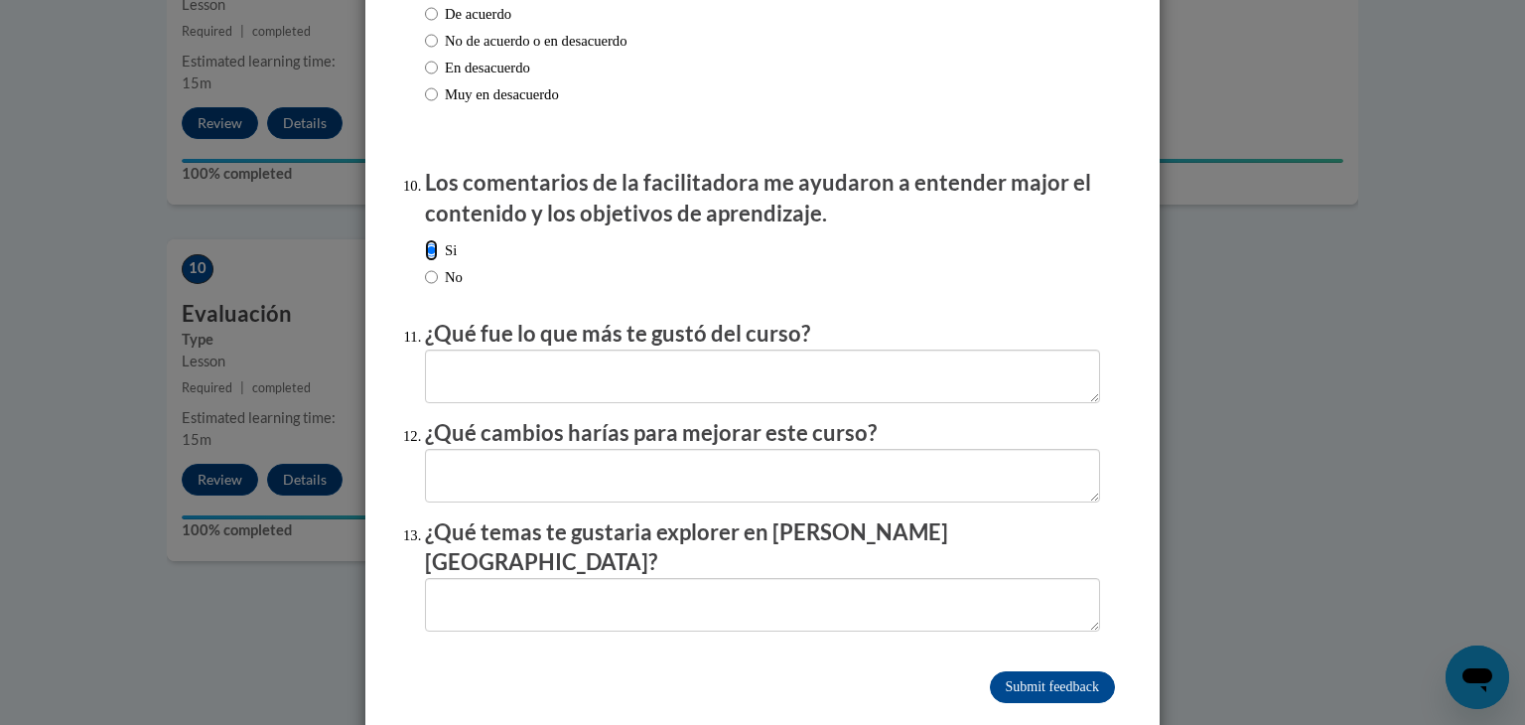
scroll to position [2261, 0]
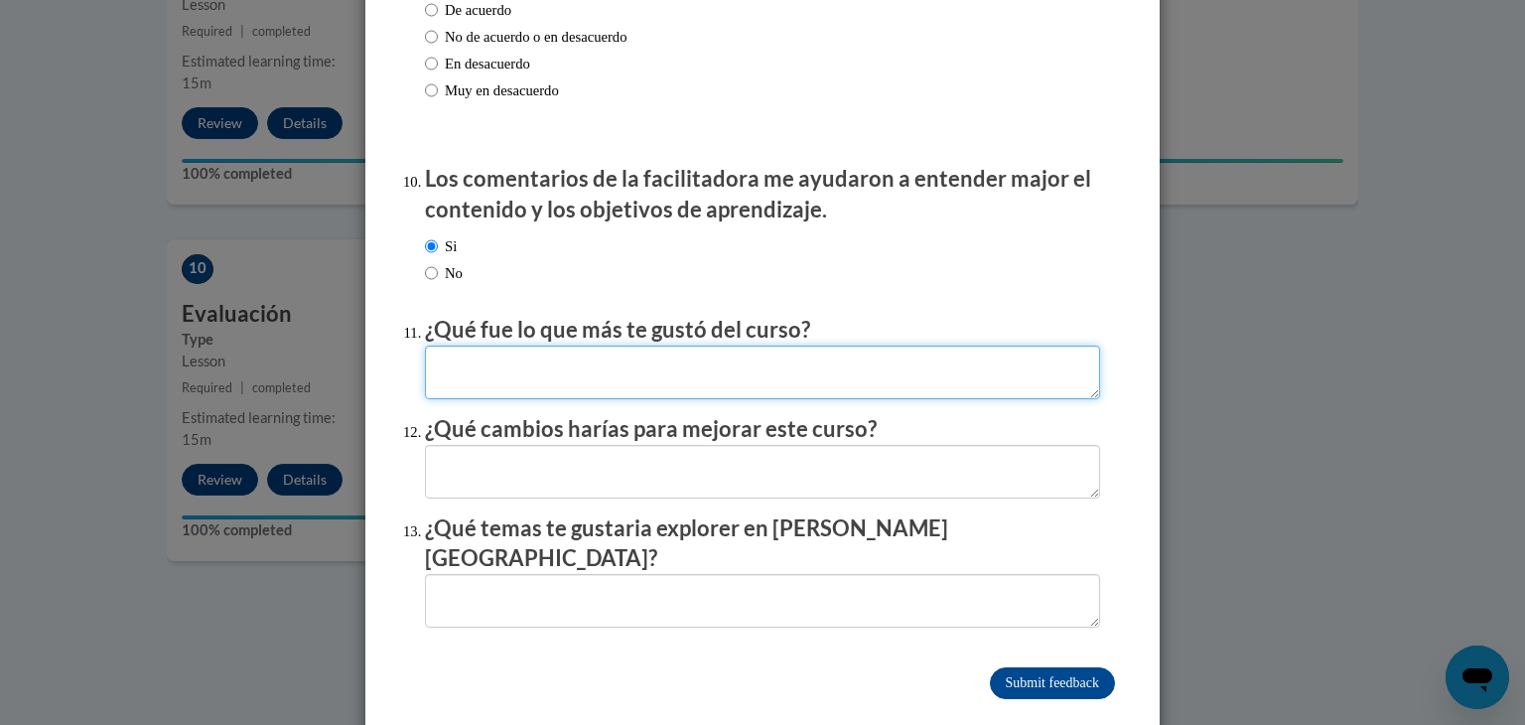
click at [838, 389] on textarea at bounding box center [762, 372] width 675 height 54
type textarea "Aprendemos a conocer mejor los ni;os"
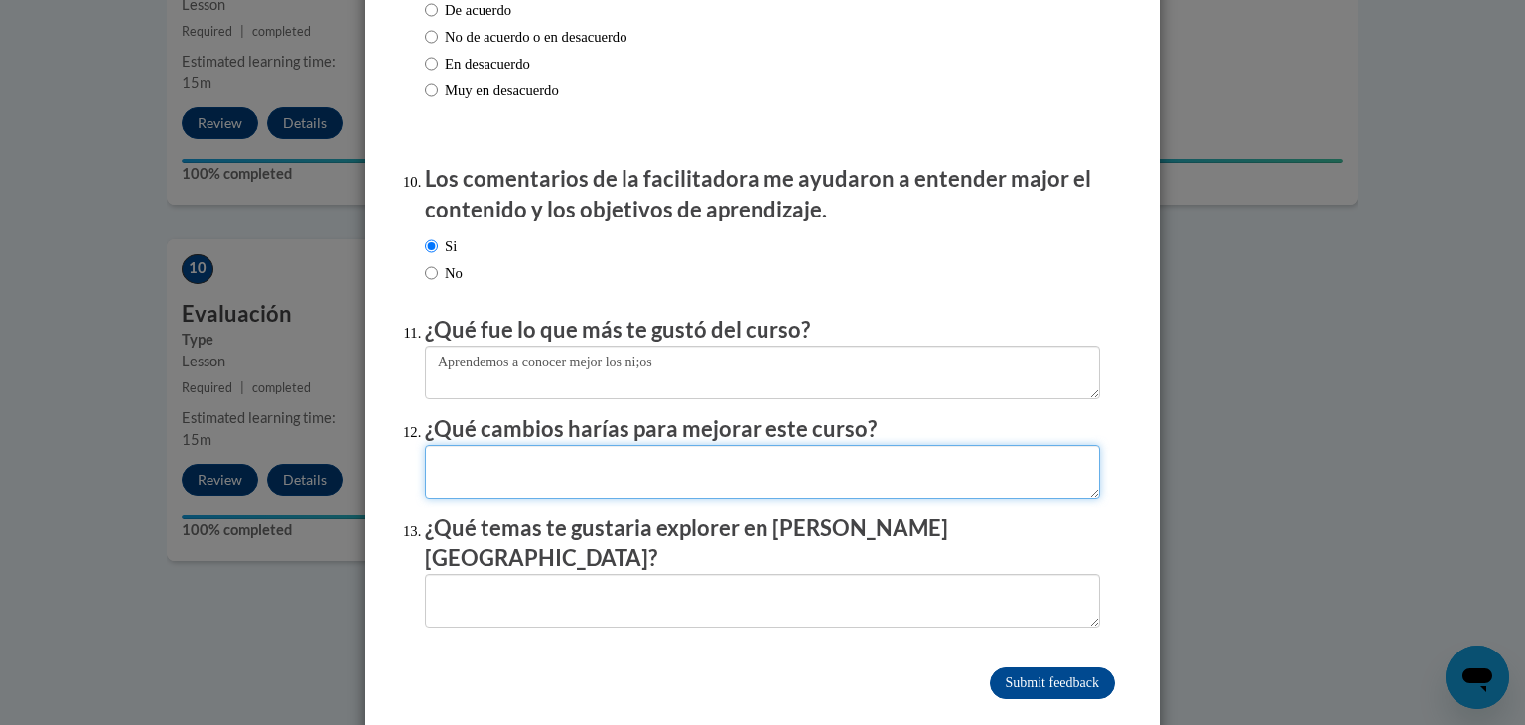
click at [630, 498] on textarea at bounding box center [762, 472] width 675 height 54
type textarea "Ninguno me parecio todo accesible"
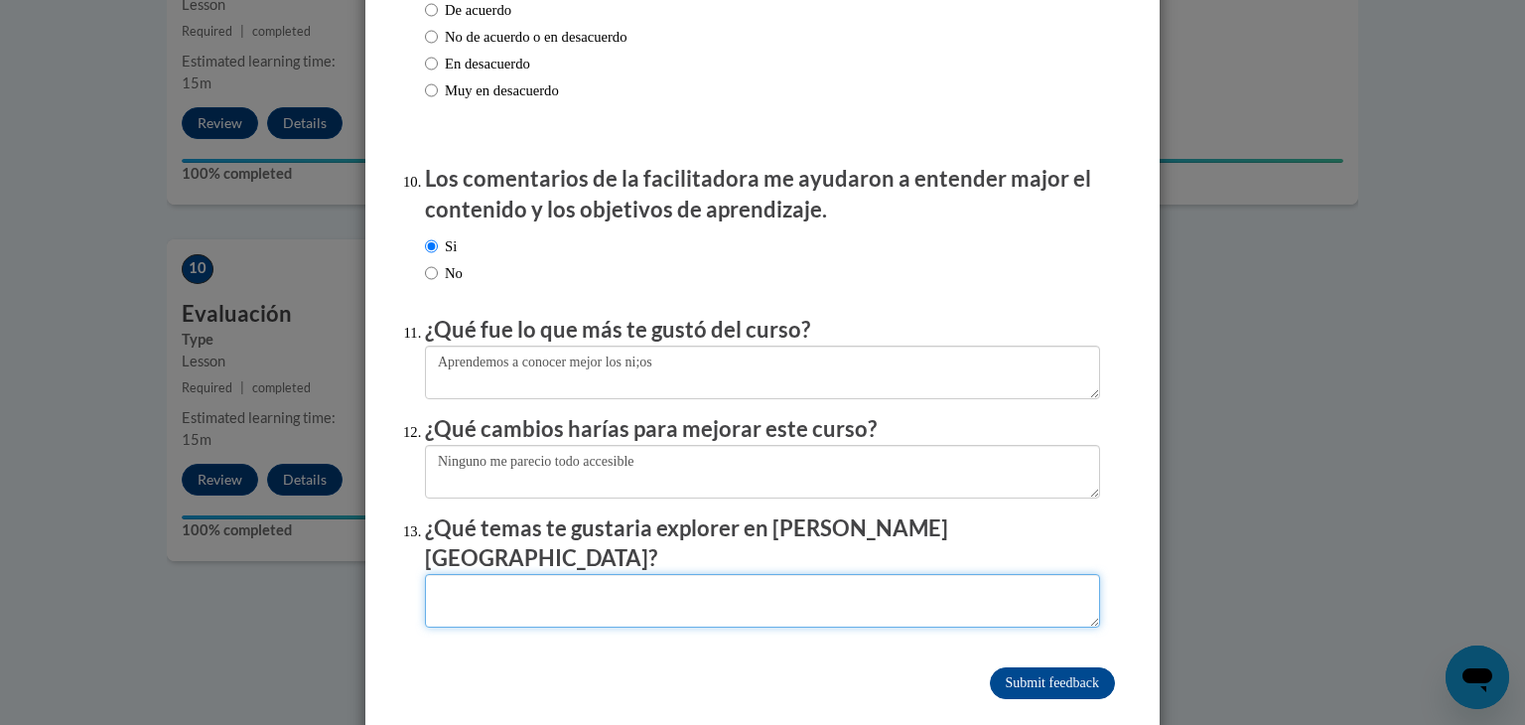
click at [559, 606] on textarea at bounding box center [762, 601] width 675 height 54
type textarea "Alimentacion"
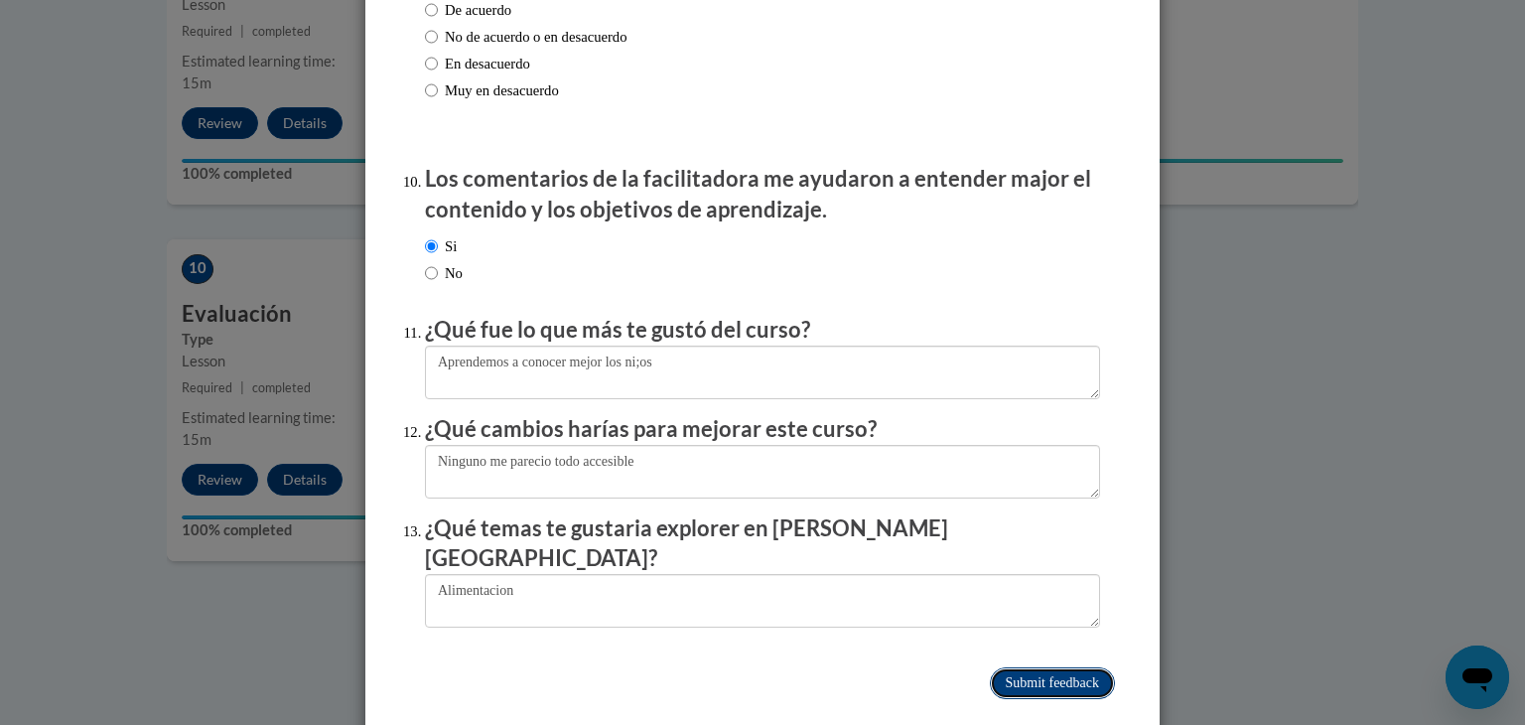
click at [1060, 667] on input "Submit feedback" at bounding box center [1052, 683] width 125 height 32
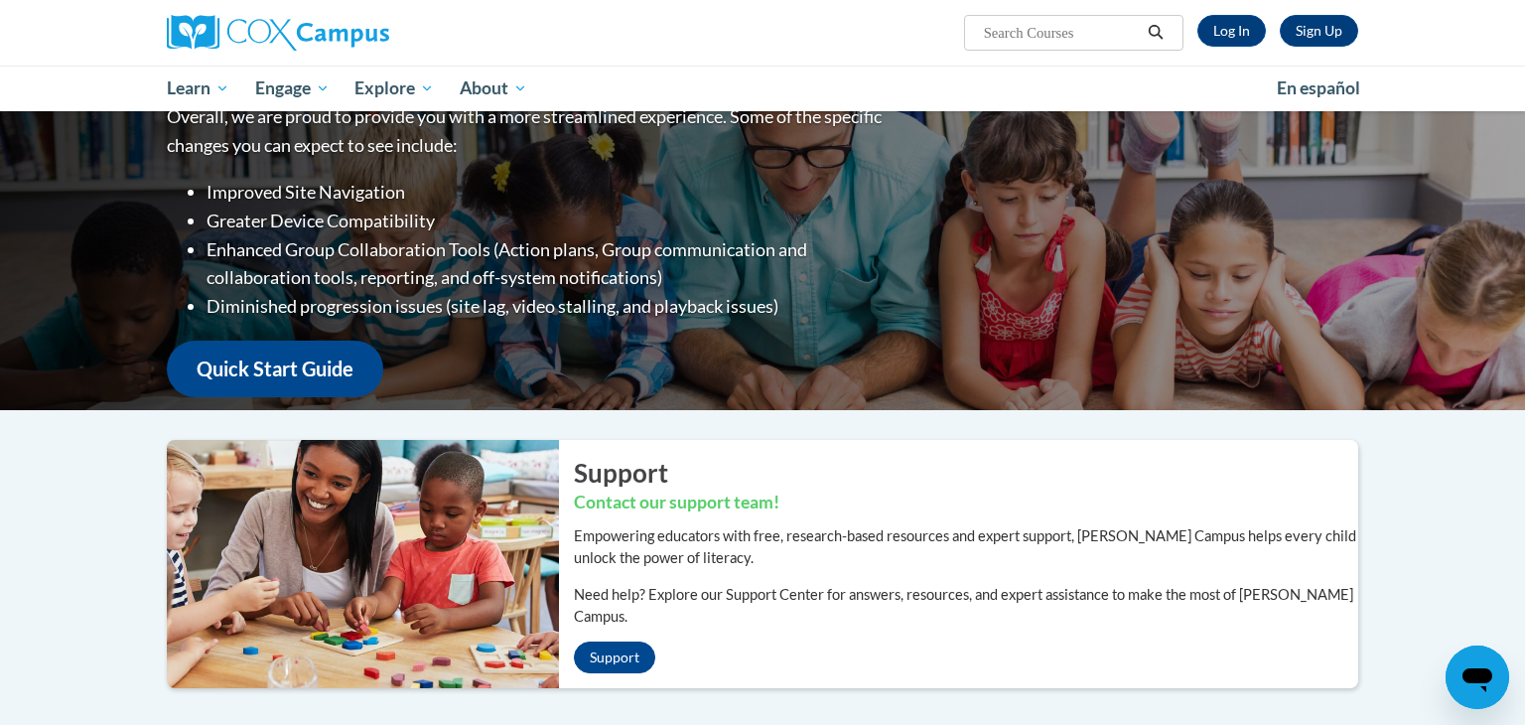
scroll to position [99, 0]
